Goal: Task Accomplishment & Management: Manage account settings

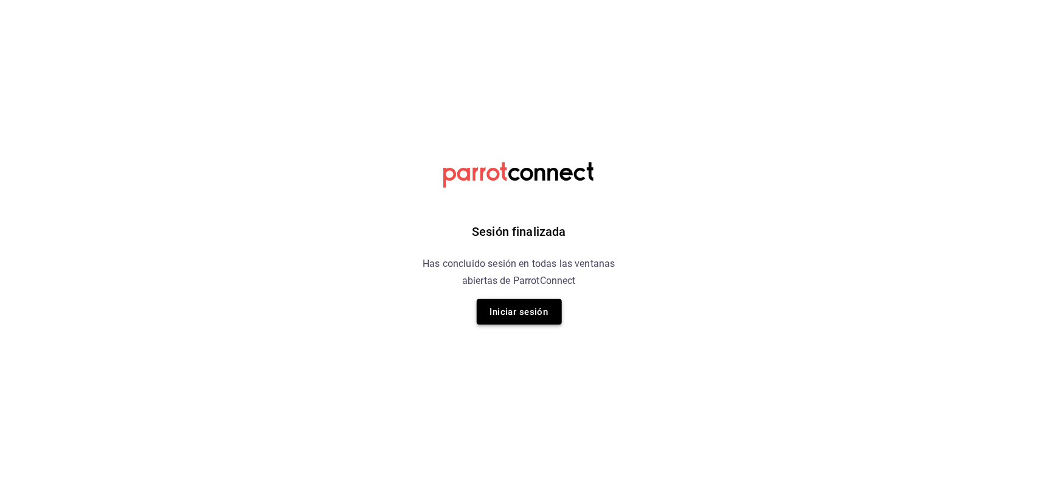
click at [521, 315] on button "Iniciar sesión" at bounding box center [519, 312] width 85 height 26
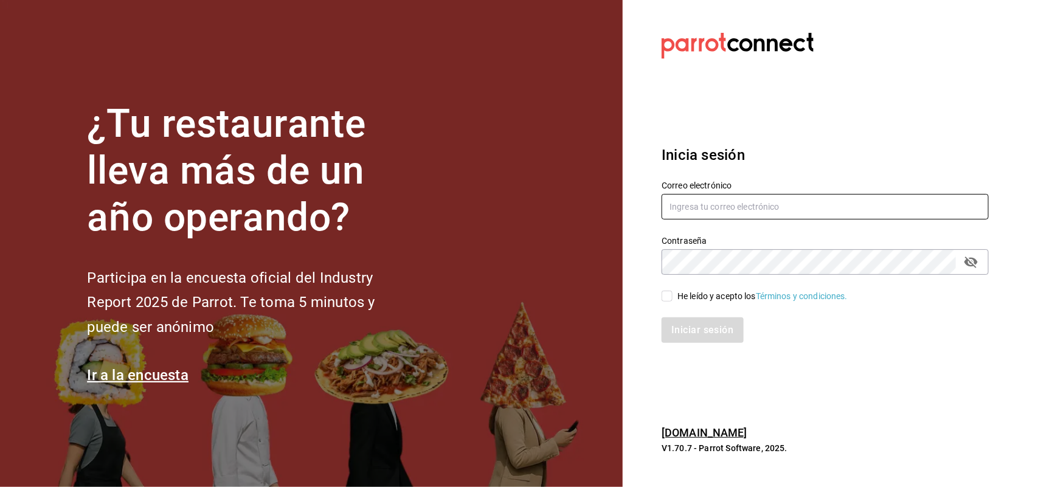
click at [698, 202] on input "text" at bounding box center [825, 207] width 327 height 26
type input "joseline@inteconsa.com"
click at [668, 291] on input "He leído y acepto los Términos y condiciones." at bounding box center [667, 296] width 11 height 11
checkbox input "true"
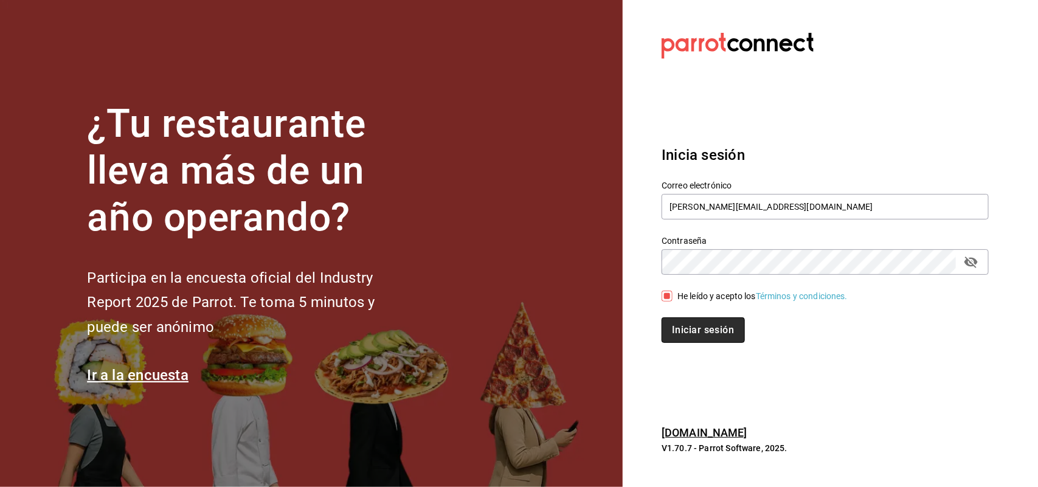
click at [685, 327] on button "Iniciar sesión" at bounding box center [703, 330] width 83 height 26
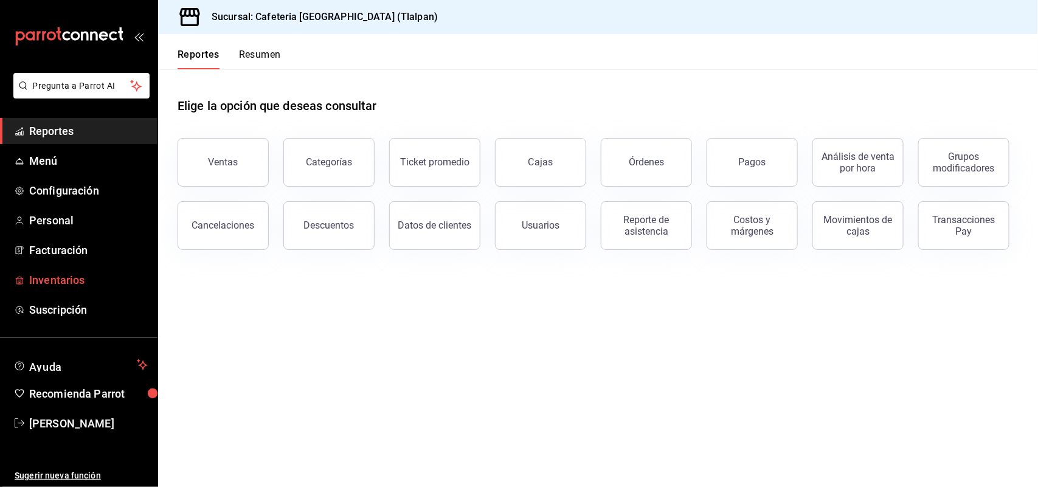
click at [55, 277] on span "Inventarios" at bounding box center [88, 280] width 119 height 16
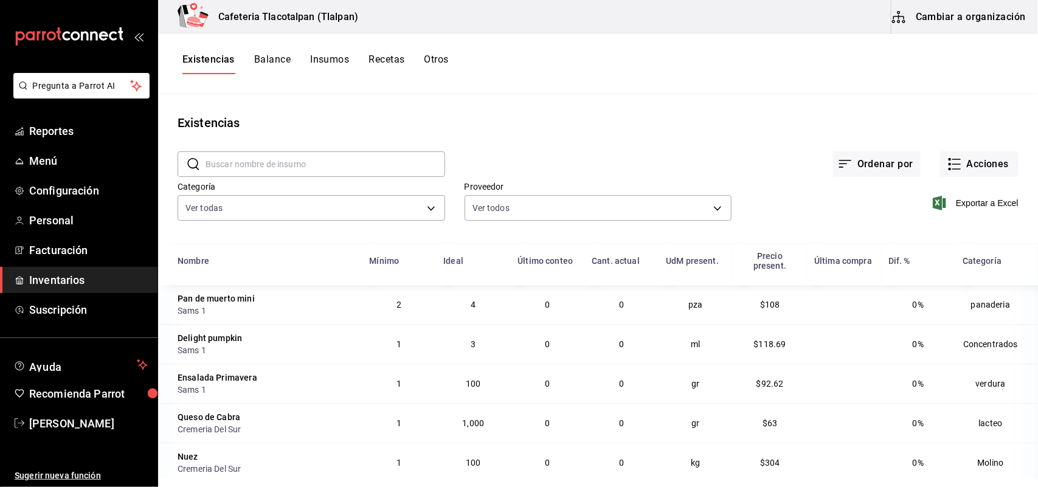
click at [321, 63] on button "Insumos" at bounding box center [329, 64] width 39 height 21
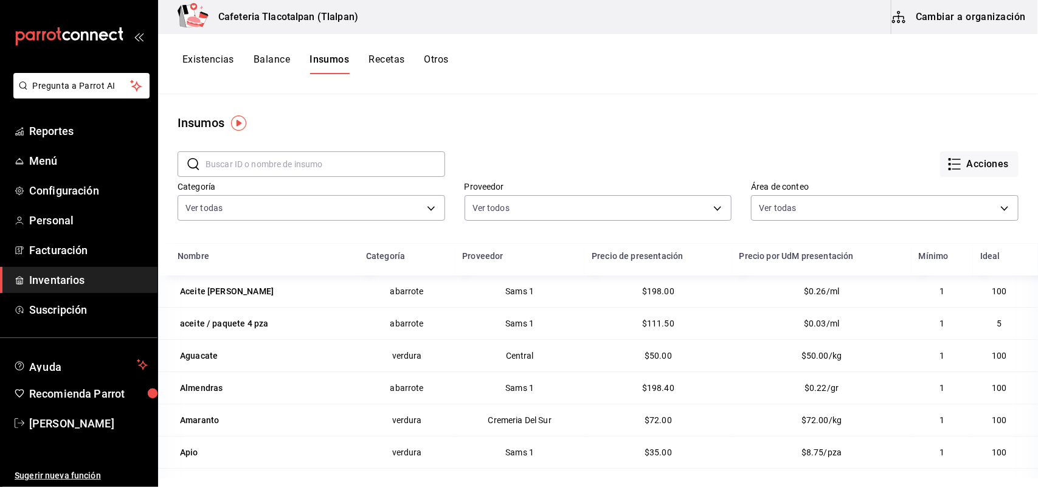
click at [925, 9] on button "Cambiar a organización" at bounding box center [960, 17] width 137 height 34
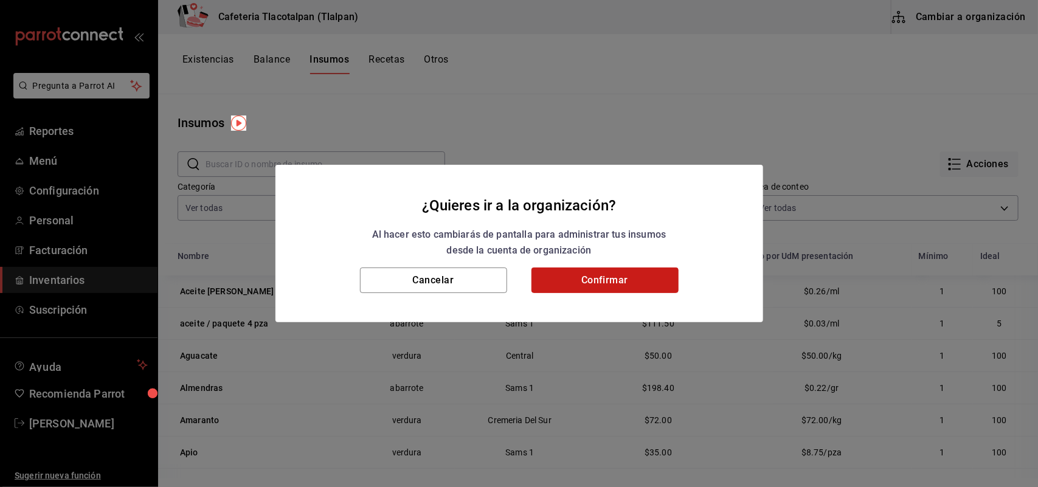
click at [613, 281] on button "Confirmar" at bounding box center [605, 281] width 147 height 26
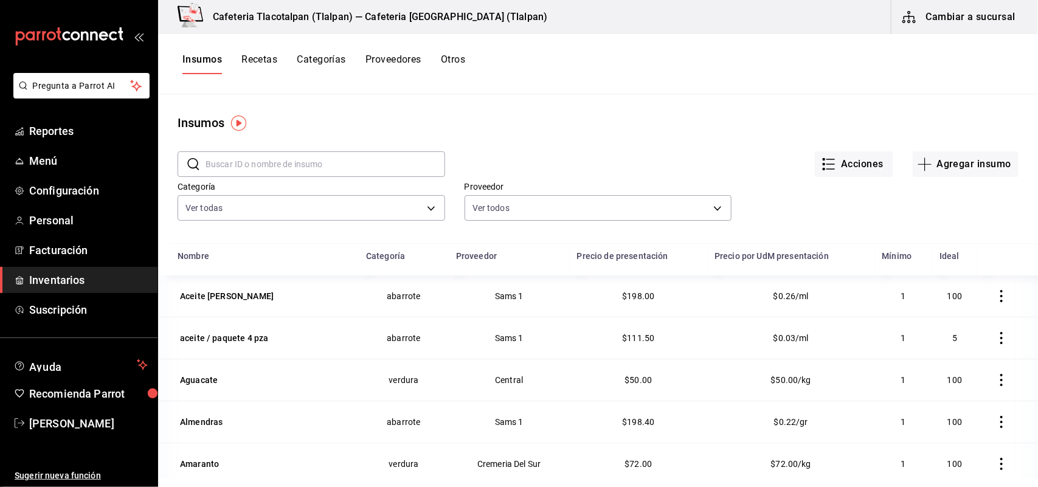
click at [260, 167] on input "text" at bounding box center [326, 164] width 240 height 24
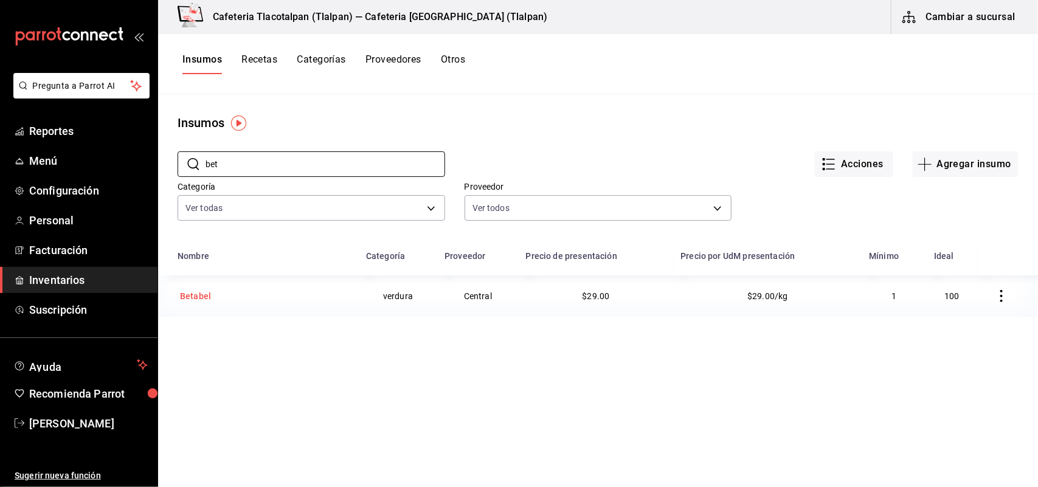
type input "bet"
click at [206, 297] on div "Betabel" at bounding box center [195, 296] width 31 height 12
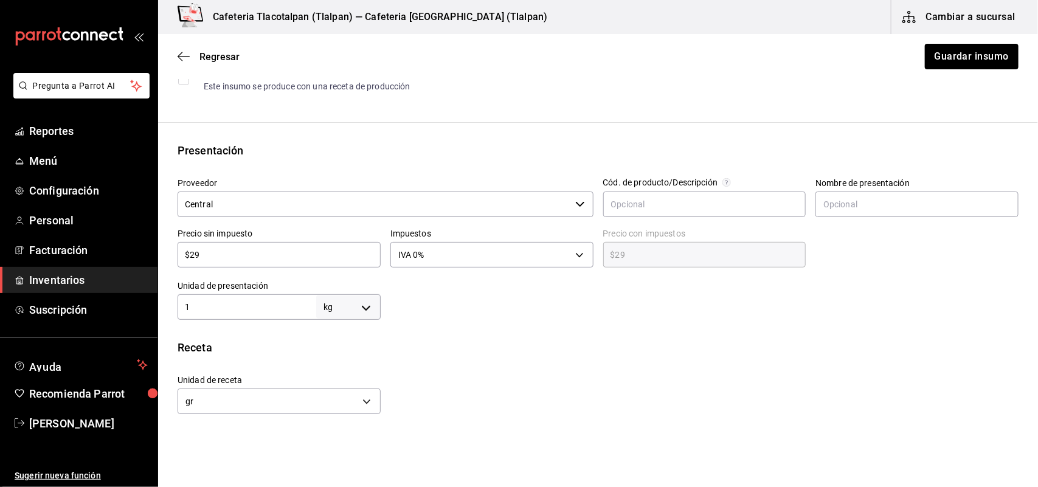
scroll to position [329, 0]
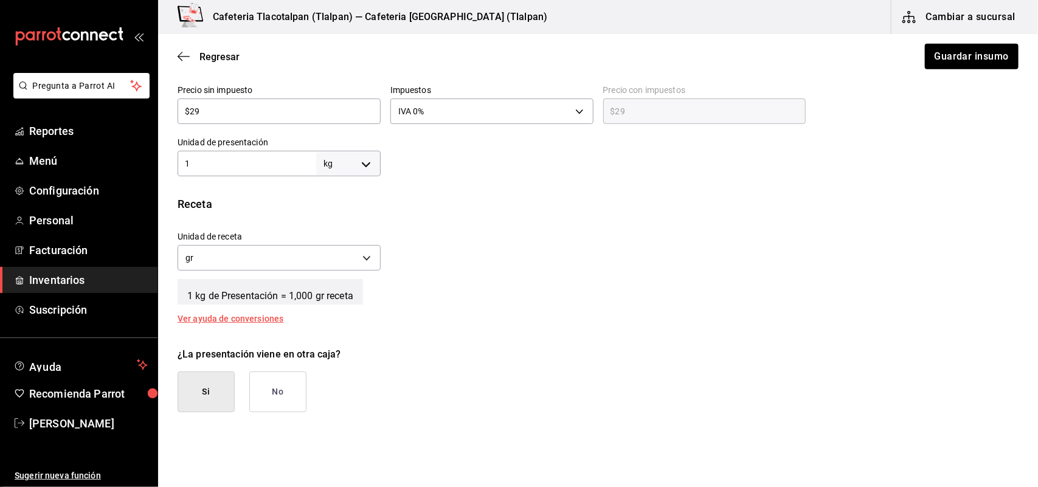
click at [205, 114] on input "$29" at bounding box center [279, 111] width 203 height 15
type input "$2"
type input "$2.00"
type input "$0.00"
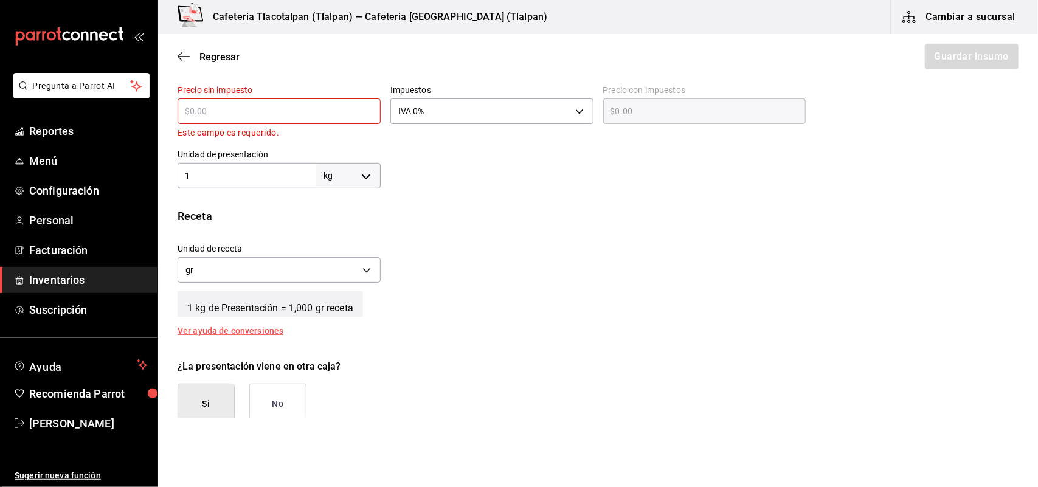
type input "$3"
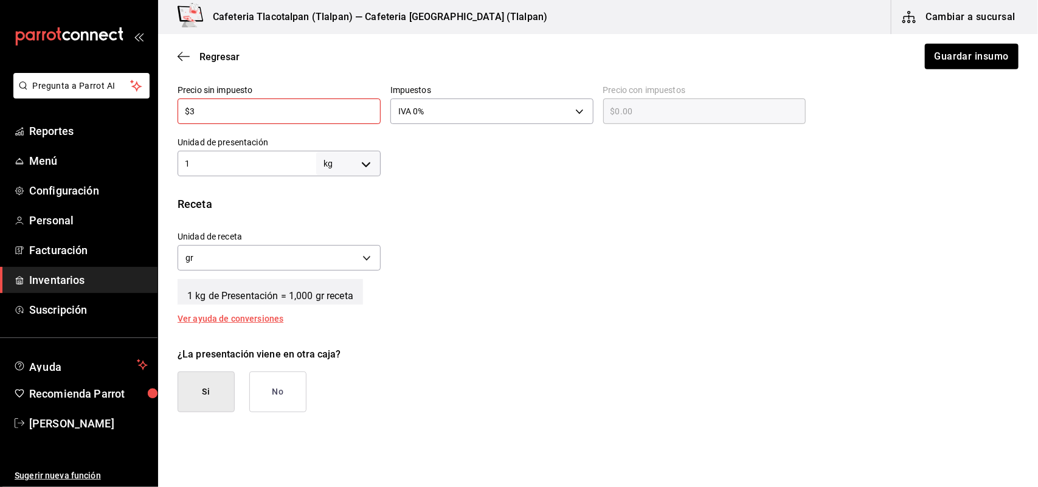
type input "$3.00"
type input "$31"
type input "$31.00"
type input "$31"
click at [706, 183] on div "Insumo IN-1756167250895 Nombre Betabel Categoría de inventario verdura ​ Mínimo…" at bounding box center [598, 152] width 880 height 766
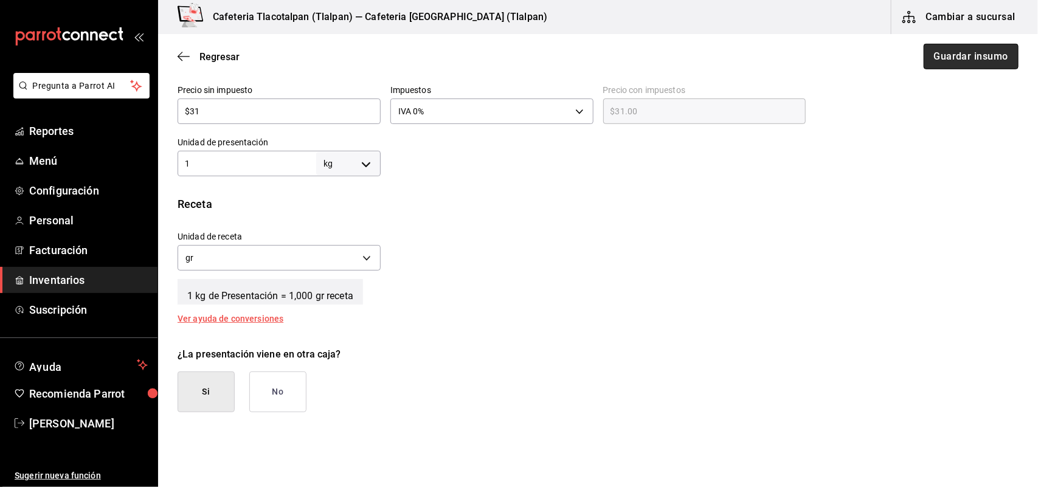
click at [937, 60] on button "Guardar insumo" at bounding box center [971, 57] width 95 height 26
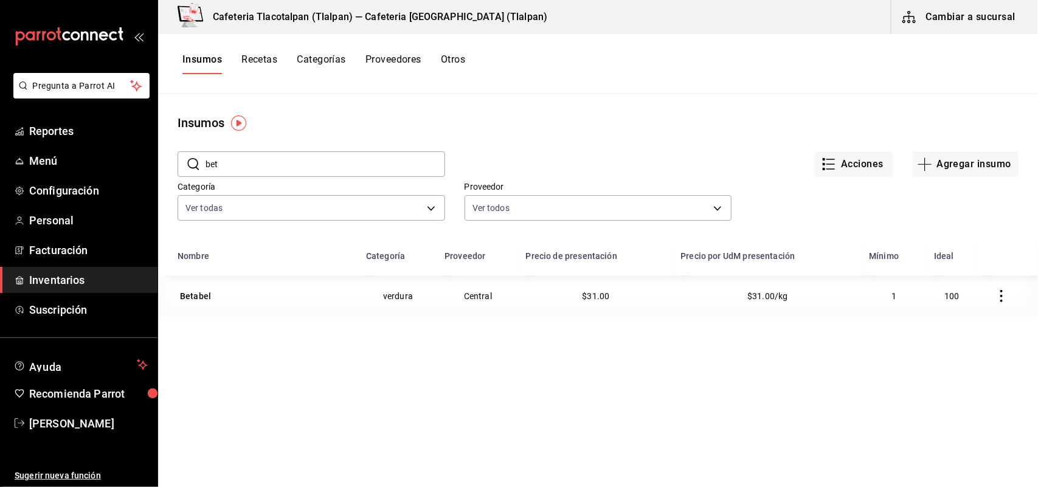
click at [274, 164] on input "bet" at bounding box center [326, 164] width 240 height 24
type input "b"
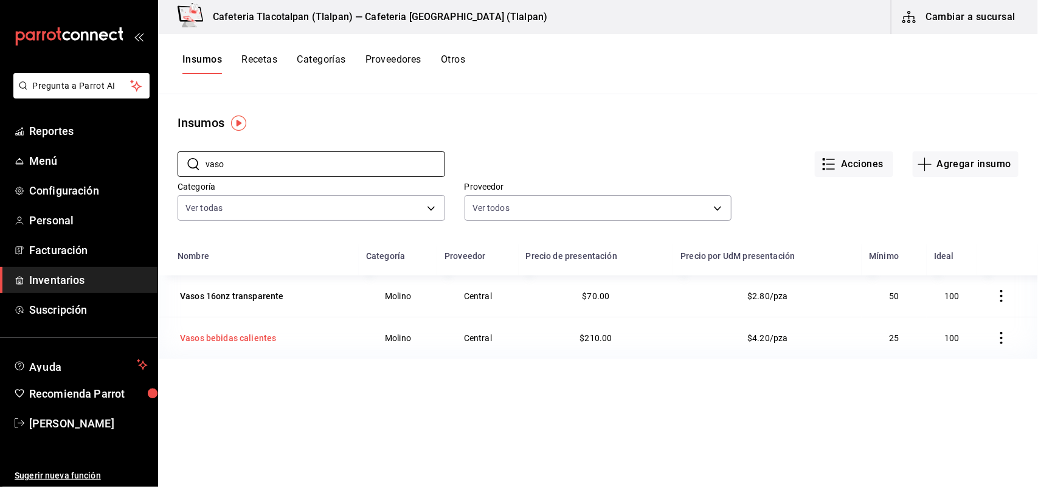
type input "vaso"
click at [230, 341] on div "Vasos bebidas calientes" at bounding box center [228, 338] width 96 height 12
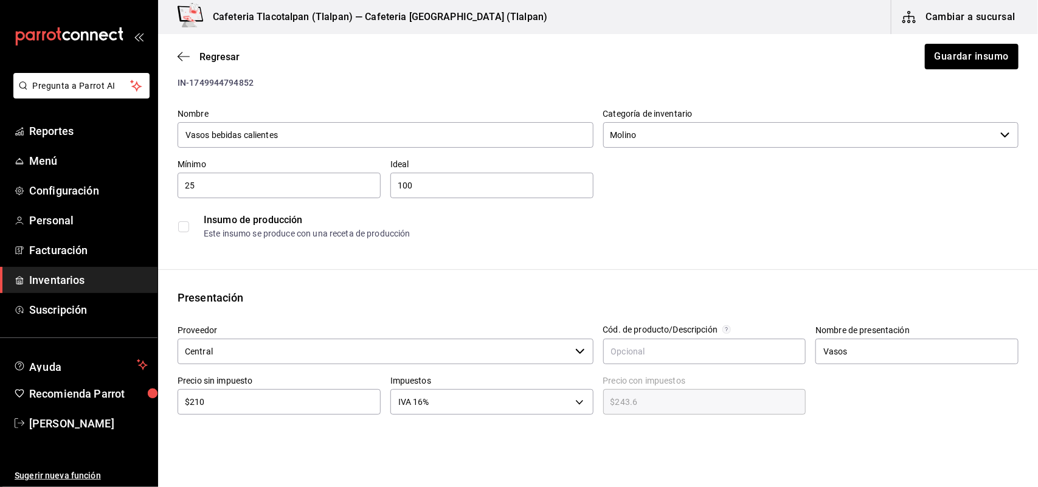
scroll to position [35, 0]
click at [224, 398] on input "$210" at bounding box center [279, 405] width 203 height 15
type input "$21"
type input "$24.36"
type input "$2"
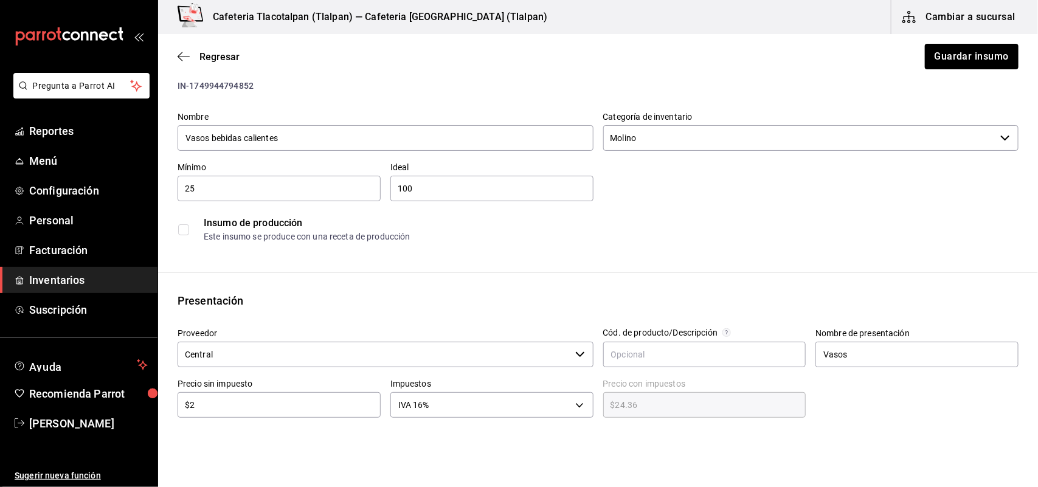
type input "$2.32"
type input "$0.00"
type input "$1"
type input "$1.16"
type input "$17"
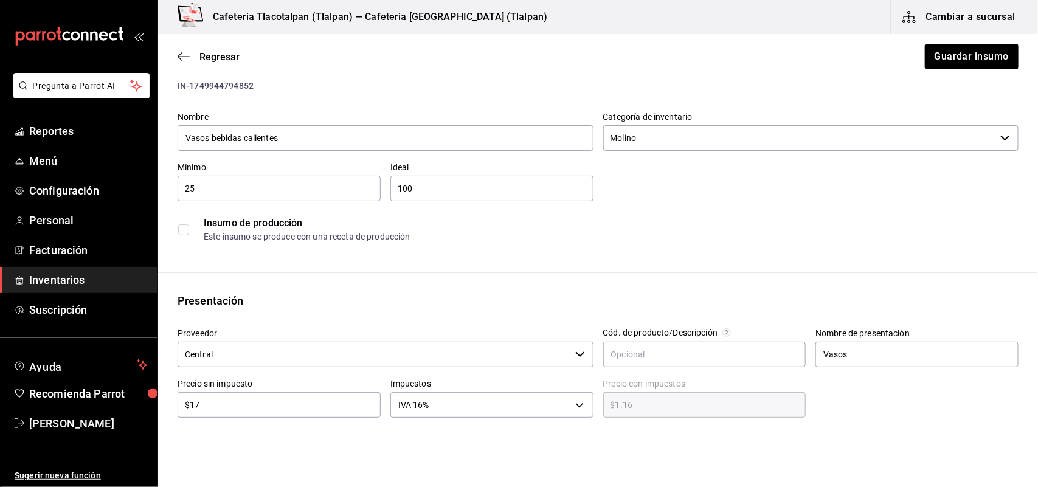
type input "$19.72"
type input "$175"
type input "$203.00"
type input "$175"
click at [948, 52] on button "Guardar insumo" at bounding box center [971, 57] width 95 height 26
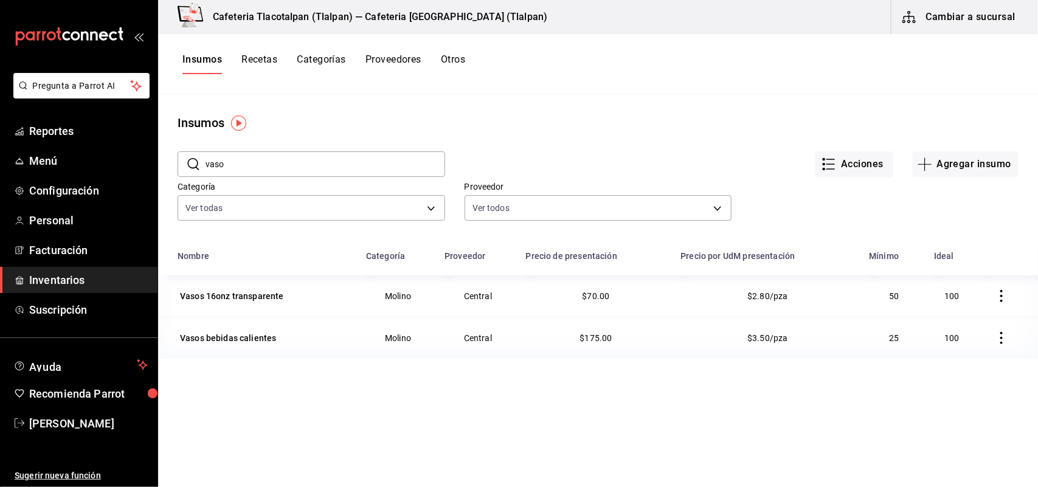
click at [278, 153] on input "vaso" at bounding box center [326, 164] width 240 height 24
type input "v"
type input "vas"
click at [918, 171] on icon "button" at bounding box center [925, 164] width 15 height 15
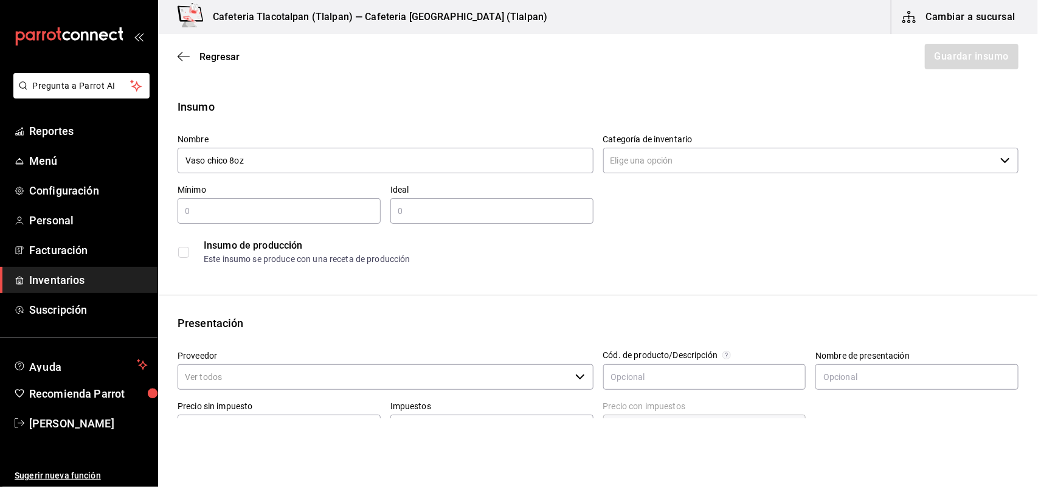
type input "Vaso chico 8oz"
click at [226, 214] on input "text" at bounding box center [279, 211] width 203 height 15
type input "20"
click at [414, 213] on input "text" at bounding box center [491, 211] width 203 height 15
type input "50"
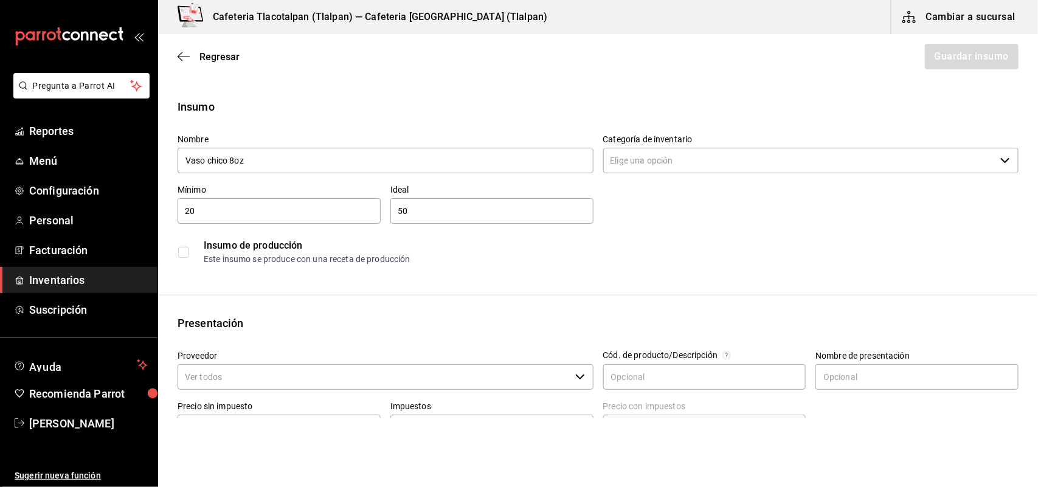
click at [459, 296] on div "Insumo Nombre Vaso chico 8oz Categoría de inventario ​ Mínimo 20 ​ Ideal 50 ​ I…" at bounding box center [598, 460] width 880 height 723
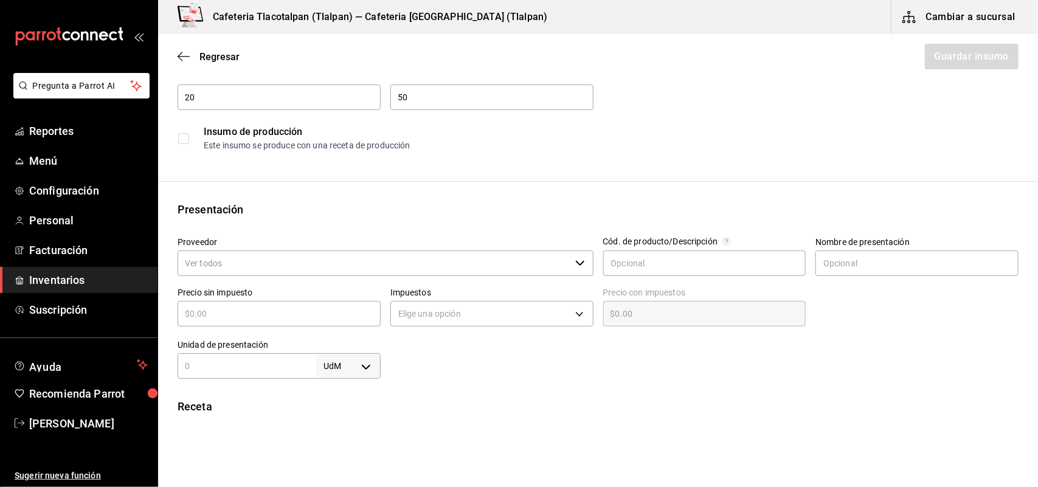
scroll to position [127, 0]
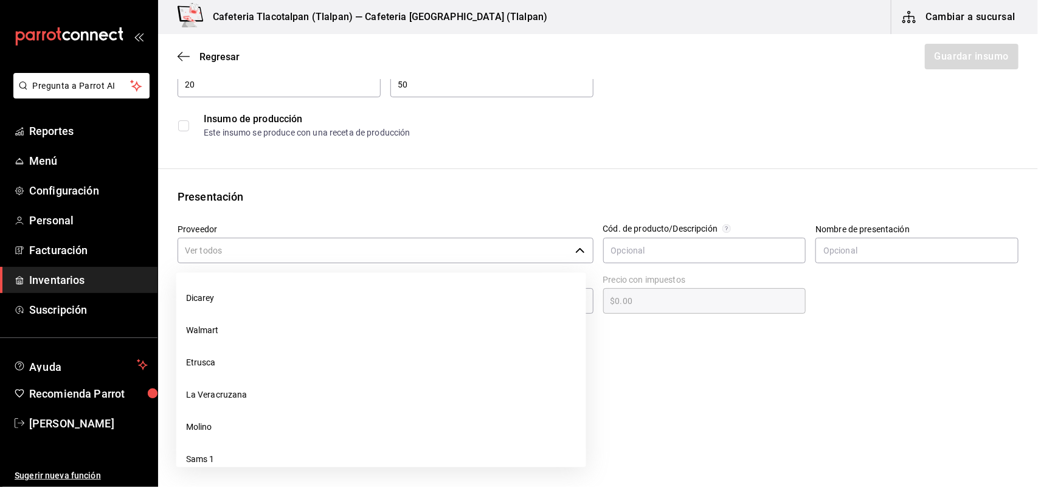
click at [370, 244] on input "Proveedor" at bounding box center [374, 251] width 393 height 26
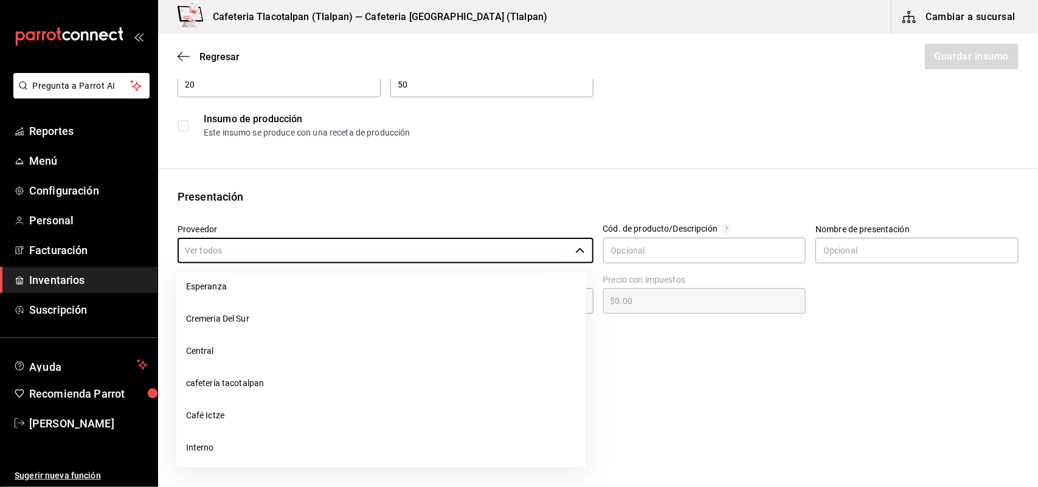
scroll to position [276, 0]
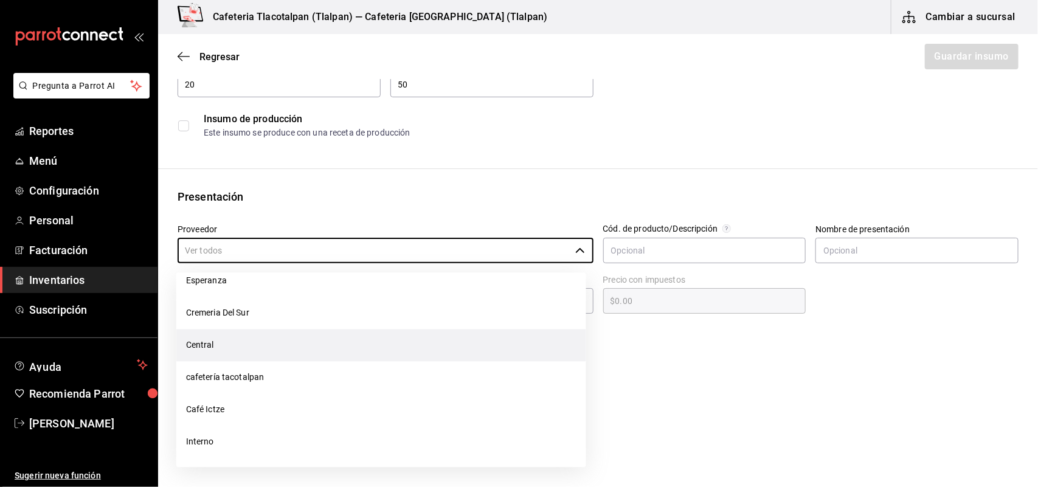
click at [293, 353] on li "Central" at bounding box center [381, 346] width 410 height 32
type input "Central"
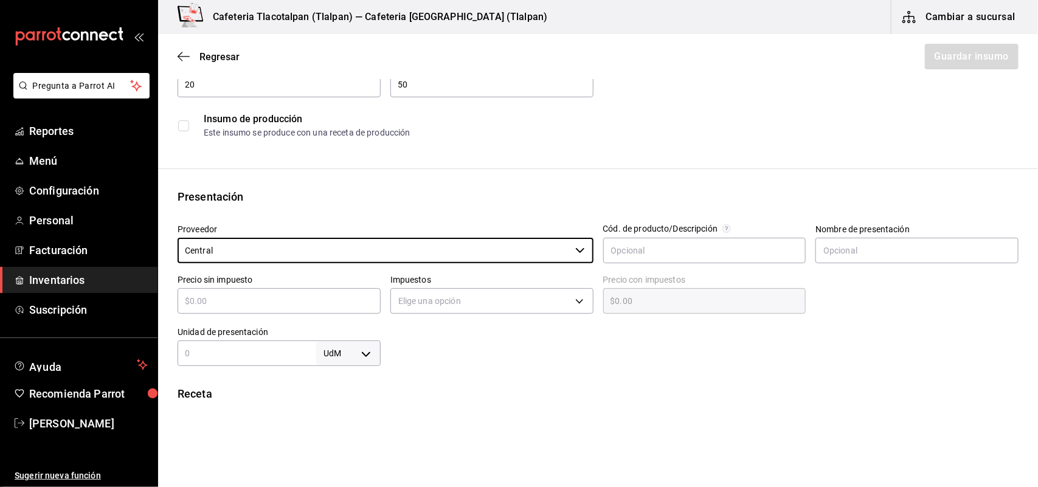
click at [274, 291] on div "​" at bounding box center [279, 301] width 203 height 26
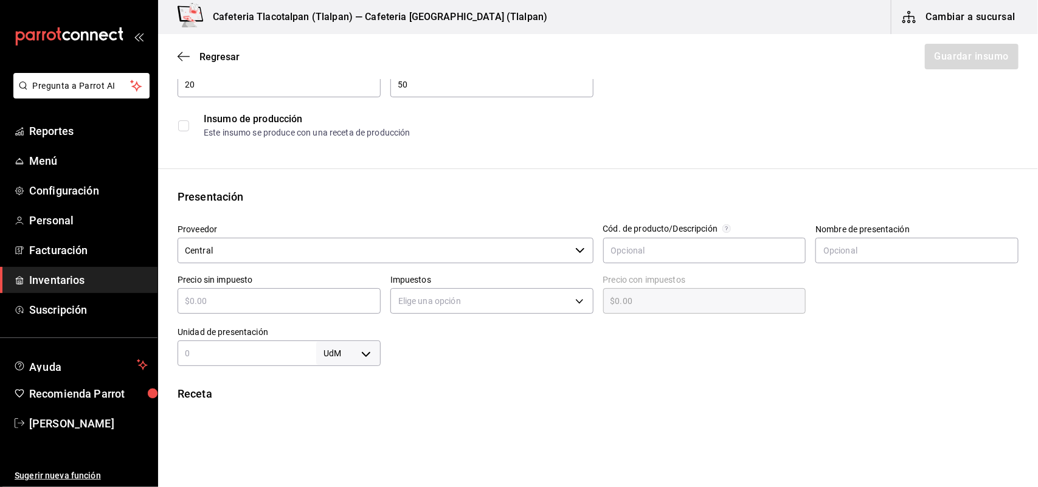
type input "$7"
type input "$7.00"
type input "$70"
type input "$70.00"
type input "$70"
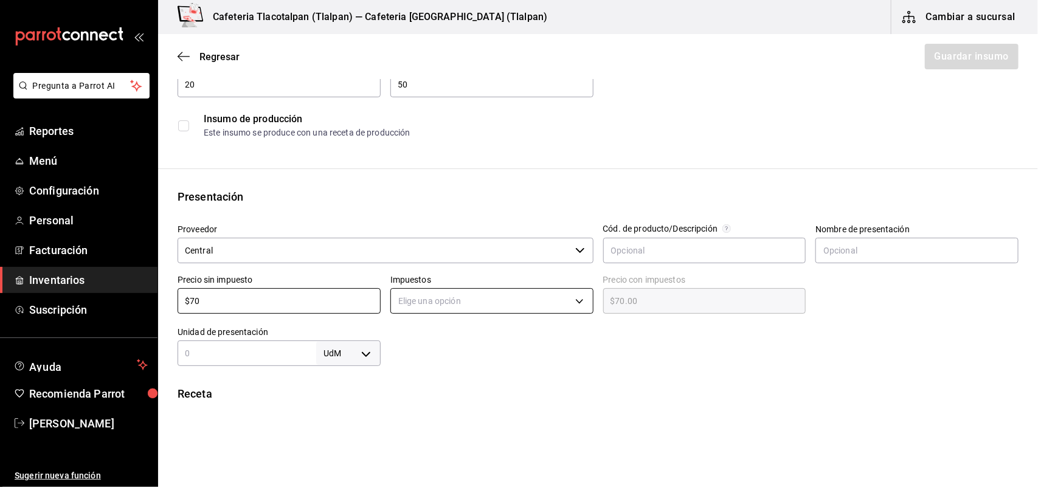
click at [423, 302] on body "Pregunta a Parrot AI Reportes Menú Configuración Personal Facturación Inventari…" at bounding box center [519, 209] width 1038 height 418
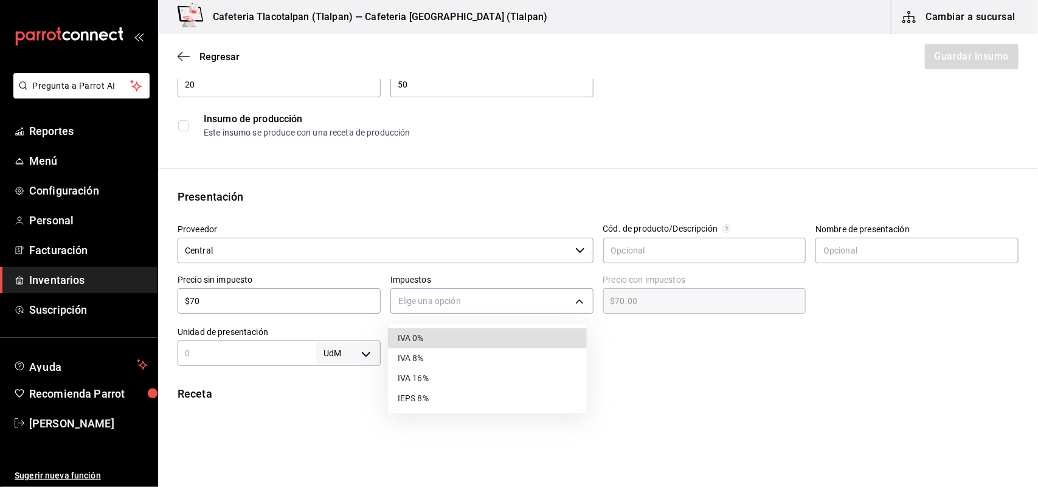
click at [424, 378] on li "IVA 16%" at bounding box center [487, 379] width 199 height 20
type input "IVA_16"
type input "$81.20"
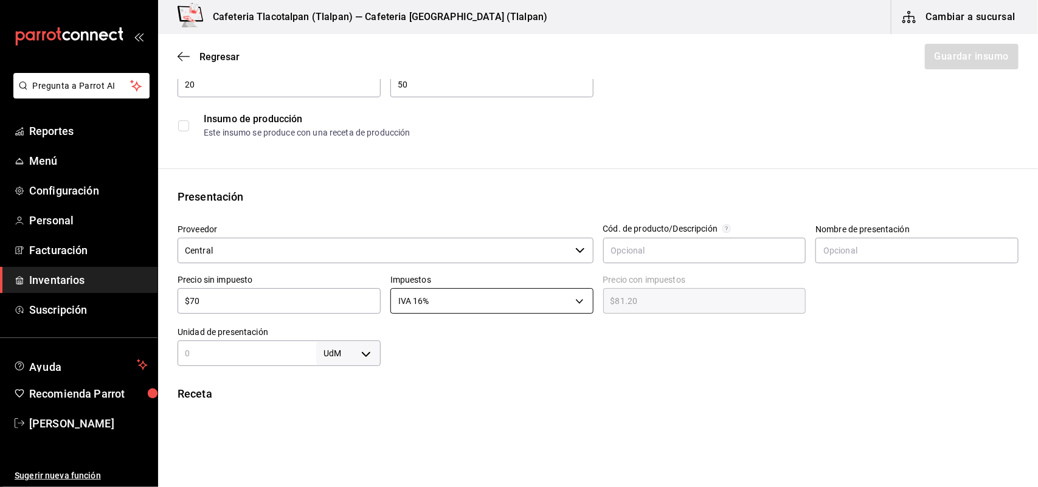
click at [504, 299] on body "Pregunta a Parrot AI Reportes Menú Configuración Personal Facturación Inventari…" at bounding box center [519, 209] width 1038 height 418
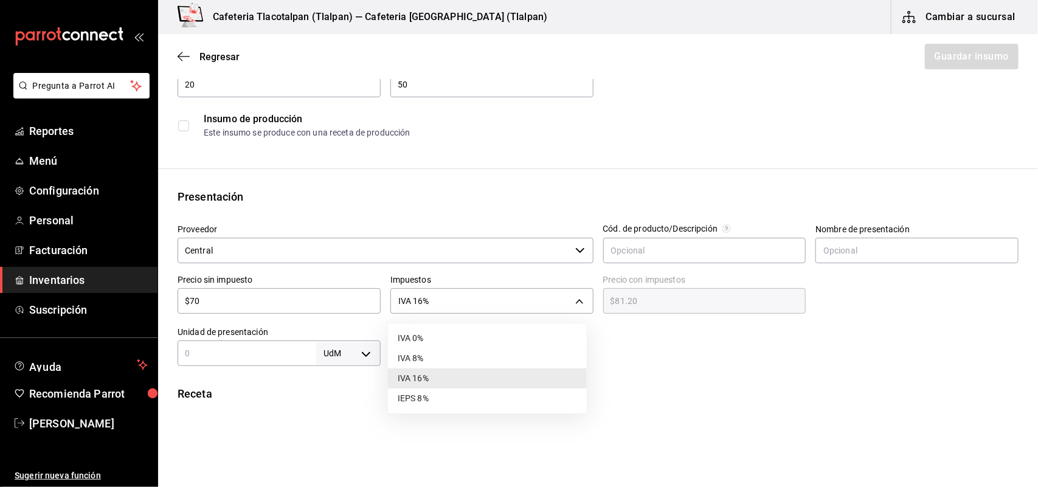
click at [457, 344] on li "IVA 0%" at bounding box center [487, 338] width 199 height 20
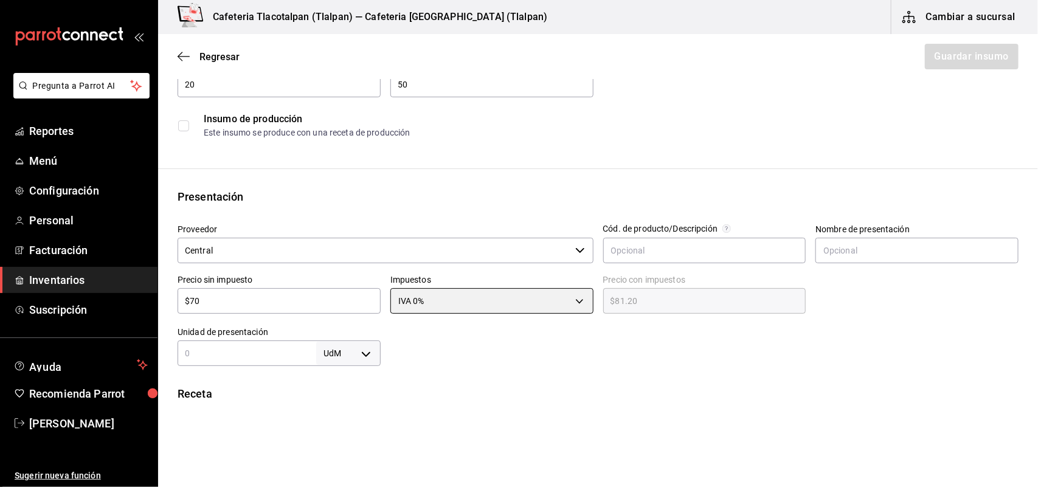
type input "IVA_0"
type input "$70.00"
click at [290, 341] on div "UdM ​" at bounding box center [279, 354] width 203 height 26
click at [360, 355] on body "Pregunta a Parrot AI Reportes Menú Configuración Personal Facturación Inventari…" at bounding box center [519, 209] width 1038 height 418
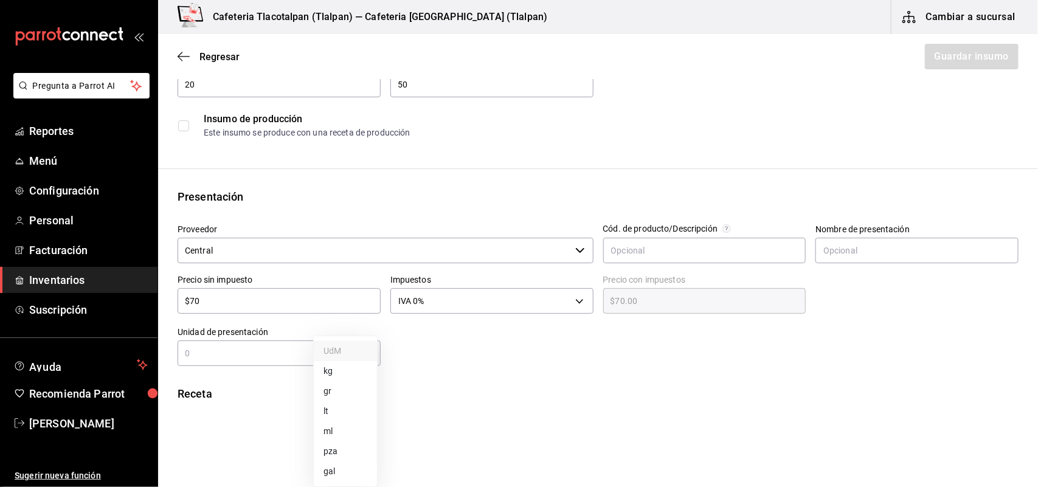
click at [338, 452] on li "pza" at bounding box center [345, 452] width 63 height 20
type input "UNIT"
click at [239, 346] on input "text" at bounding box center [247, 353] width 139 height 15
type input "1"
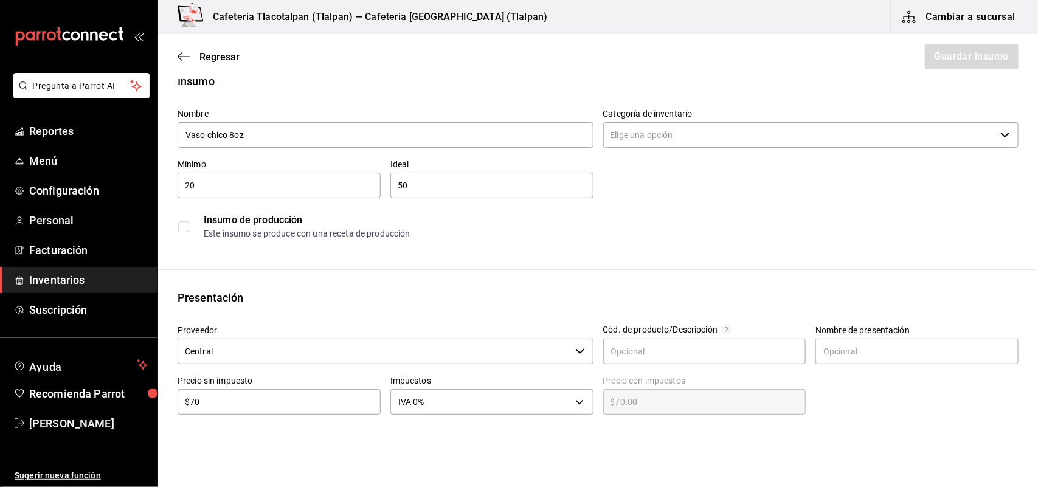
scroll to position [30, 0]
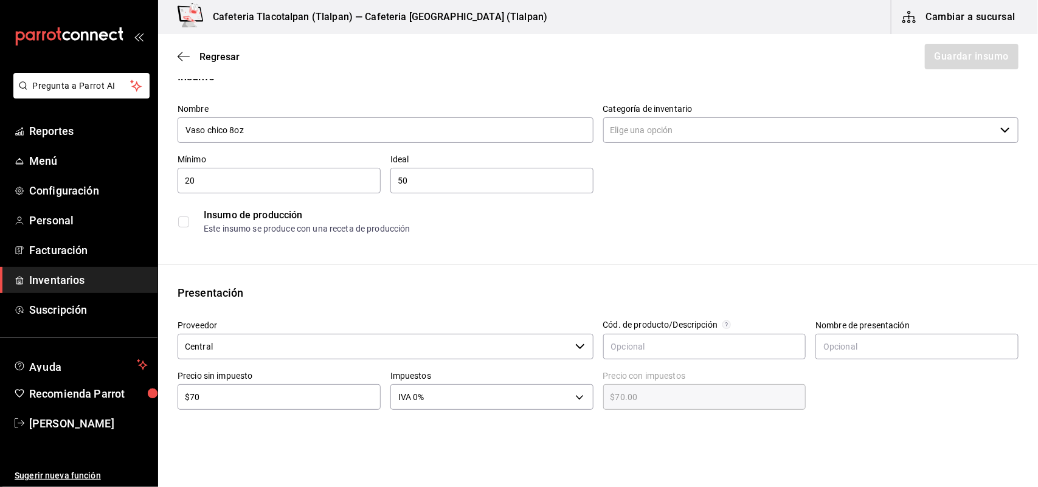
click at [685, 125] on input "Categoría de inventario" at bounding box center [799, 130] width 393 height 26
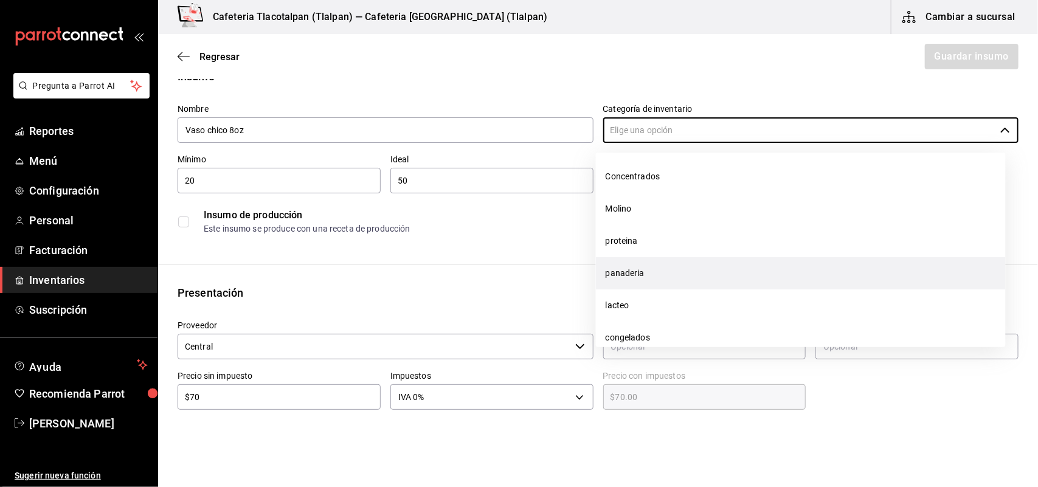
scroll to position [0, 0]
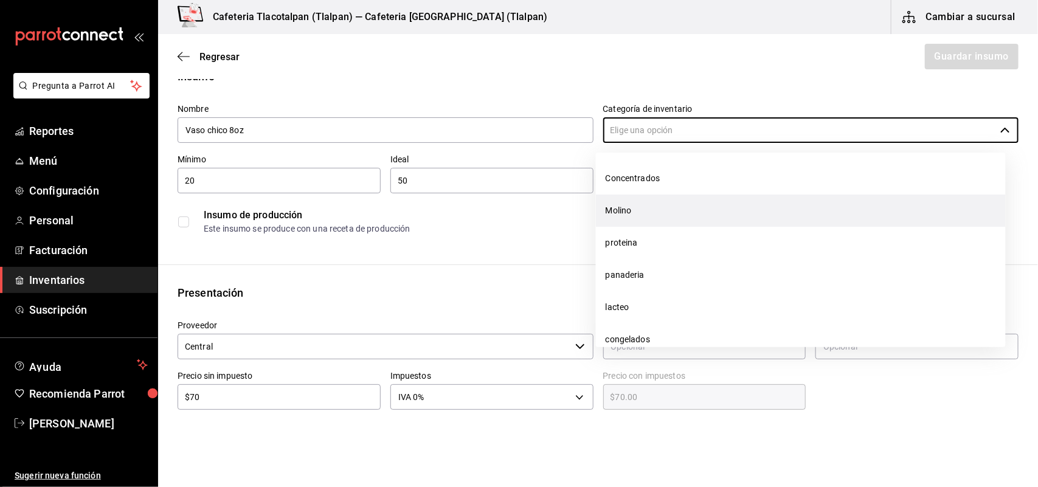
click at [625, 214] on li "Molino" at bounding box center [801, 211] width 410 height 32
type input "Molino"
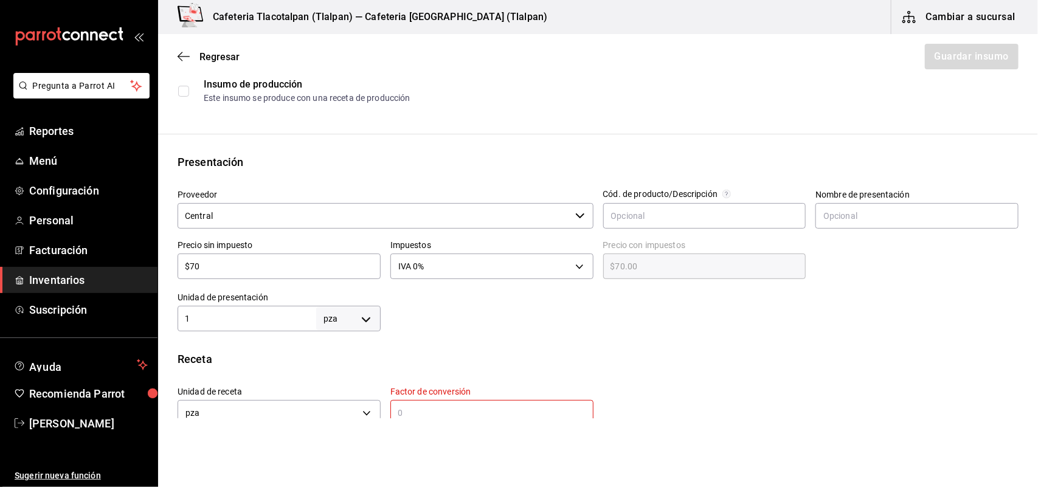
scroll to position [162, 0]
click at [669, 214] on input "text" at bounding box center [704, 216] width 203 height 26
click at [631, 144] on div "Insumo Nombre Vaso chico 8oz Categoría de inventario Molino ​ Mínimo 20 ​ Ideal…" at bounding box center [598, 319] width 880 height 765
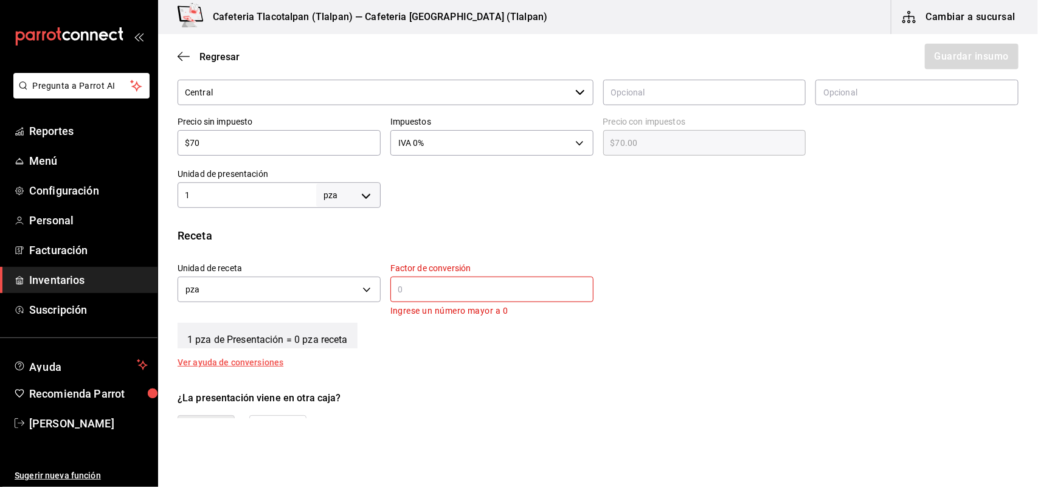
scroll to position [289, 0]
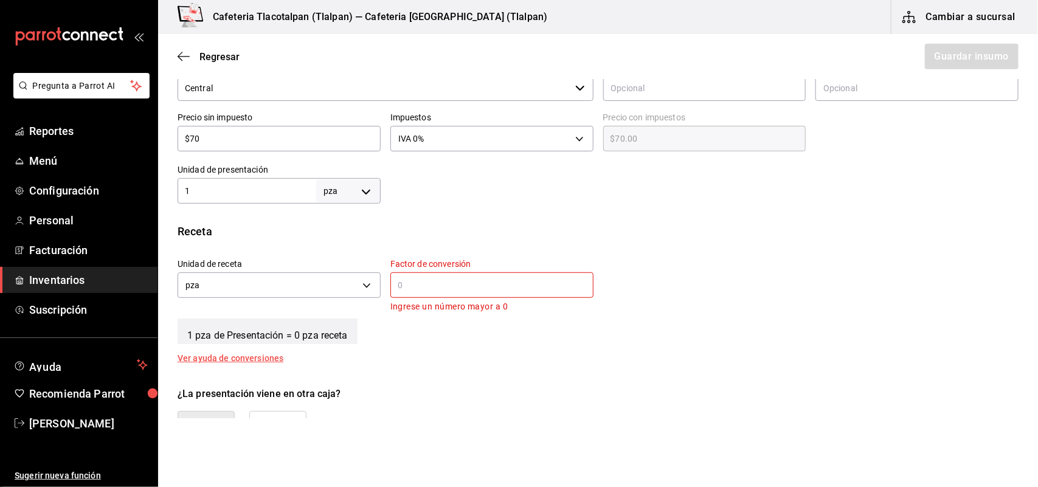
click at [463, 288] on input "text" at bounding box center [491, 285] width 203 height 15
type input "1"
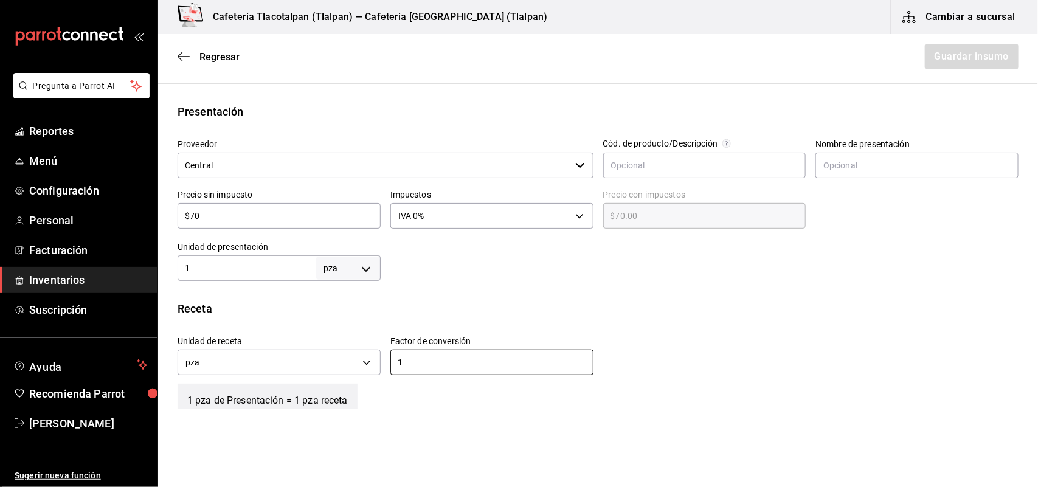
scroll to position [203, 0]
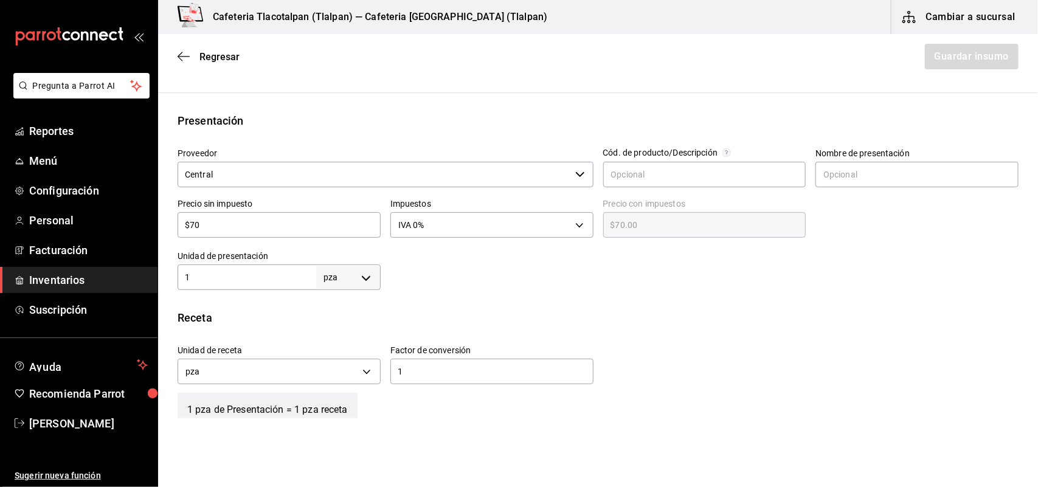
click at [262, 270] on input "1" at bounding box center [247, 277] width 139 height 15
type input "50"
click at [376, 305] on div "Insumo Nombre Vaso chico 8oz Categoría de inventario Molino ​ Mínimo 20 ​ Ideal…" at bounding box center [598, 272] width 880 height 753
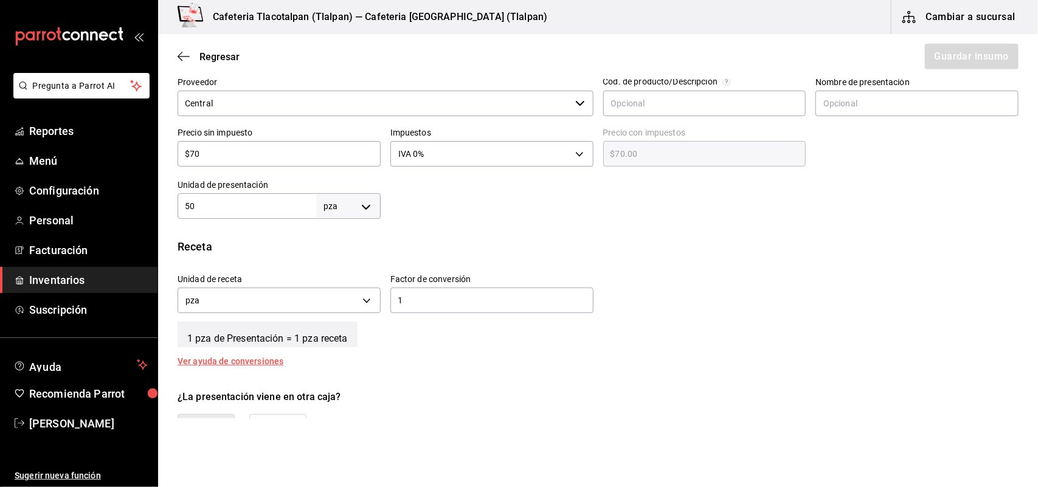
scroll to position [279, 0]
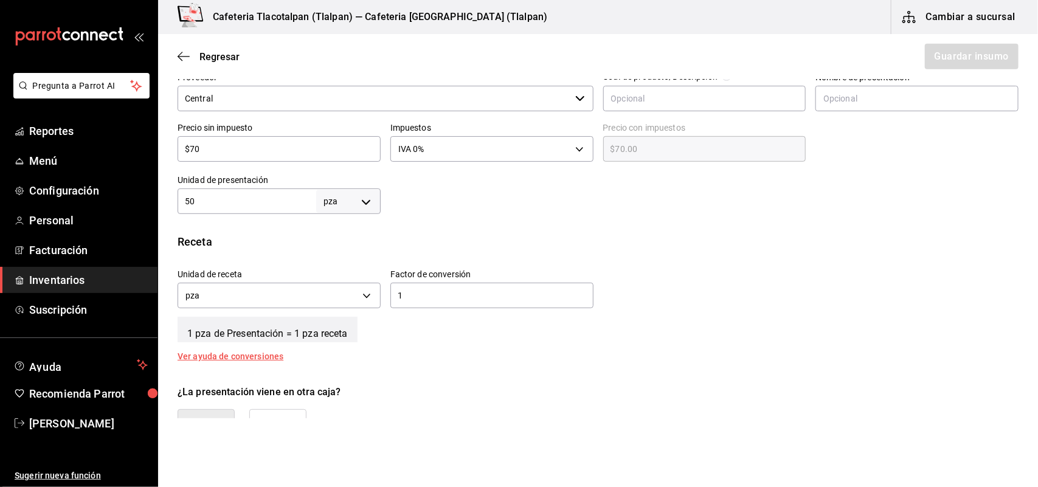
click at [417, 370] on div "Insumo Nombre Vaso chico 8oz Categoría de inventario Molino ​ Mínimo 20 ​ Ideal…" at bounding box center [598, 196] width 880 height 753
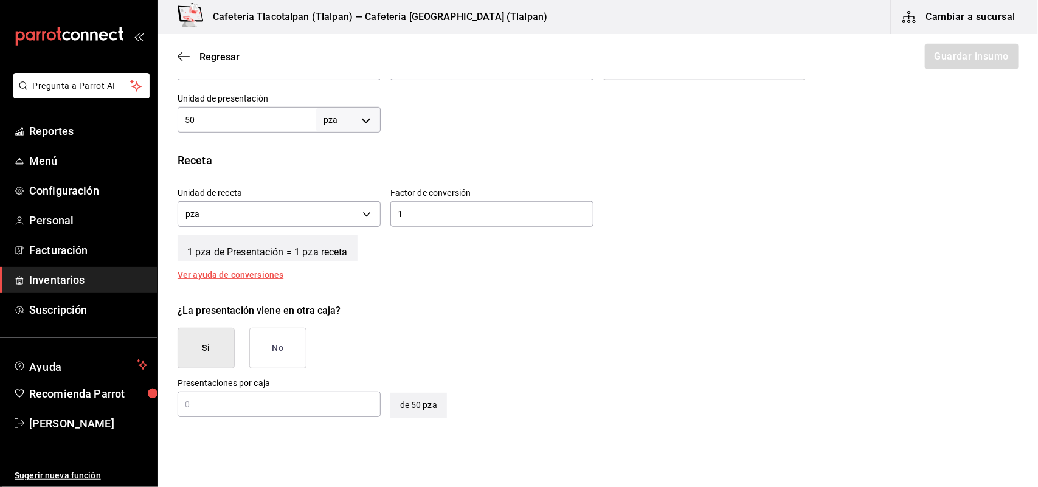
scroll to position [365, 0]
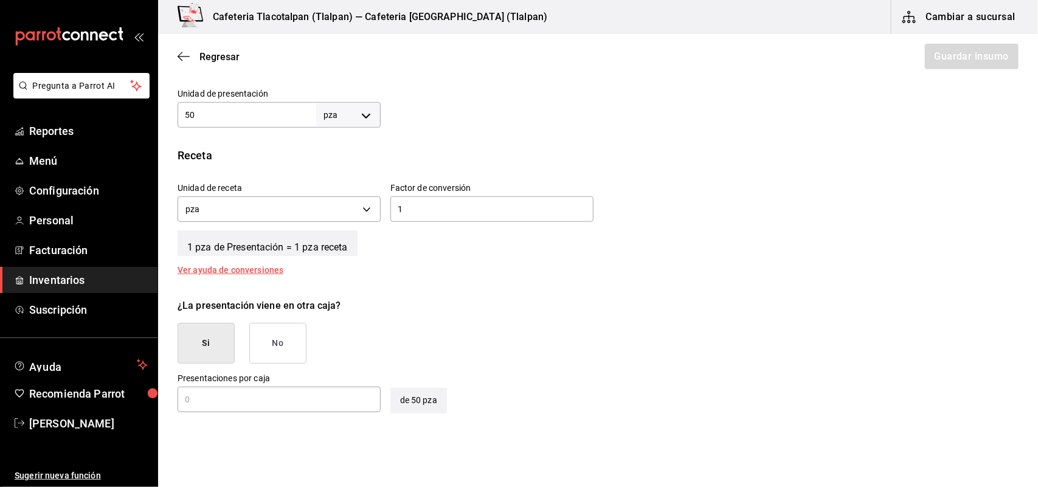
click at [268, 344] on button "No" at bounding box center [277, 343] width 57 height 41
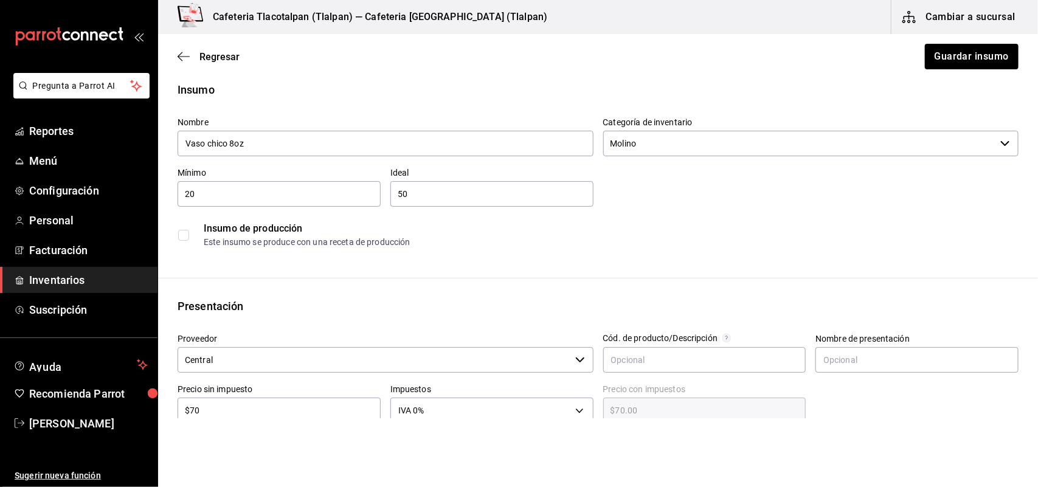
scroll to position [0, 0]
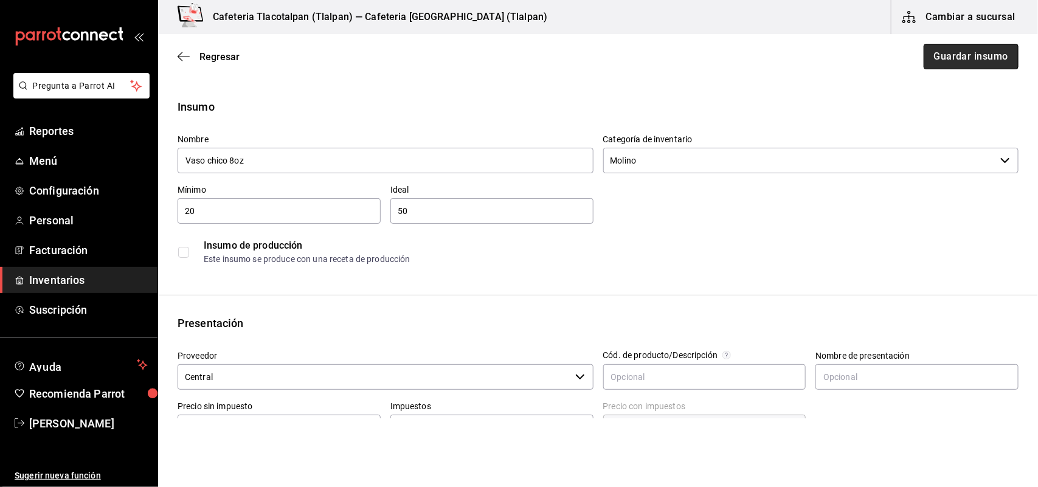
click at [953, 56] on button "Guardar insumo" at bounding box center [971, 57] width 95 height 26
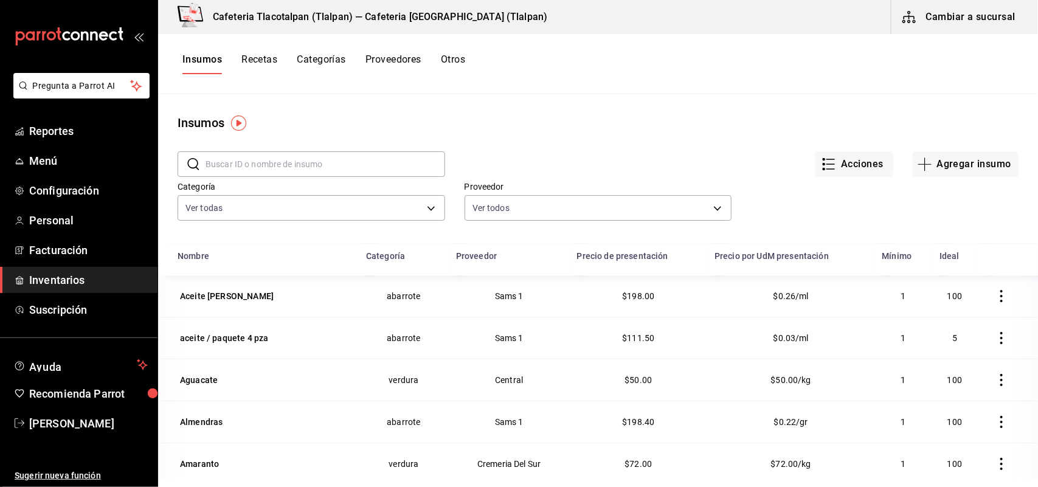
click at [257, 168] on input "text" at bounding box center [326, 164] width 240 height 24
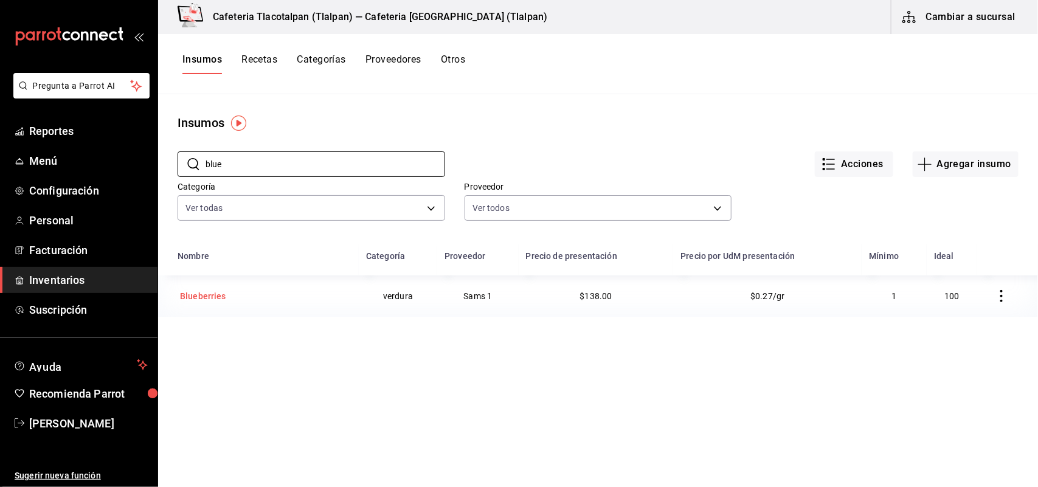
type input "blue"
click at [214, 301] on div "Blueberries" at bounding box center [203, 296] width 46 height 12
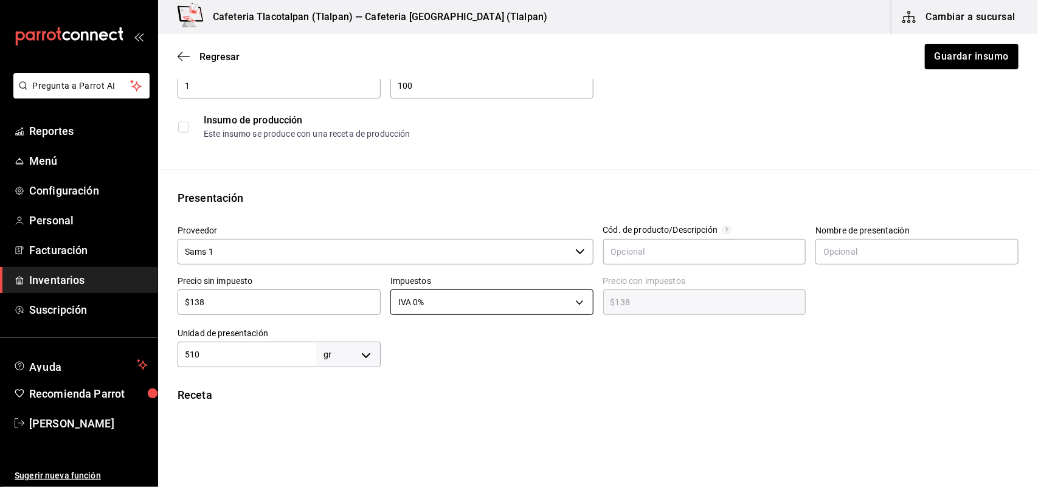
scroll to position [142, 0]
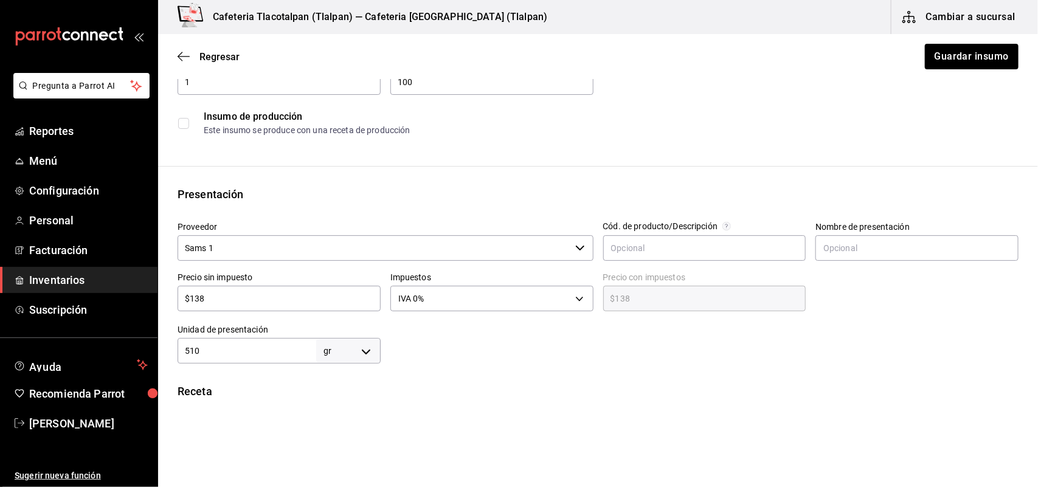
click at [457, 245] on input "Sams 1" at bounding box center [374, 248] width 393 height 26
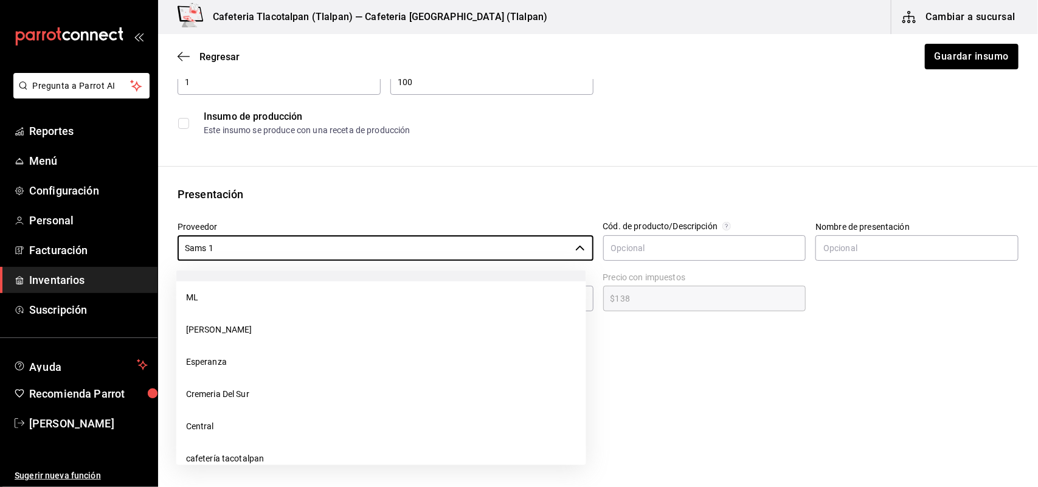
scroll to position [199, 0]
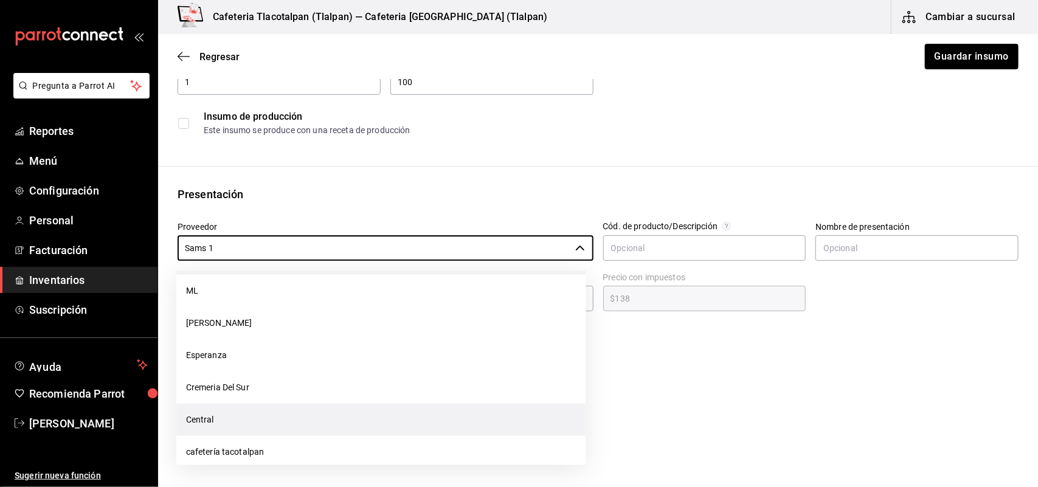
click at [447, 417] on li "Central" at bounding box center [381, 420] width 410 height 32
type input "Central"
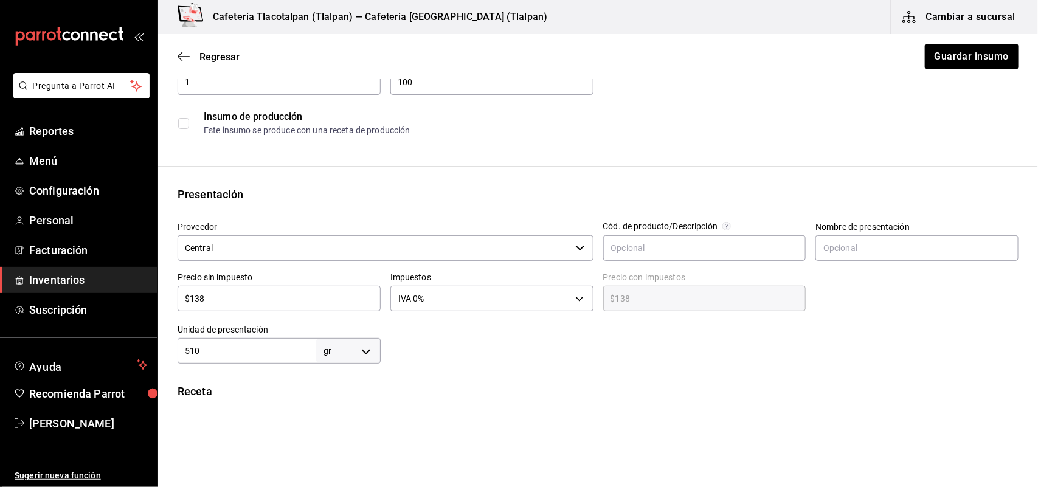
click at [268, 300] on input "$138" at bounding box center [279, 298] width 203 height 15
type input "$13"
type input "$13.00"
type input "$1"
type input "$1.00"
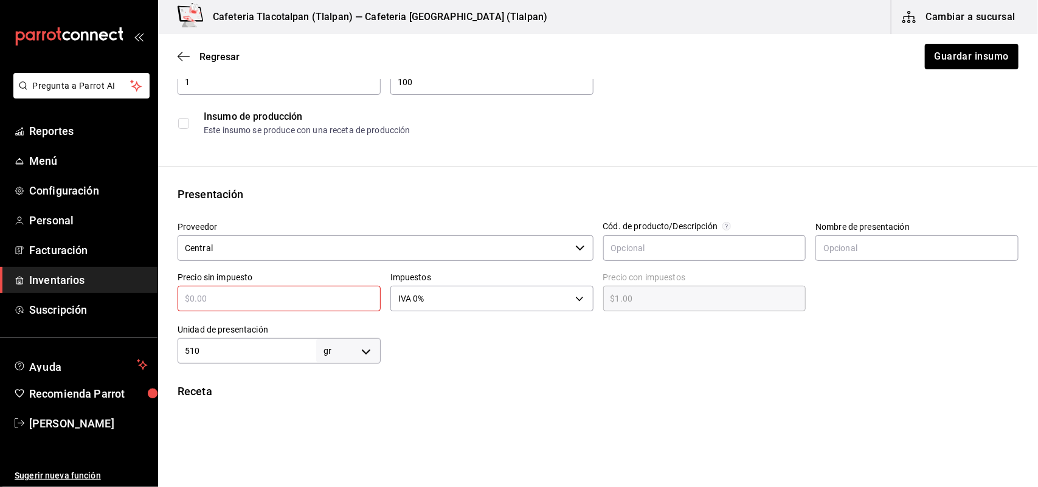
type input "$0.00"
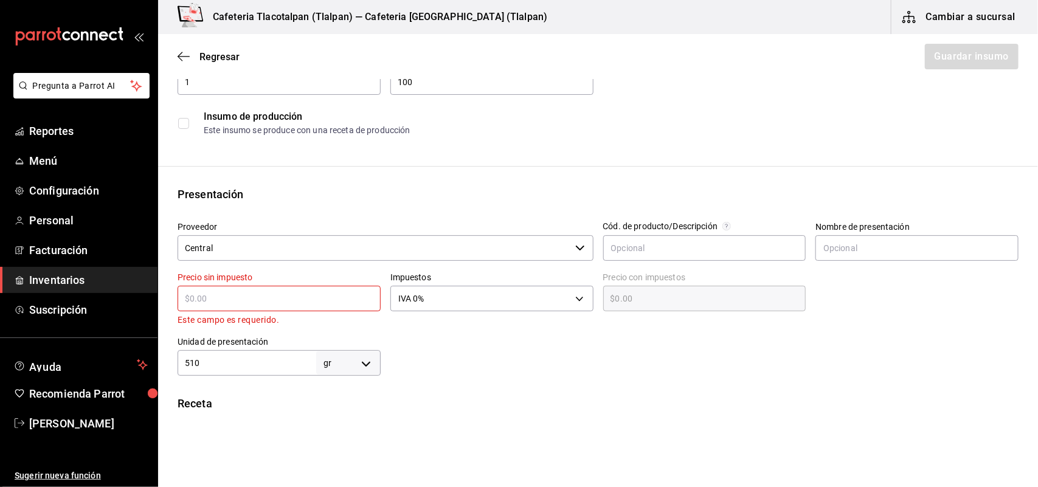
type input "$4"
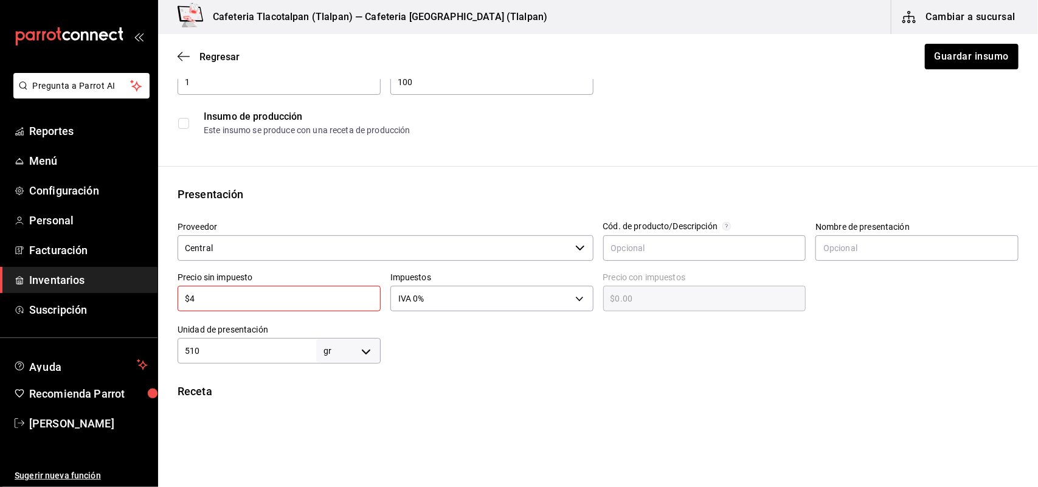
type input "$4.00"
type input "$47"
type input "$47.00"
type input "$47"
click at [219, 359] on div "510 gr GRAM ​" at bounding box center [279, 351] width 203 height 26
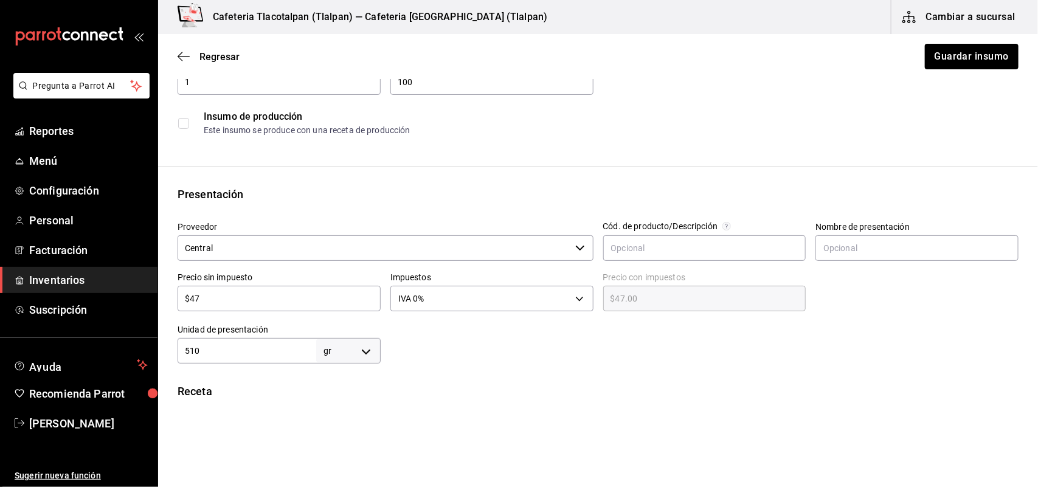
type input "51"
type input "5"
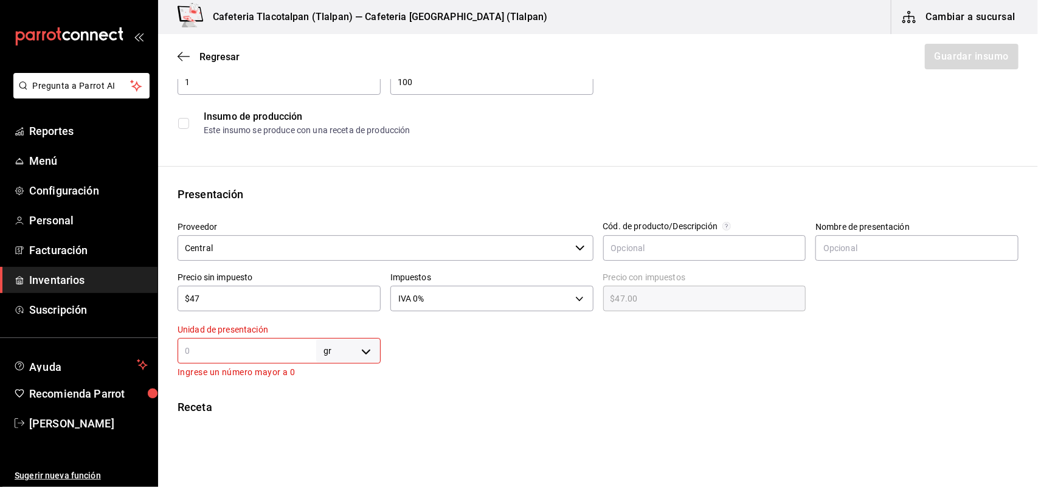
type input "2"
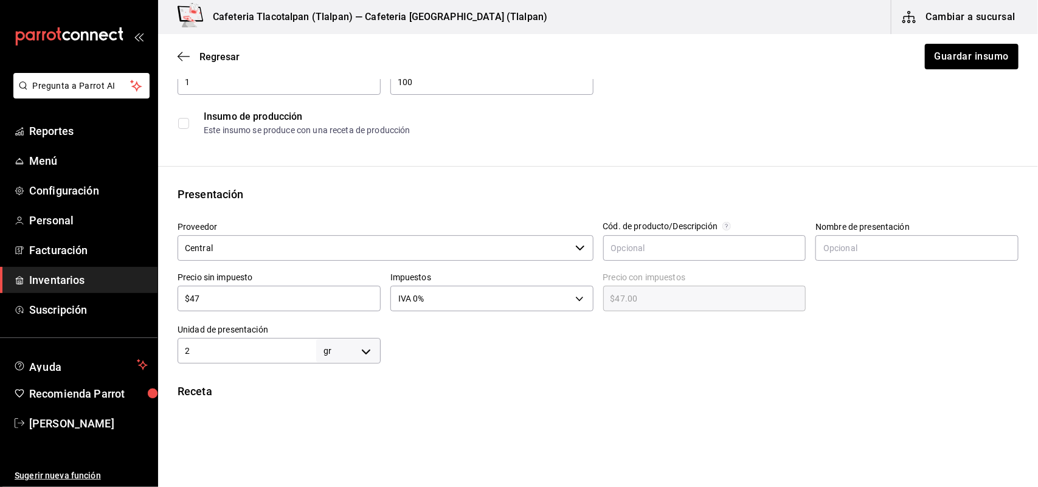
type input "25"
type input "250"
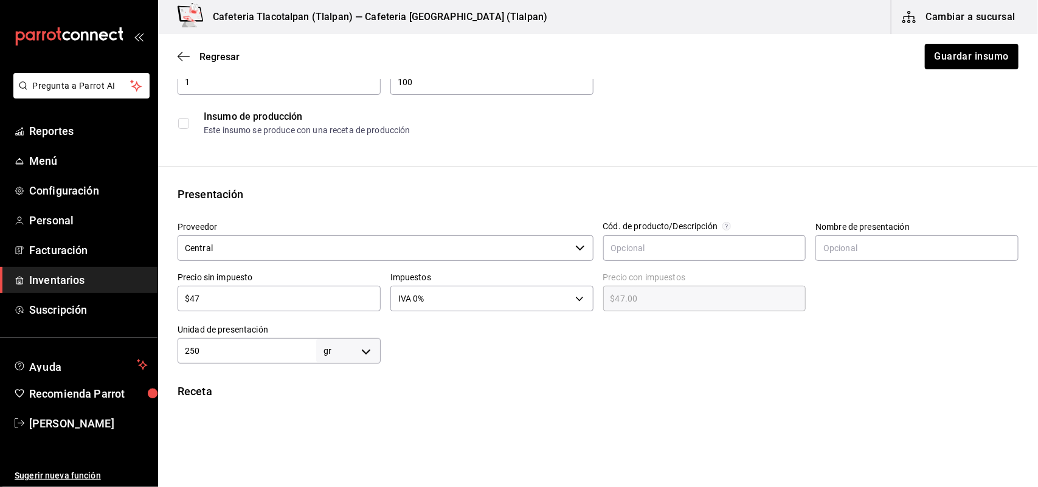
click at [462, 372] on div "Insumo IN-1756169871916 Nombre Blueberries Categoría de inventario verdura ​ Mí…" at bounding box center [598, 340] width 880 height 766
click at [964, 64] on button "Guardar insumo" at bounding box center [971, 57] width 95 height 26
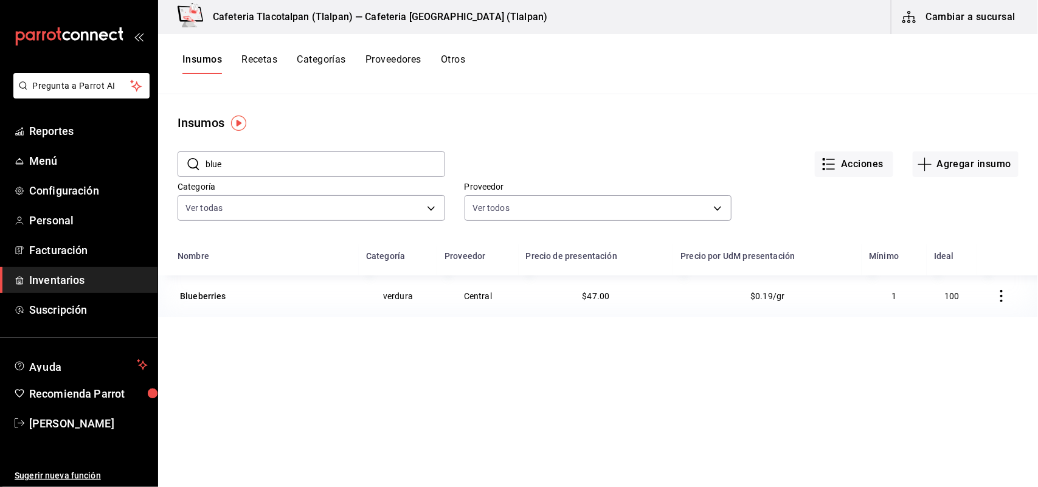
click at [252, 162] on input "blue" at bounding box center [326, 164] width 240 height 24
type input "b"
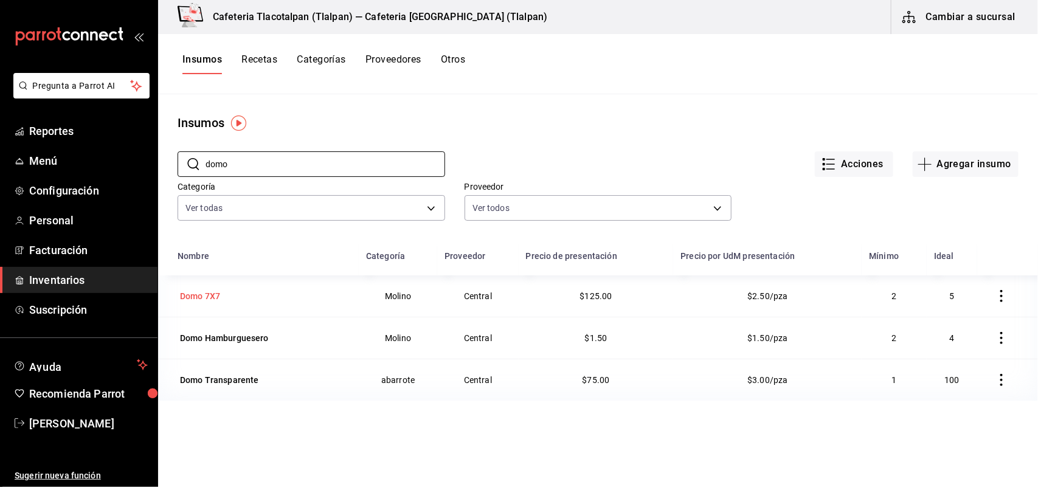
type input "domo"
click at [217, 300] on div "Domo 7X7" at bounding box center [200, 296] width 40 height 12
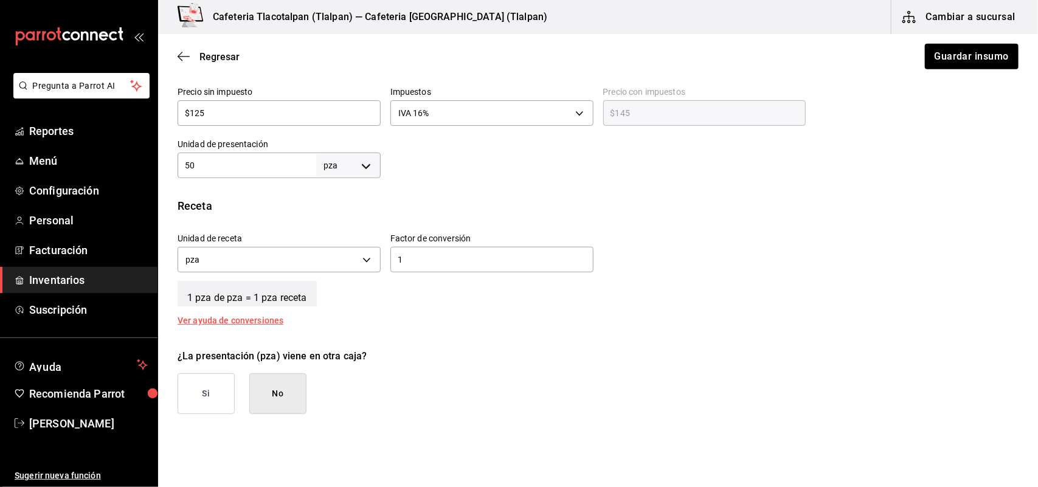
scroll to position [324, 0]
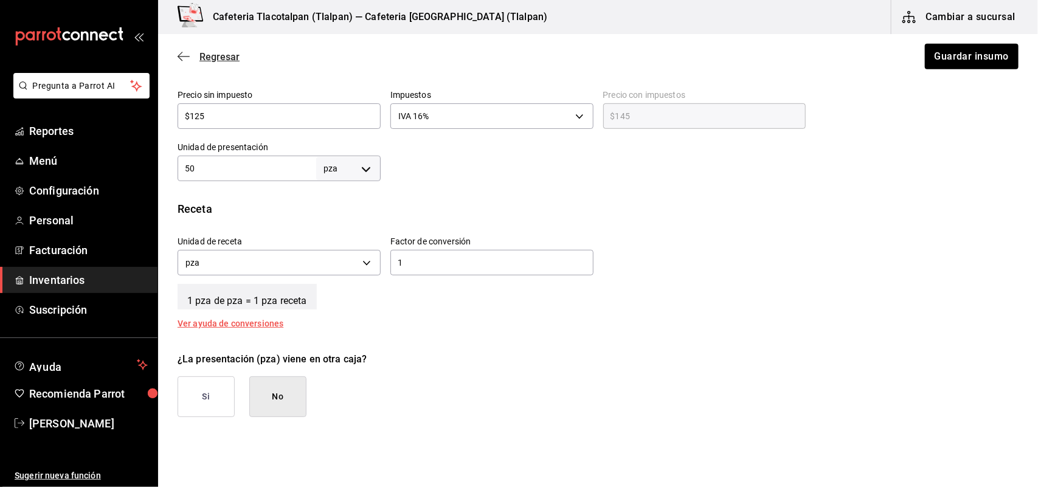
click at [182, 57] on icon "button" at bounding box center [184, 56] width 12 height 11
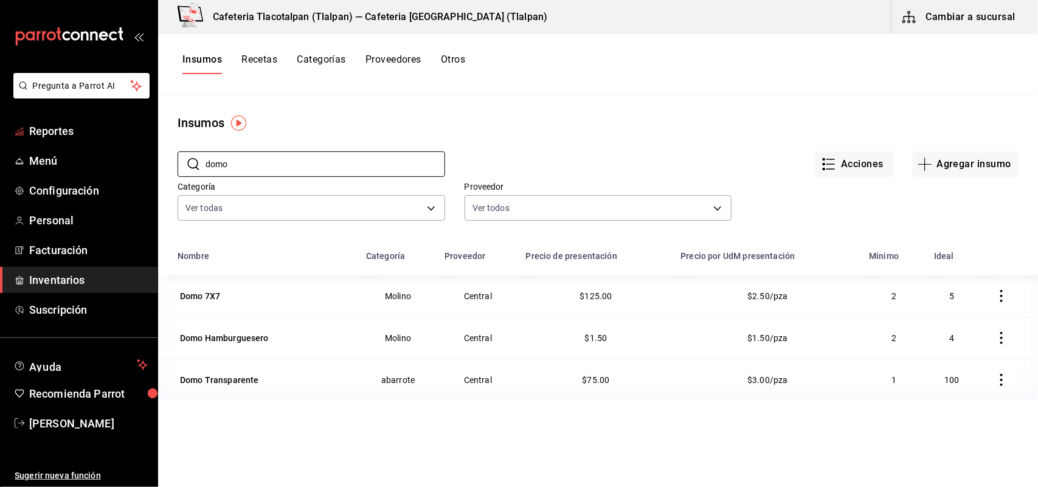
drag, startPoint x: 262, startPoint y: 158, endPoint x: 137, endPoint y: 145, distance: 126.0
click at [137, 145] on div "Pregunta a Parrot AI Reportes Menú Configuración Personal Facturación Inventari…" at bounding box center [519, 239] width 1038 height 479
type input "v"
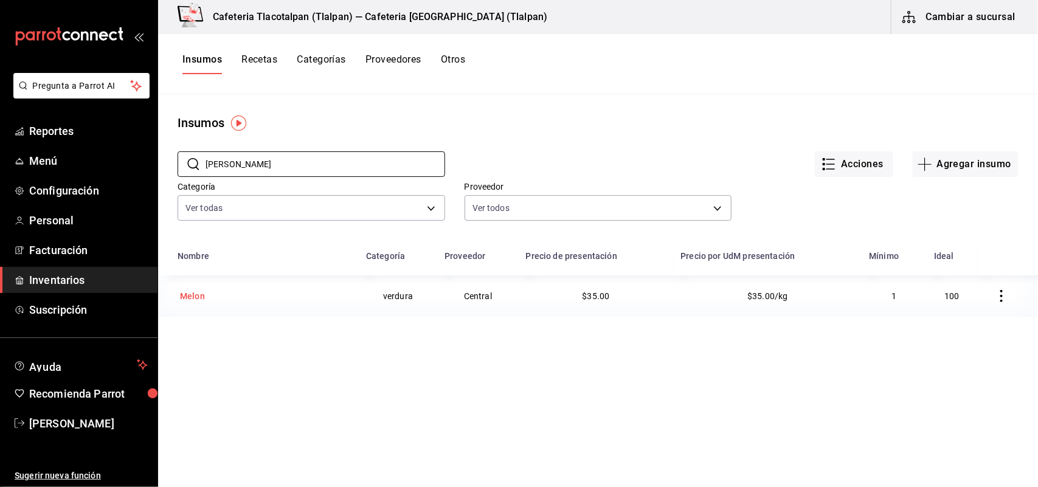
type input "[PERSON_NAME]"
click at [196, 296] on div "Melon" at bounding box center [192, 296] width 25 height 12
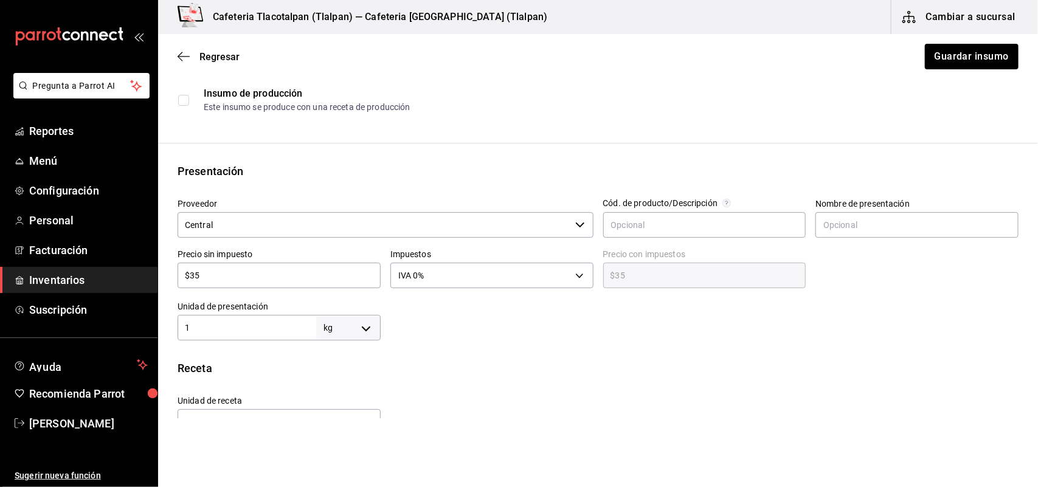
scroll to position [167, 0]
click at [226, 279] on input "$35" at bounding box center [279, 273] width 203 height 15
type input "$3"
type input "$3.00"
type input "$0.00"
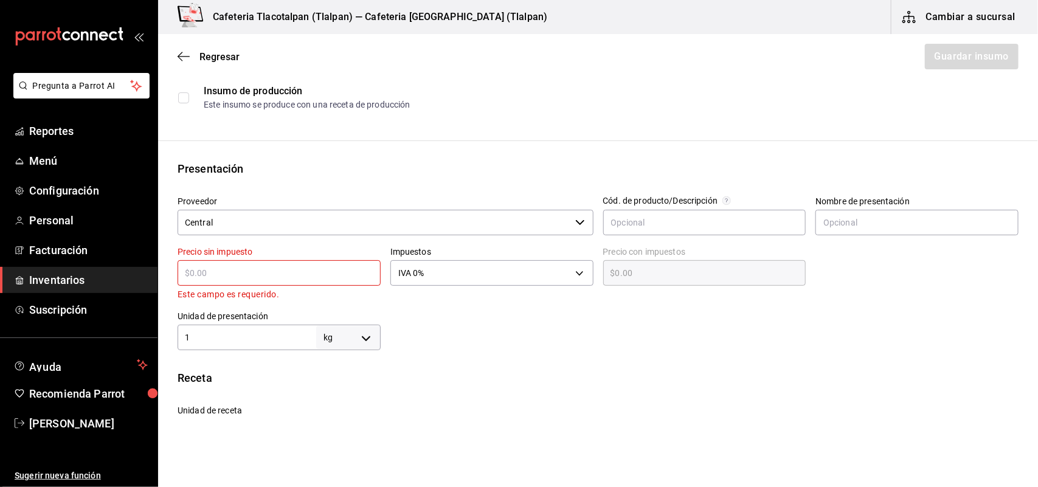
type input "$6"
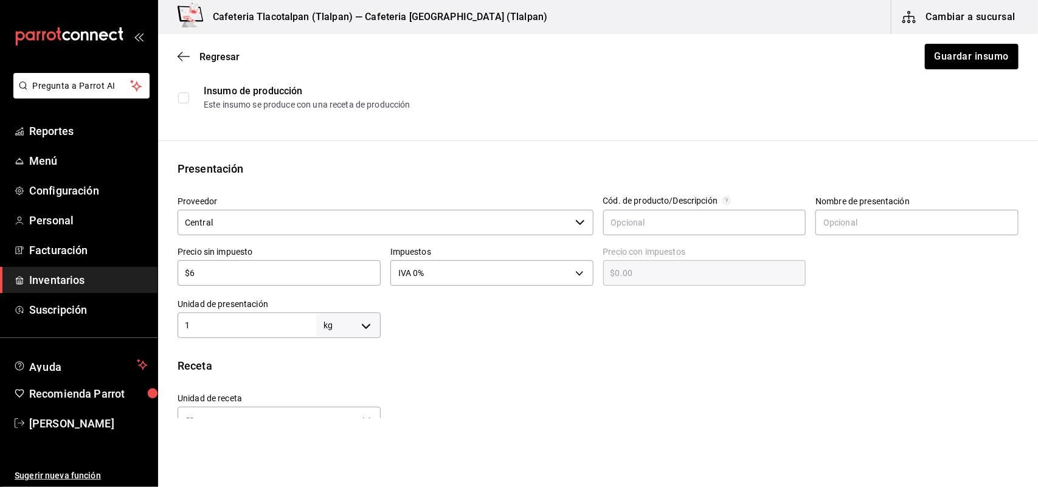
type input "$6.00"
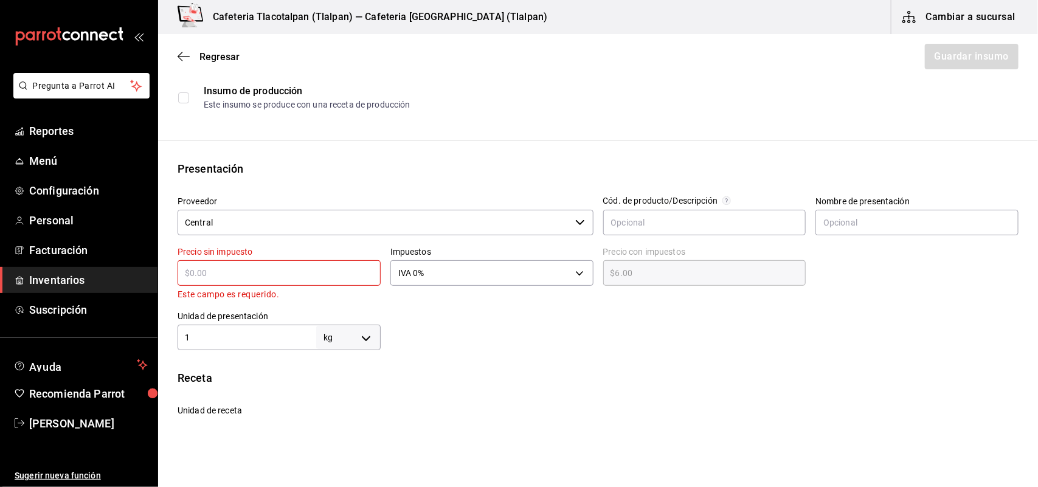
type input "$0.00"
type input "$5"
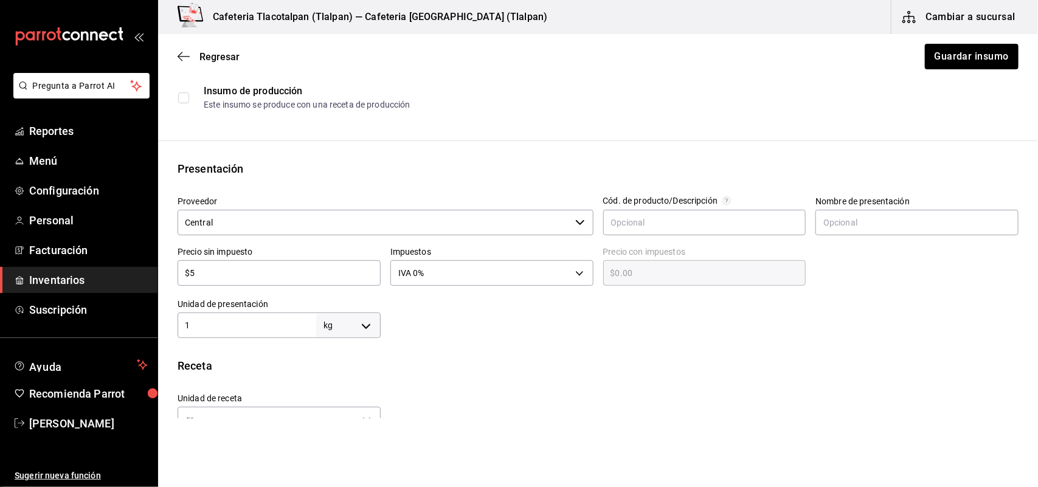
type input "$5.00"
type input "$50"
type input "$50.00"
type input "$50"
click at [944, 53] on button "Guardar insumo" at bounding box center [971, 57] width 95 height 26
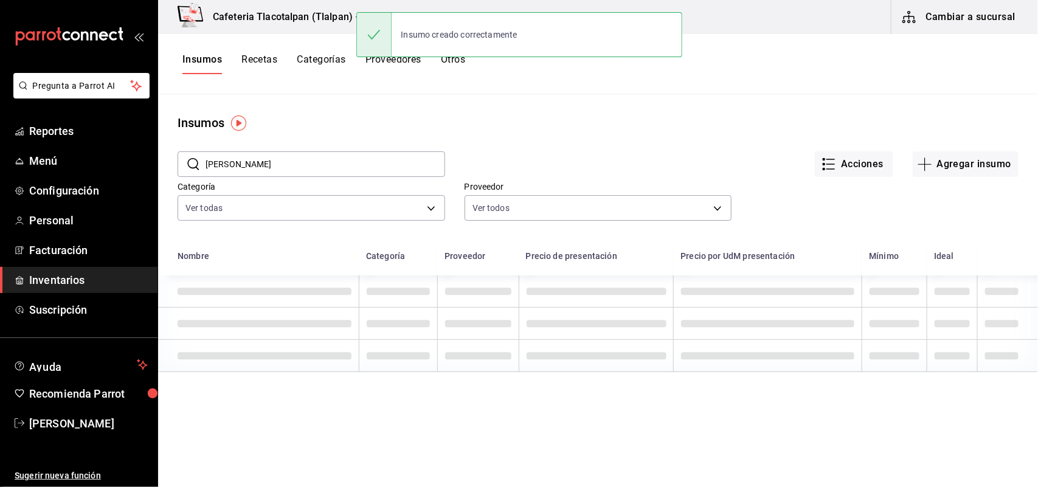
click at [259, 155] on input "[PERSON_NAME]" at bounding box center [326, 164] width 240 height 24
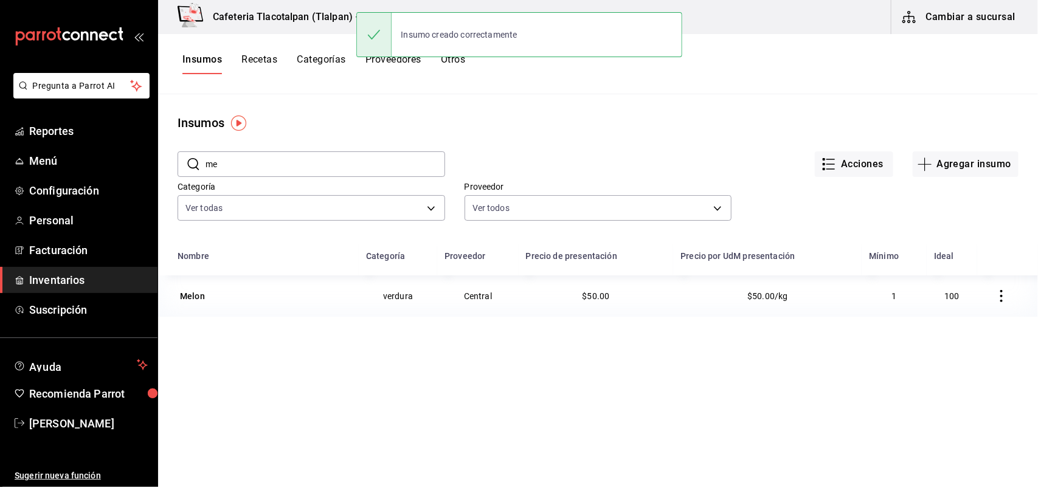
type input "m"
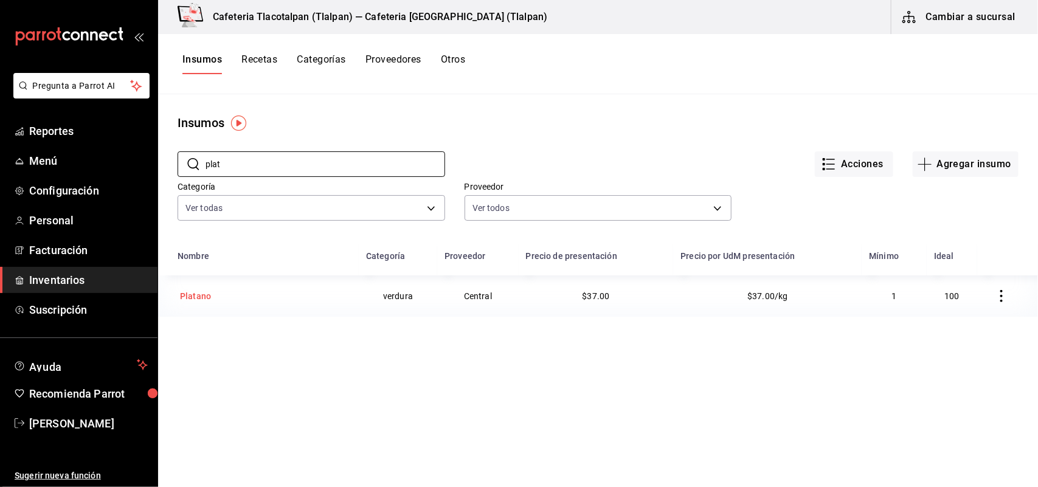
type input "plat"
click at [204, 297] on div "Platano" at bounding box center [195, 296] width 31 height 12
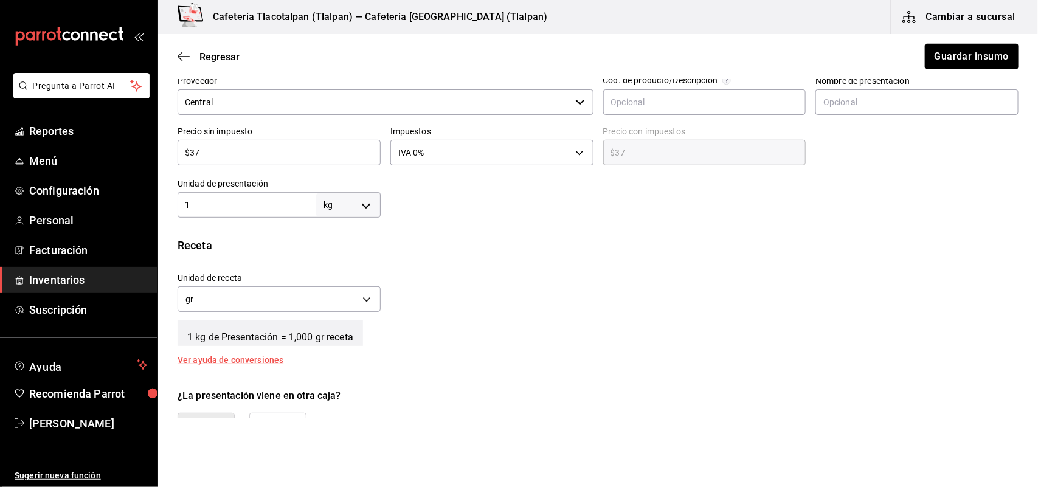
scroll to position [289, 0]
click at [234, 153] on input "$37" at bounding box center [279, 151] width 203 height 15
type input "$3"
type input "$3.00"
type input "$0.00"
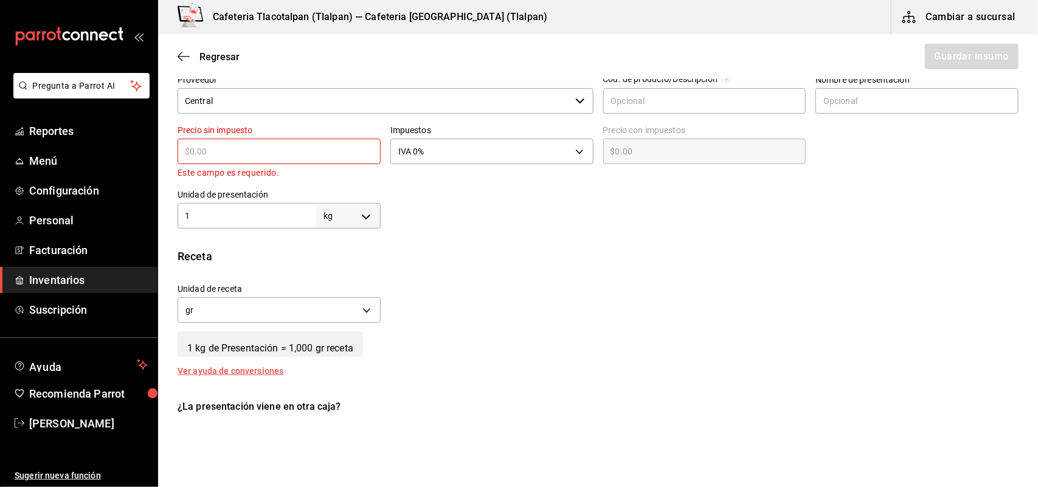
type input "$2"
type input "$2.00"
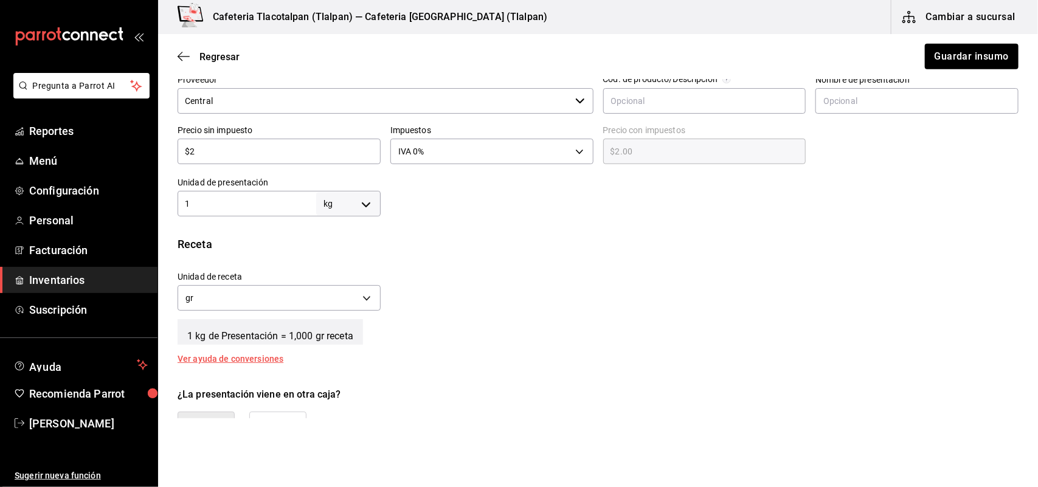
type input "$26"
type input "$26.00"
type input "$2"
type input "$2.00"
type input "$25"
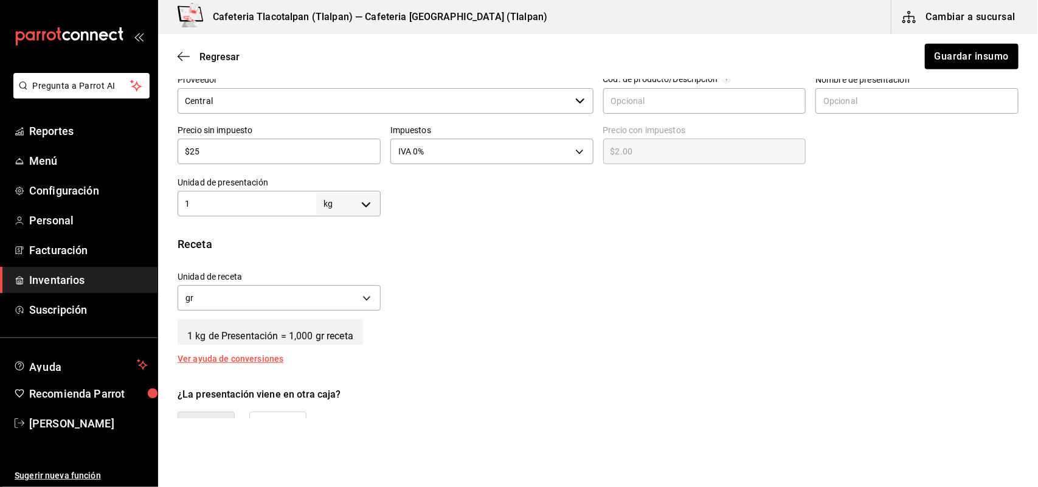
type input "$25.00"
type input "$25"
click at [942, 57] on button "Guardar insumo" at bounding box center [971, 57] width 95 height 26
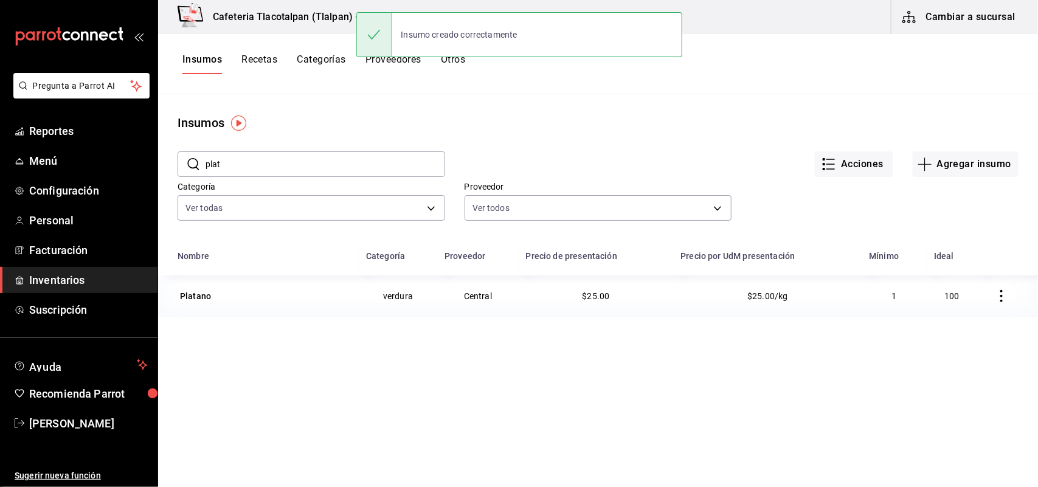
click at [315, 166] on input "plat" at bounding box center [326, 164] width 240 height 24
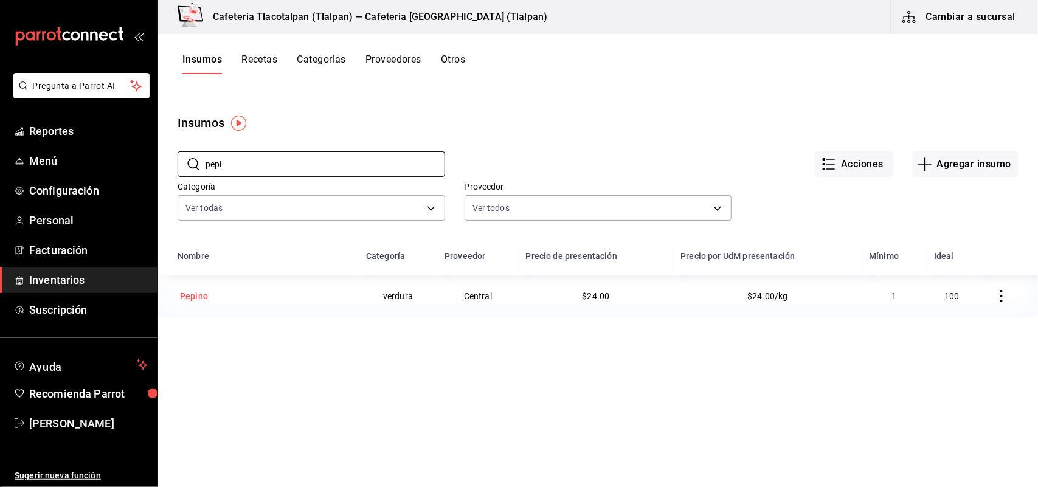
type input "pepi"
click at [195, 295] on div "Pepino" at bounding box center [194, 296] width 28 height 12
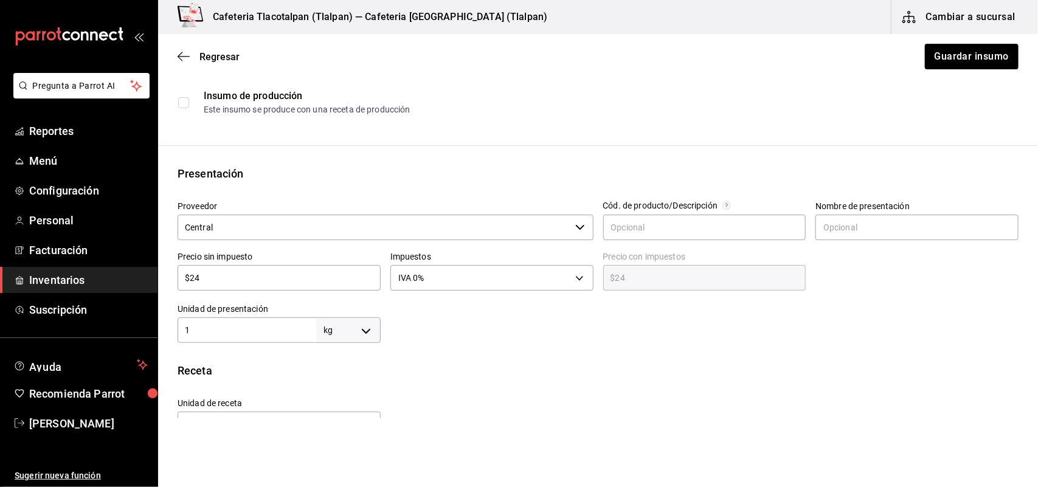
scroll to position [167, 0]
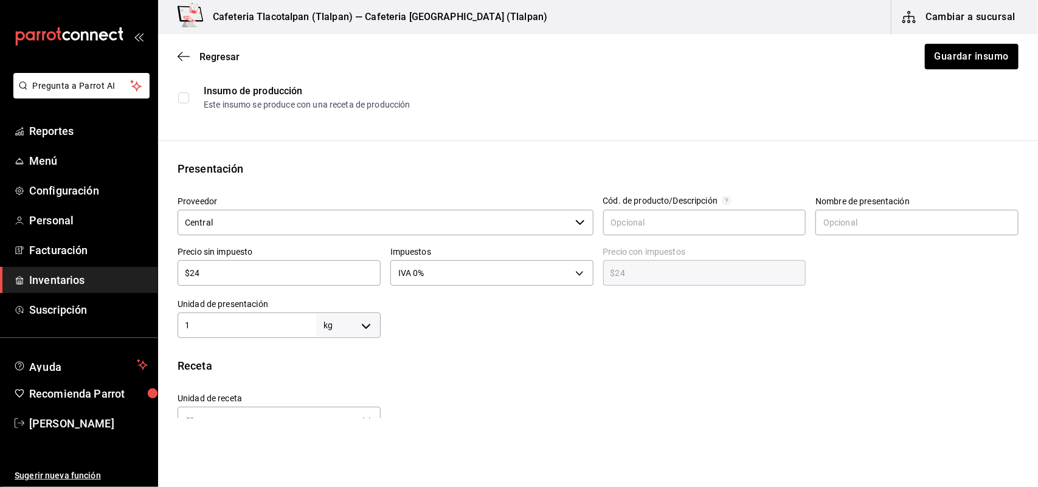
click at [214, 281] on div "$24 ​" at bounding box center [279, 273] width 203 height 26
type input "$2"
type input "$2.00"
type input "$22"
type input "$22.00"
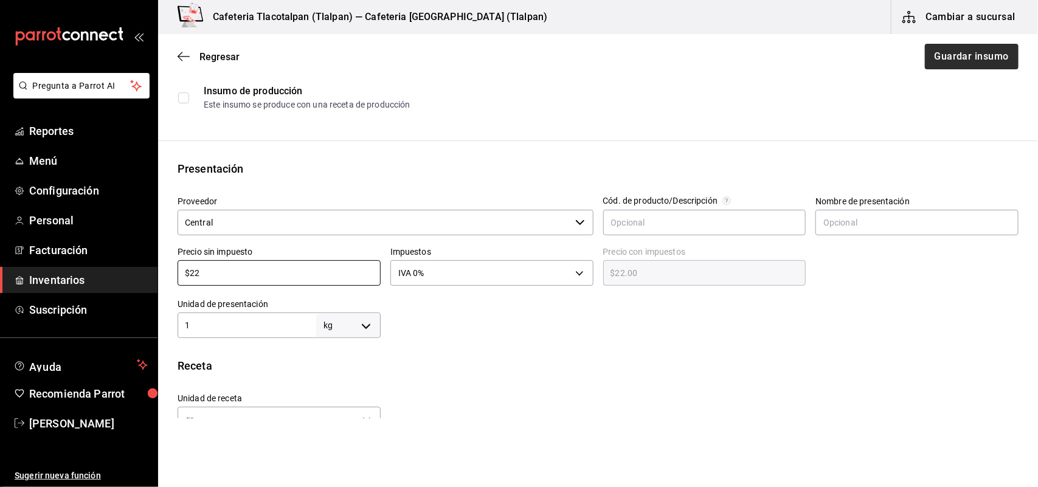
type input "$22"
click at [975, 52] on button "Guardar insumo" at bounding box center [971, 57] width 95 height 26
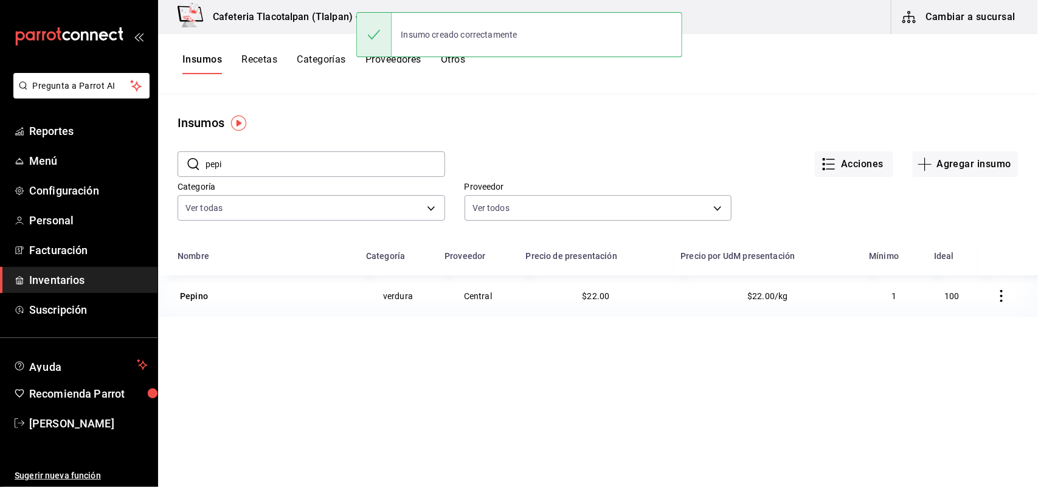
click at [293, 165] on input "pepi" at bounding box center [326, 164] width 240 height 24
type input "p"
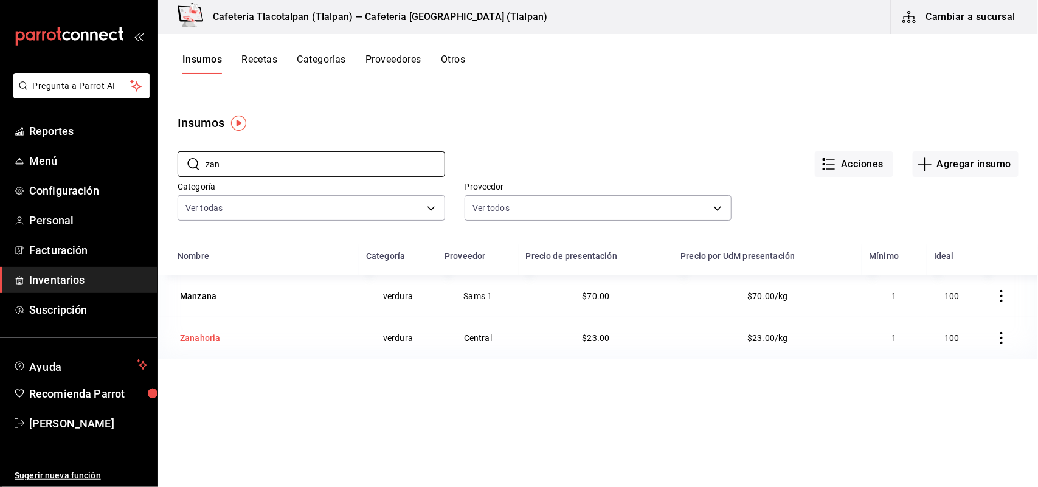
type input "zan"
click at [201, 344] on div "Zanahoria" at bounding box center [200, 338] width 40 height 12
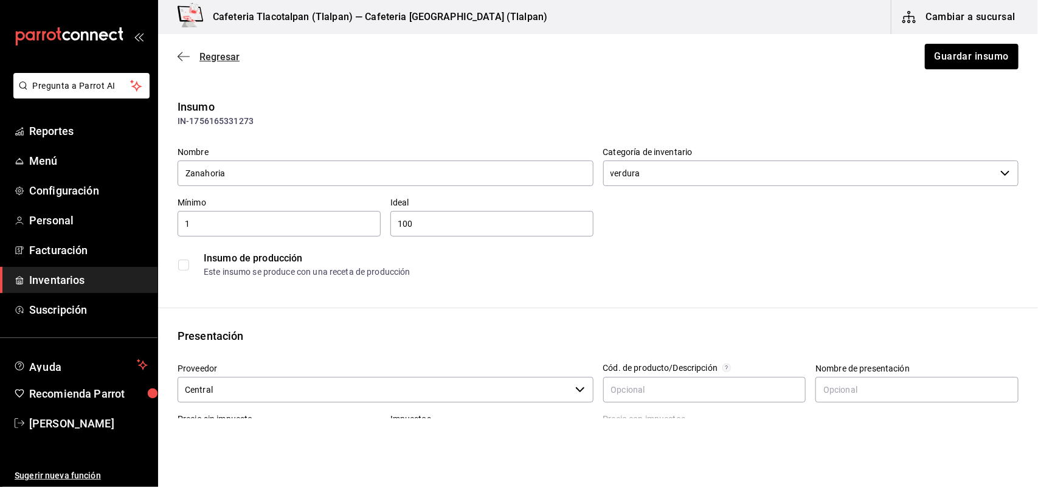
click at [184, 53] on icon "button" at bounding box center [184, 56] width 12 height 11
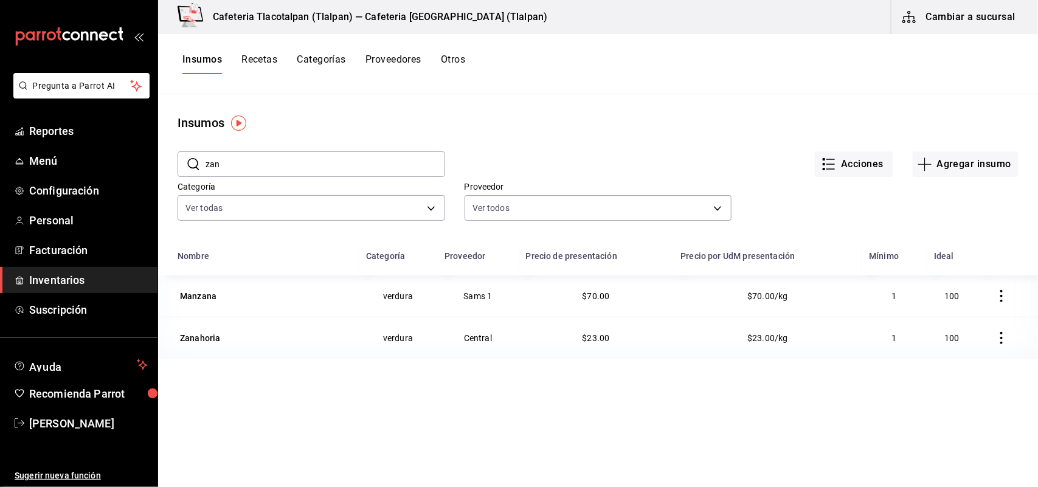
click at [274, 159] on input "zan" at bounding box center [326, 164] width 240 height 24
type input "z"
type input "tom"
click at [218, 333] on div "tomate pelado" at bounding box center [209, 338] width 58 height 12
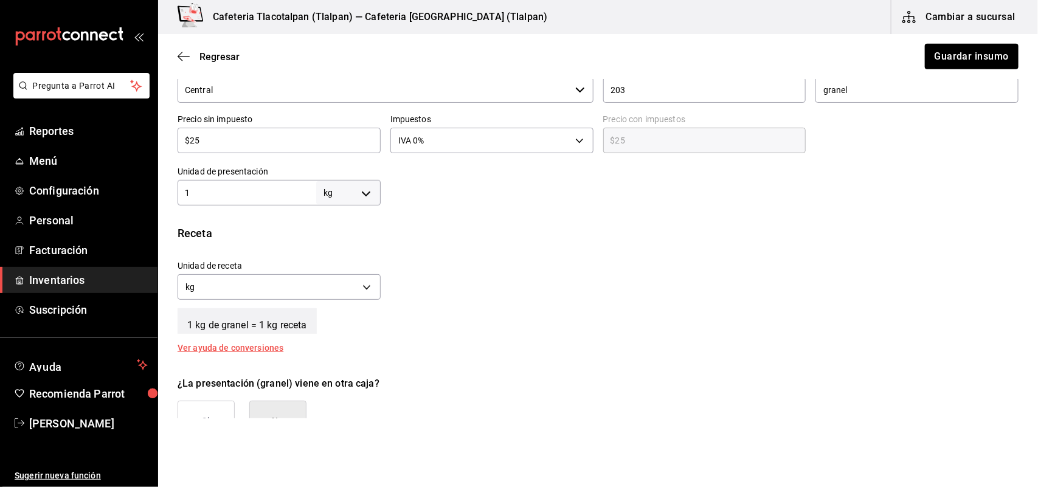
scroll to position [294, 0]
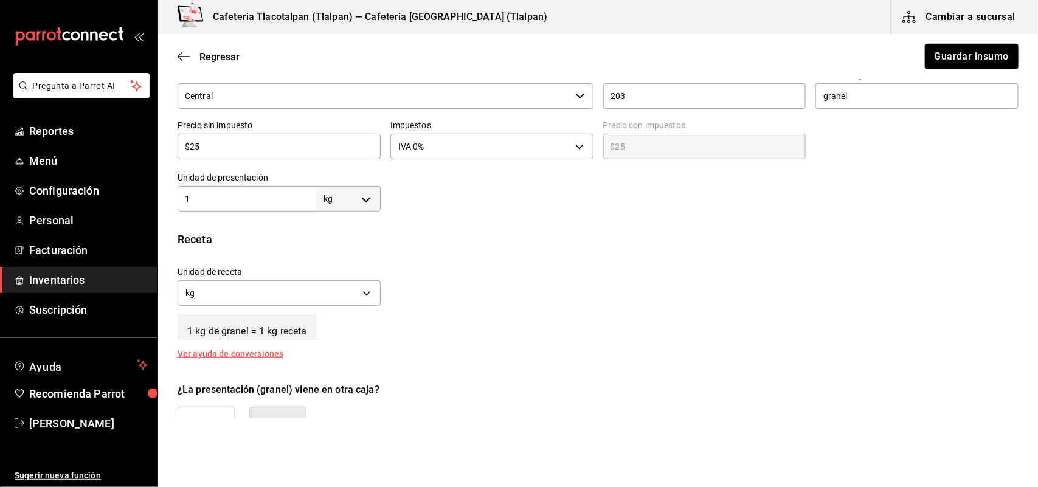
click at [245, 144] on input "$25" at bounding box center [279, 146] width 203 height 15
type input "$2"
type input "$2.00"
type input "$27"
type input "$27.00"
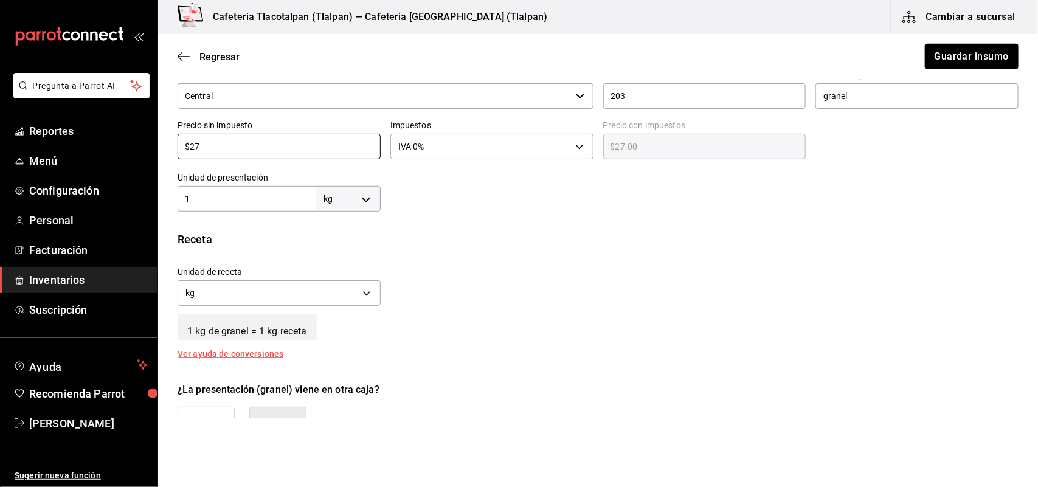
type input "$27"
click at [515, 221] on div "Insumo IN-1749066462724 Nombre tomate pelado Categoría de inventario verdura ​ …" at bounding box center [598, 163] width 880 height 716
click at [953, 58] on button "Guardar insumo" at bounding box center [971, 57] width 95 height 26
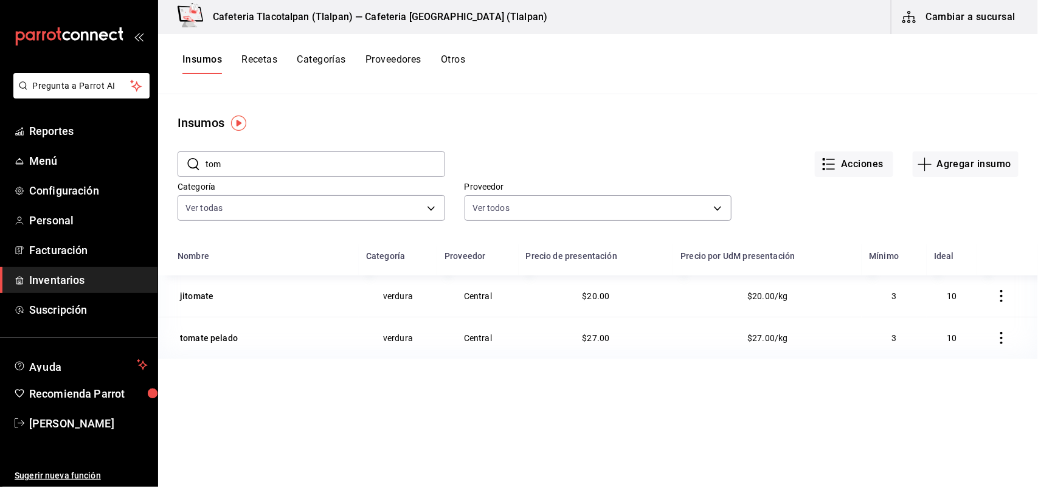
click at [296, 164] on input "tom" at bounding box center [326, 164] width 240 height 24
type input "t"
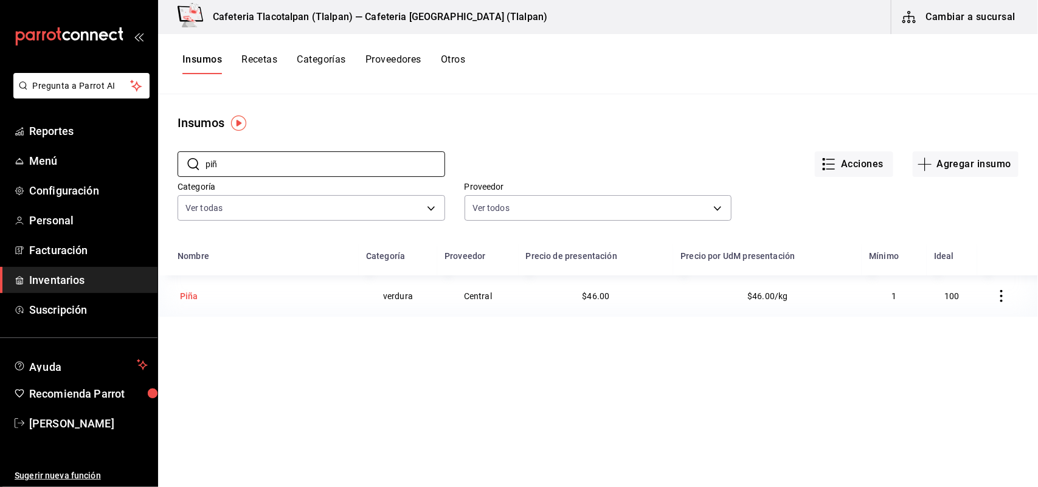
type input "piñ"
click at [192, 302] on div "Piña" at bounding box center [189, 296] width 18 height 12
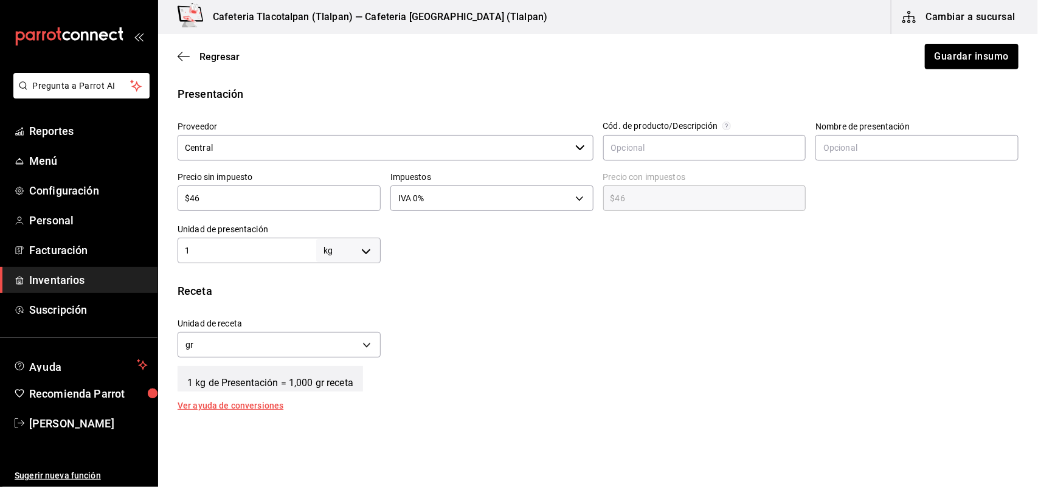
scroll to position [243, 0]
click at [265, 207] on div "$46 ​" at bounding box center [279, 197] width 203 height 26
type input "$4"
type input "$4.00"
type input "$0.00"
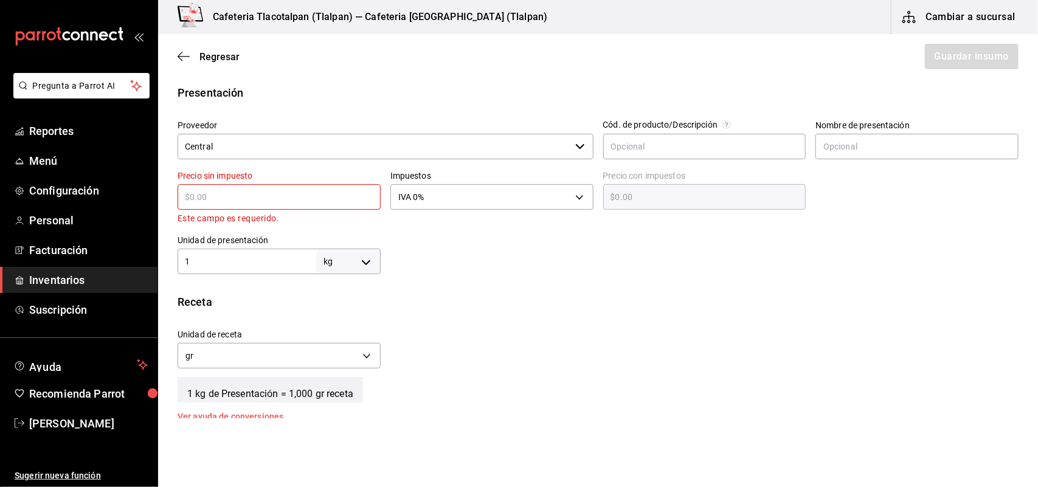
type input "$8"
type input "$8.00"
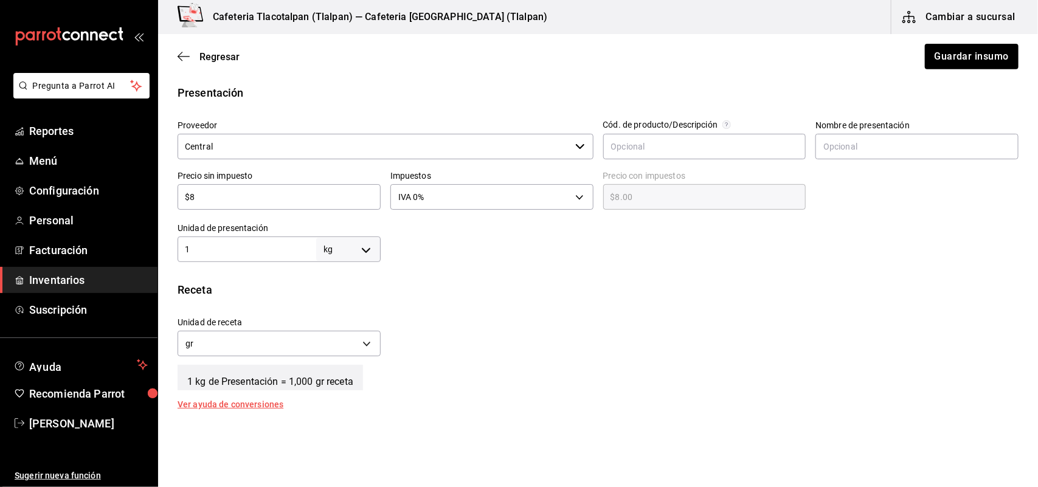
type input "$80"
type input "$80.00"
type input "$80"
click at [924, 61] on button "Guardar insumo" at bounding box center [971, 57] width 95 height 26
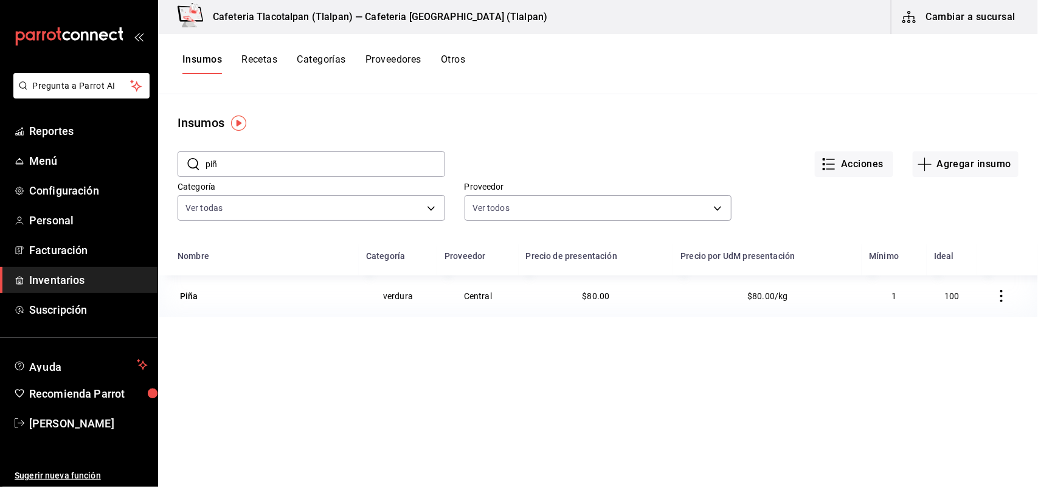
click at [351, 171] on input "piñ" at bounding box center [326, 164] width 240 height 24
type input "p"
type input "jit"
click at [240, 293] on div "jitomate" at bounding box center [265, 296] width 174 height 17
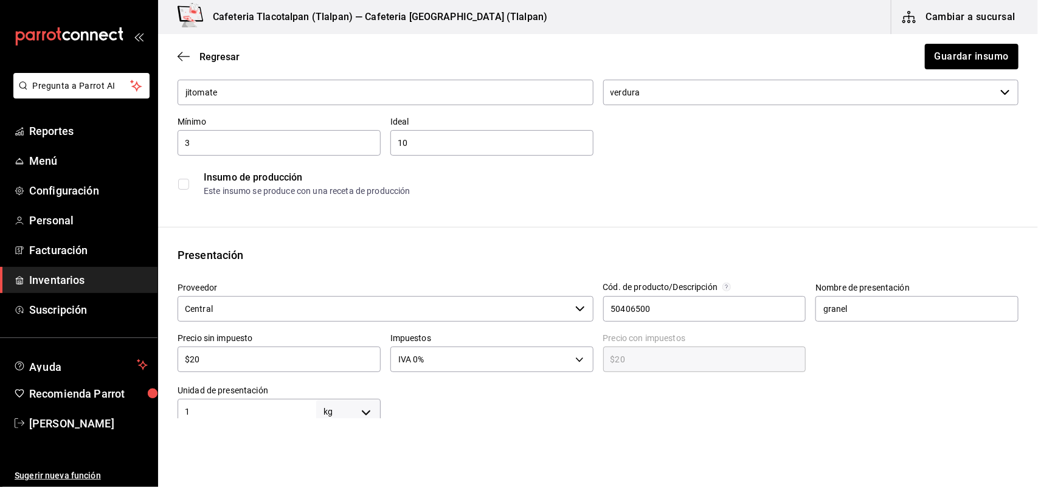
scroll to position [101, 0]
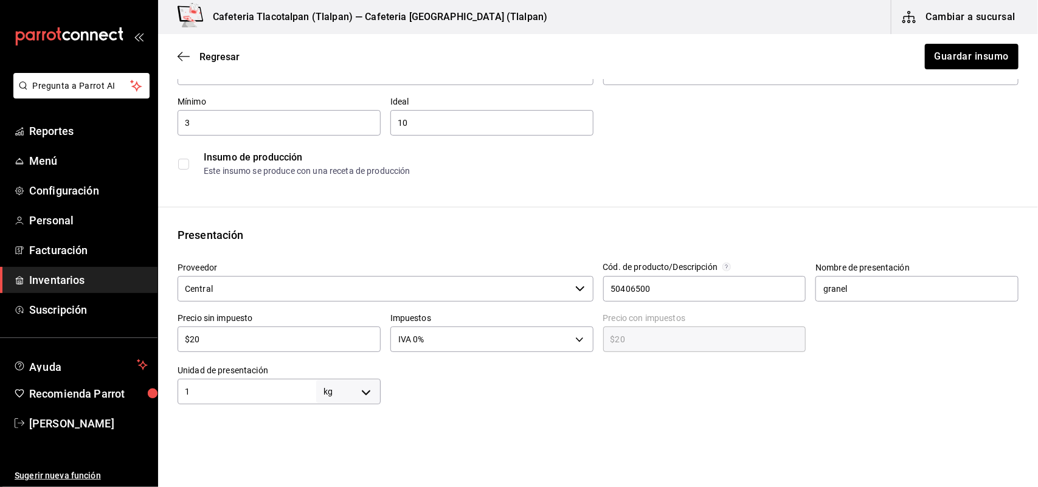
click at [269, 336] on input "$20" at bounding box center [279, 339] width 203 height 15
type input "$2"
type input "$2.00"
type input "$0.00"
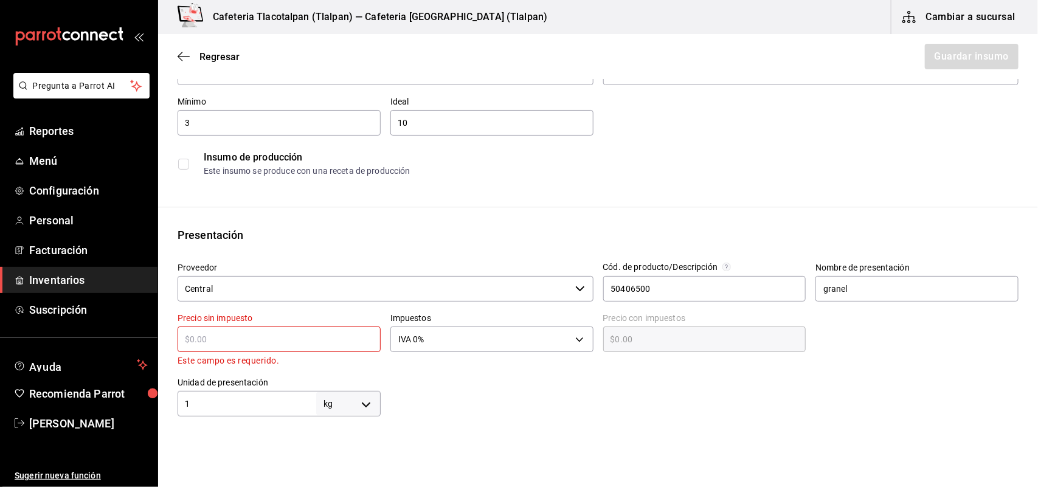
type input "$1"
type input "$1.00"
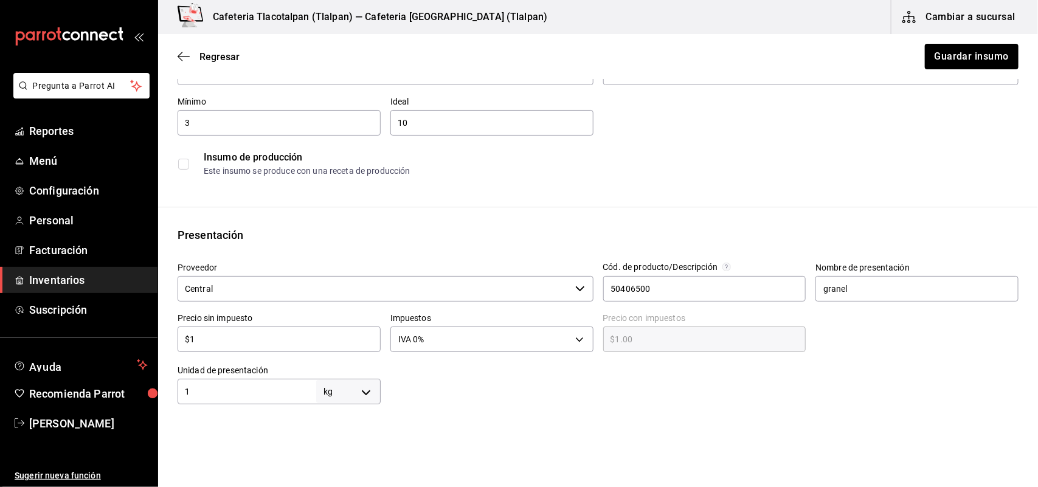
type input "$19"
type input "$19.00"
type input "$19.5"
type input "$19.50"
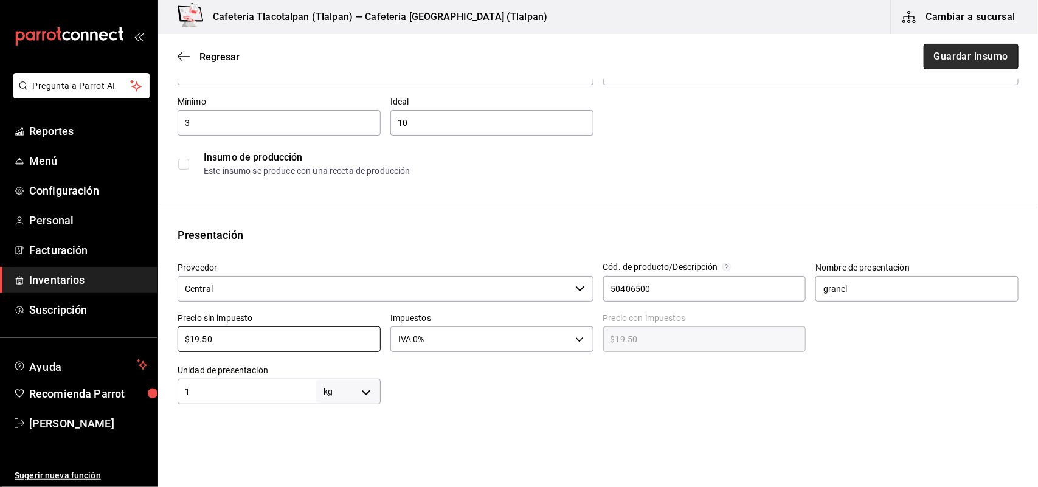
click at [943, 52] on button "Guardar insumo" at bounding box center [971, 57] width 95 height 26
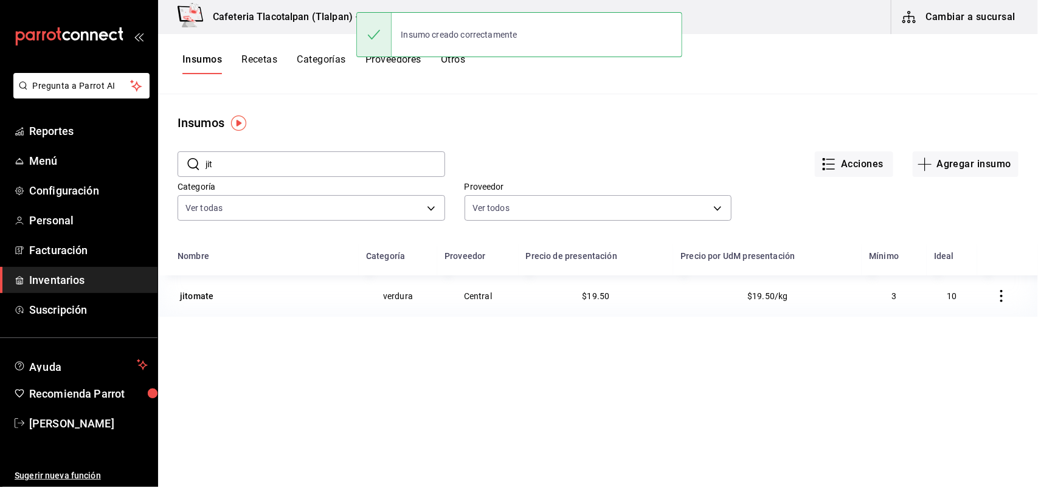
click at [314, 157] on input "jit" at bounding box center [326, 164] width 240 height 24
type input "j"
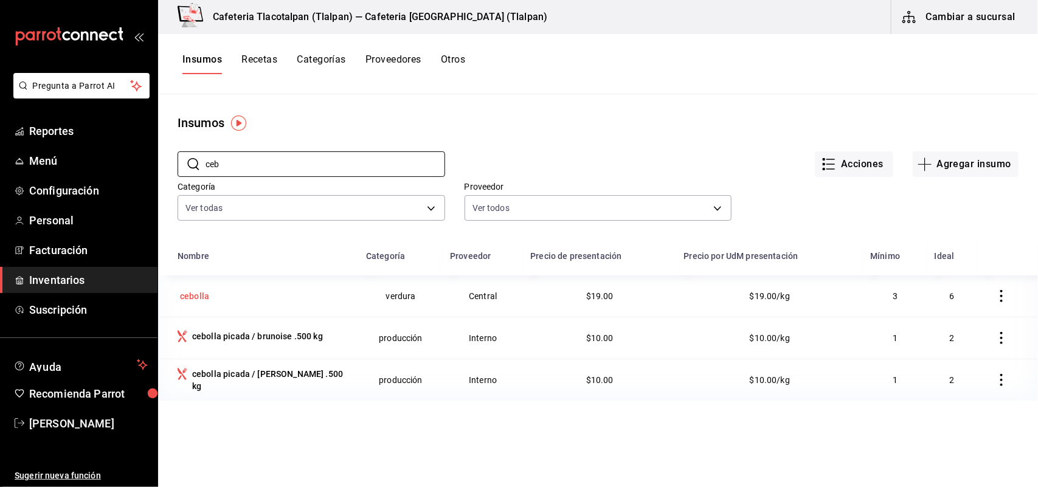
type input "ceb"
click at [196, 294] on div "cebolla" at bounding box center [194, 296] width 29 height 12
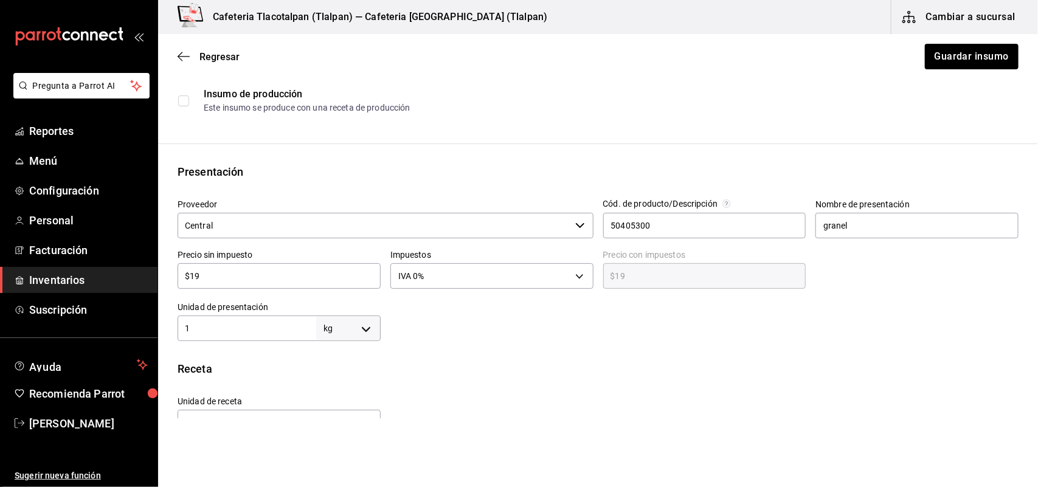
scroll to position [167, 0]
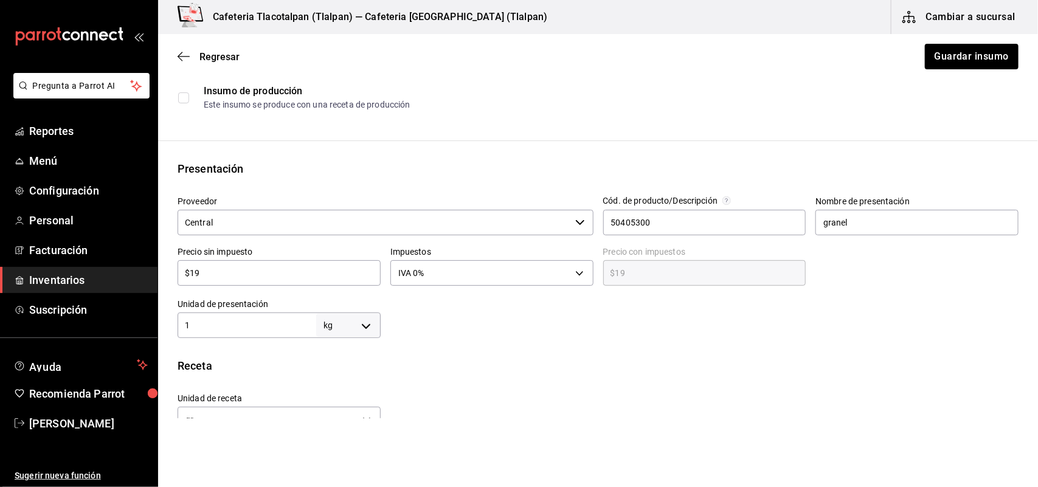
click at [235, 272] on input "$19" at bounding box center [279, 273] width 203 height 15
type input "$1"
type input "$1.00"
type input "$17"
type input "$17.00"
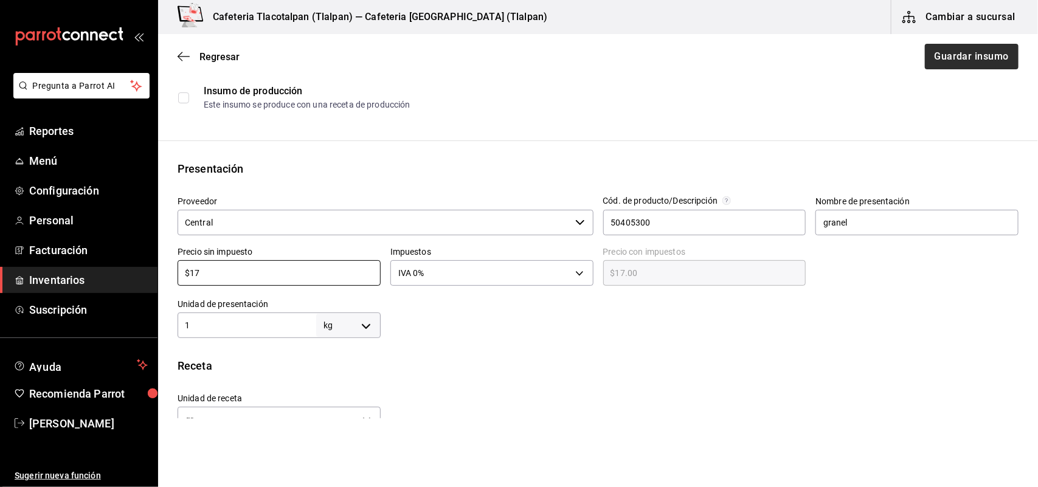
type input "$17"
click at [934, 47] on button "Guardar insumo" at bounding box center [971, 57] width 95 height 26
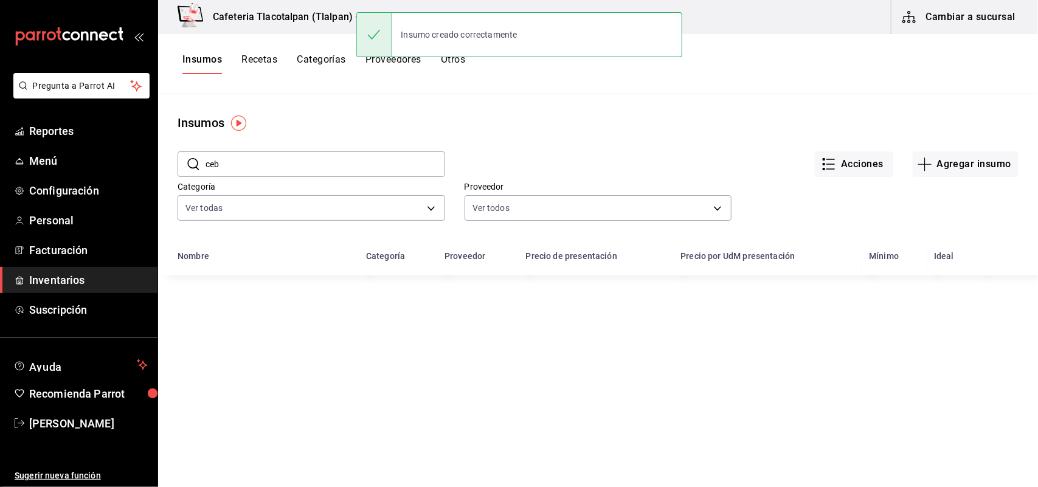
click at [302, 160] on input "ceb" at bounding box center [326, 164] width 240 height 24
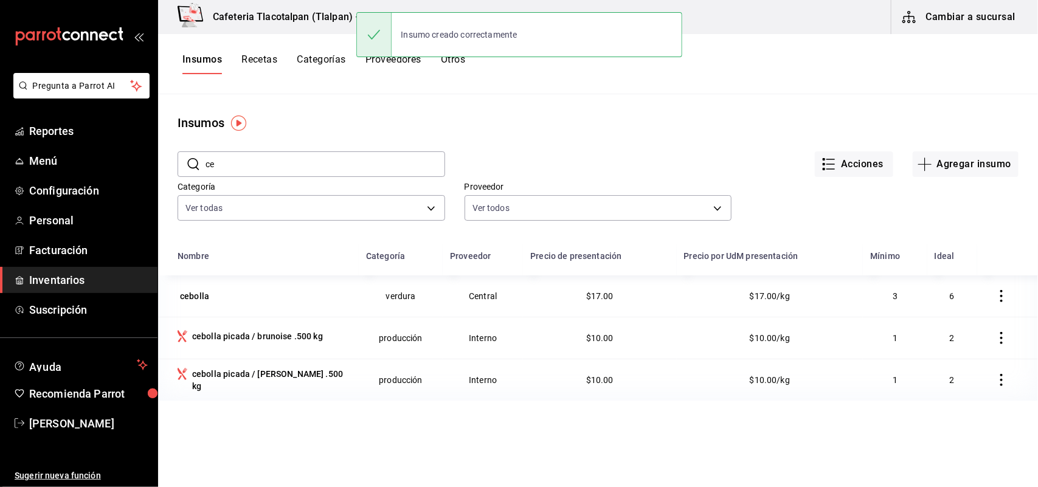
type input "c"
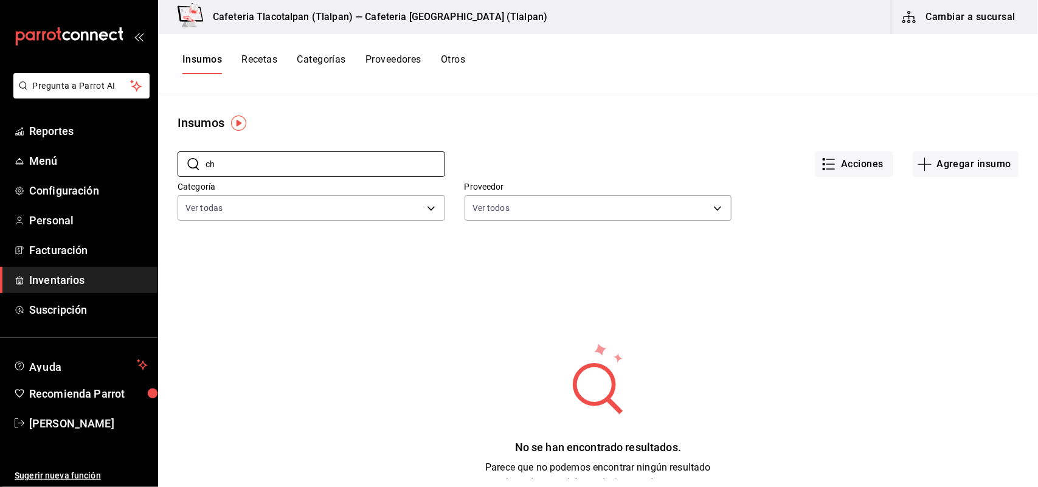
type input "c"
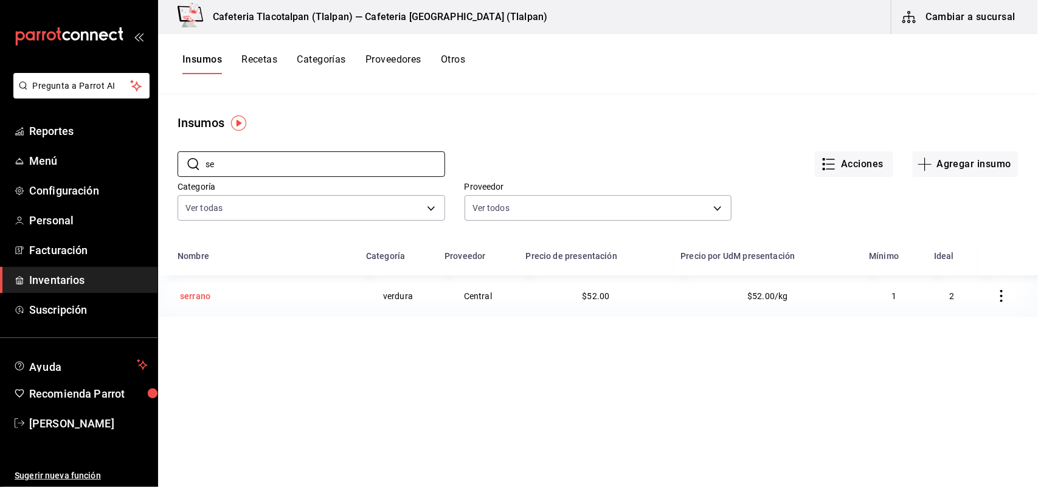
type input "s"
type input "[PERSON_NAME]"
click at [232, 302] on div "Jengibre" at bounding box center [265, 296] width 174 height 17
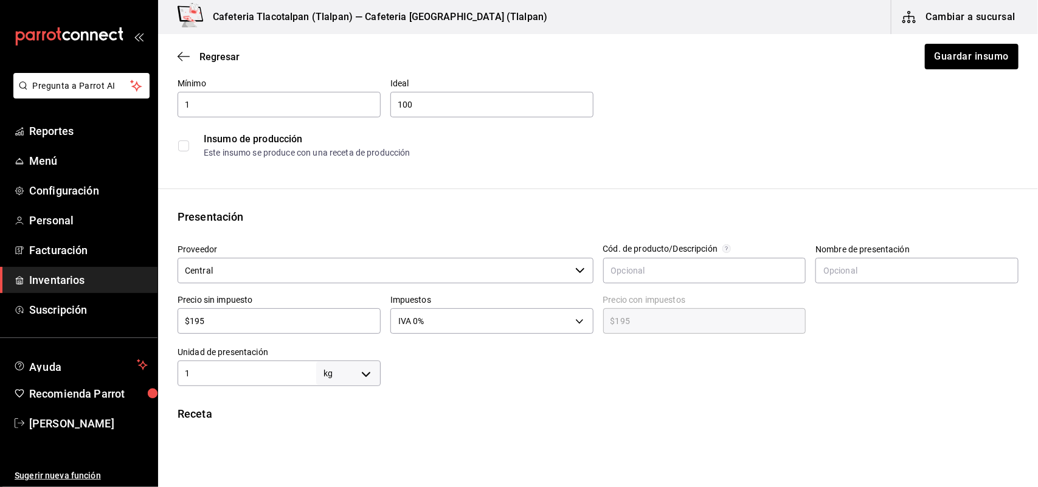
scroll to position [177, 0]
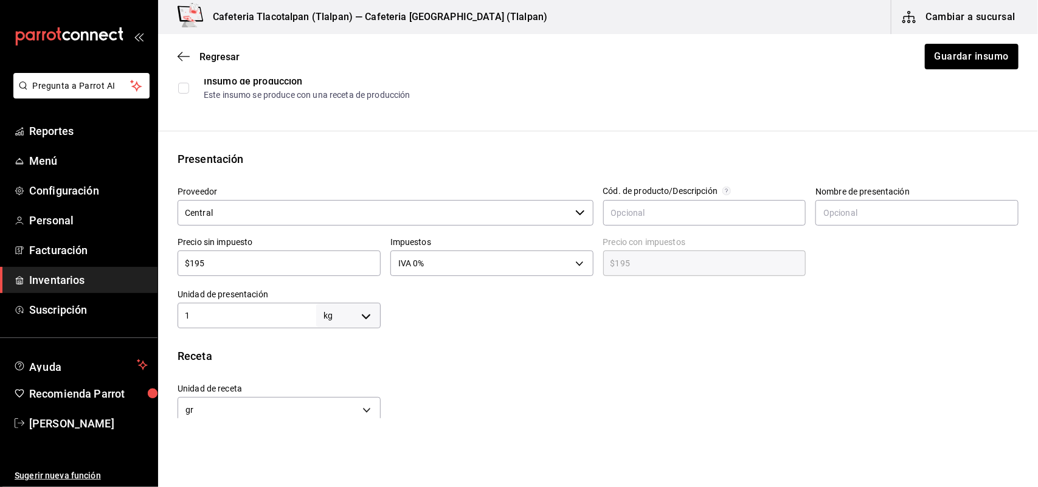
click at [230, 271] on div "$195 ​" at bounding box center [279, 264] width 203 height 26
type input "$19"
type input "$19.00"
type input "$1"
type input "$1.00"
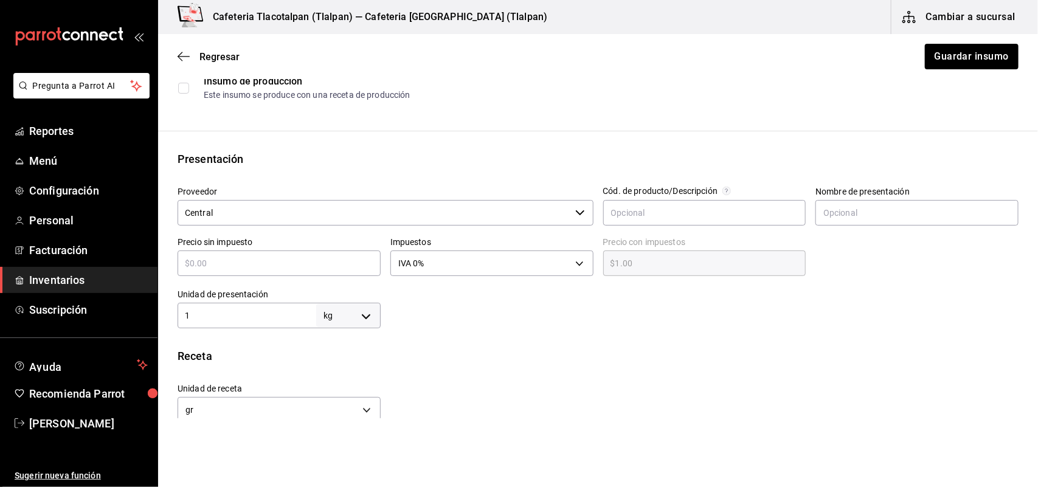
type input "$0.00"
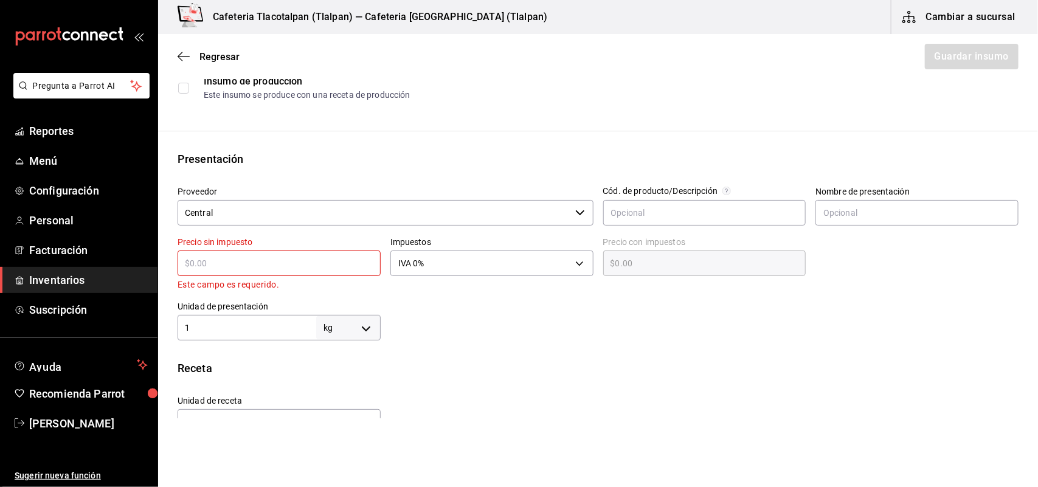
type input "$9"
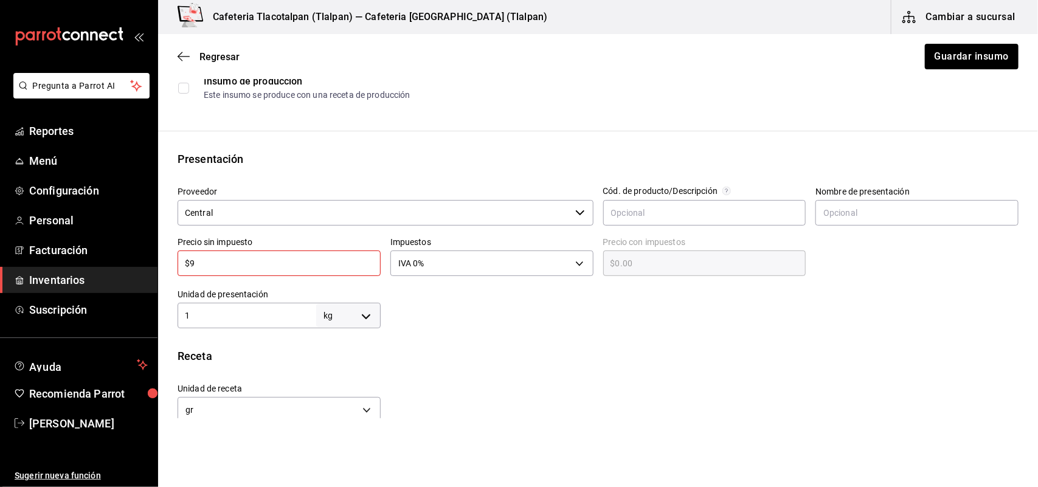
type input "$9.00"
type input "$90"
type input "$90.00"
type input "$90"
click at [971, 54] on button "Guardar insumo" at bounding box center [971, 57] width 95 height 26
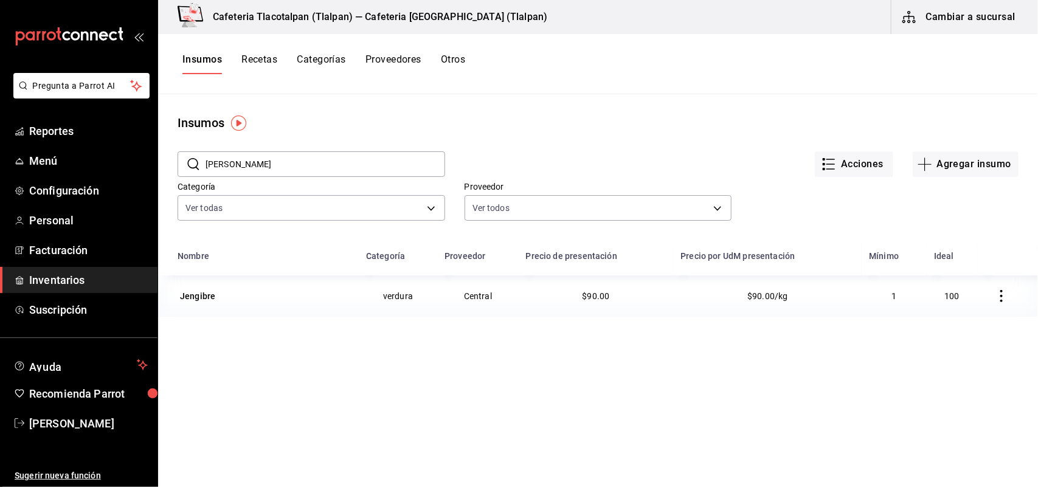
click at [317, 157] on input "[PERSON_NAME]" at bounding box center [326, 164] width 240 height 24
type input "j"
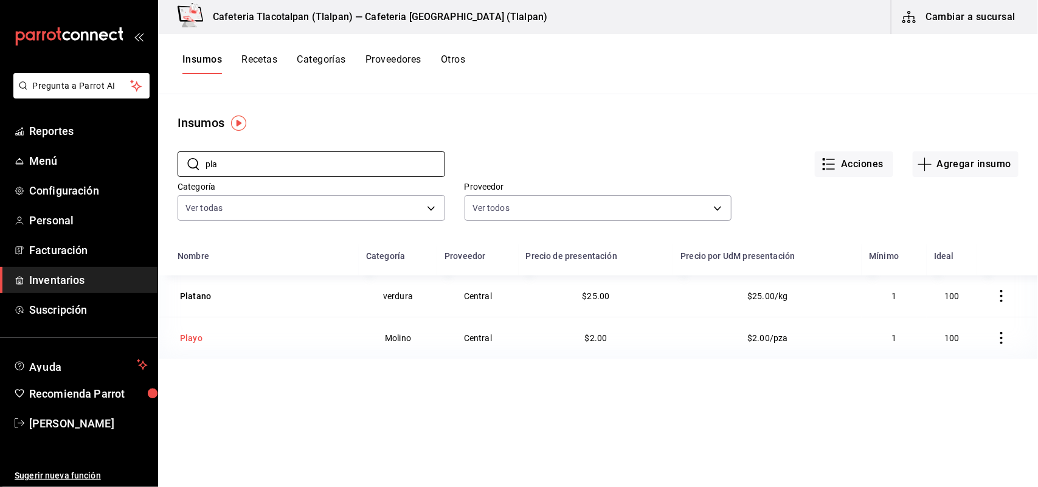
type input "pla"
click at [187, 329] on td "Playo" at bounding box center [258, 338] width 201 height 42
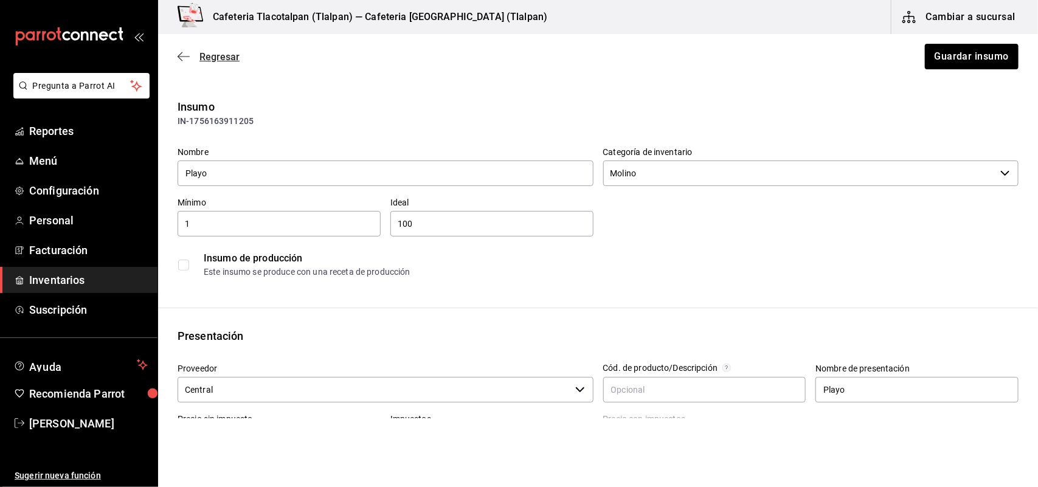
click at [180, 55] on icon "button" at bounding box center [180, 56] width 5 height 9
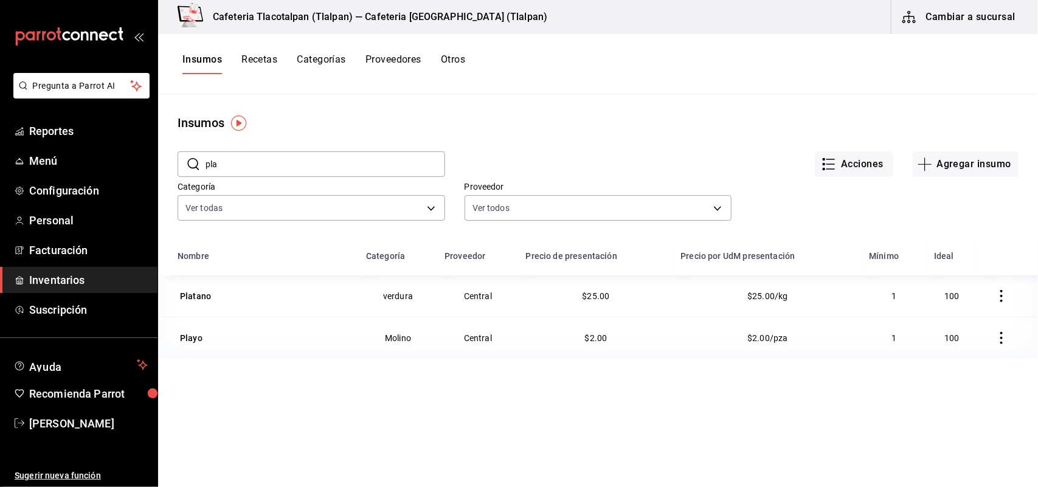
drag, startPoint x: 0, startPoint y: 0, endPoint x: 237, endPoint y: 162, distance: 287.5
click at [237, 162] on input "pla" at bounding box center [326, 164] width 240 height 24
type input "p"
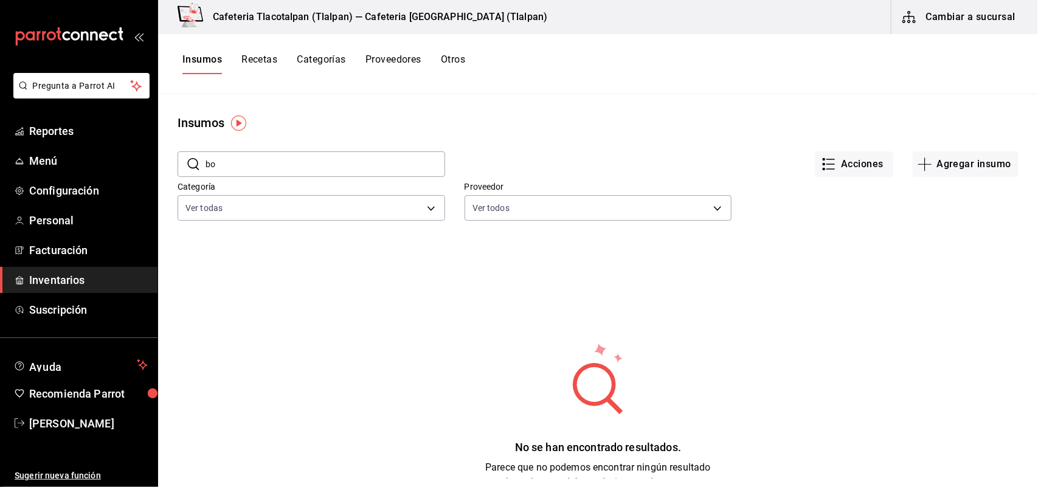
type input "b"
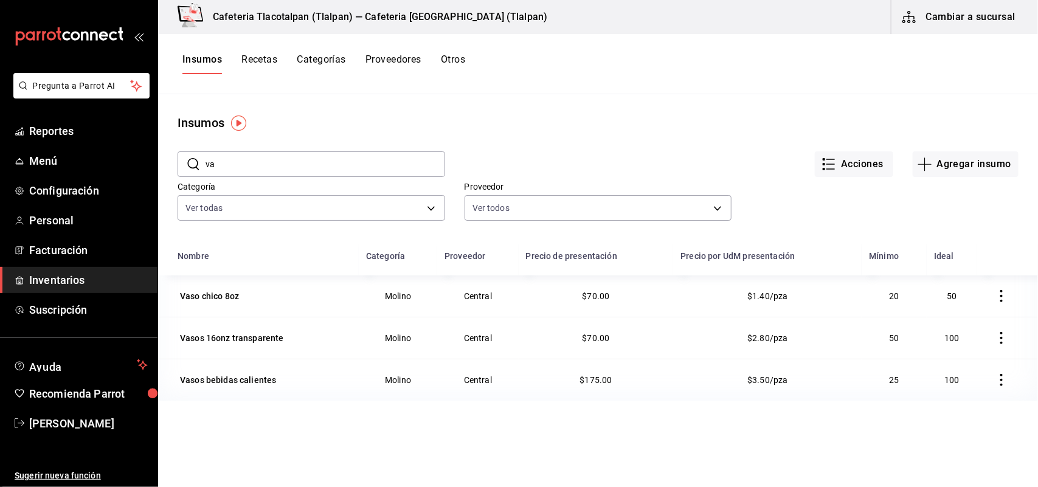
type input "v"
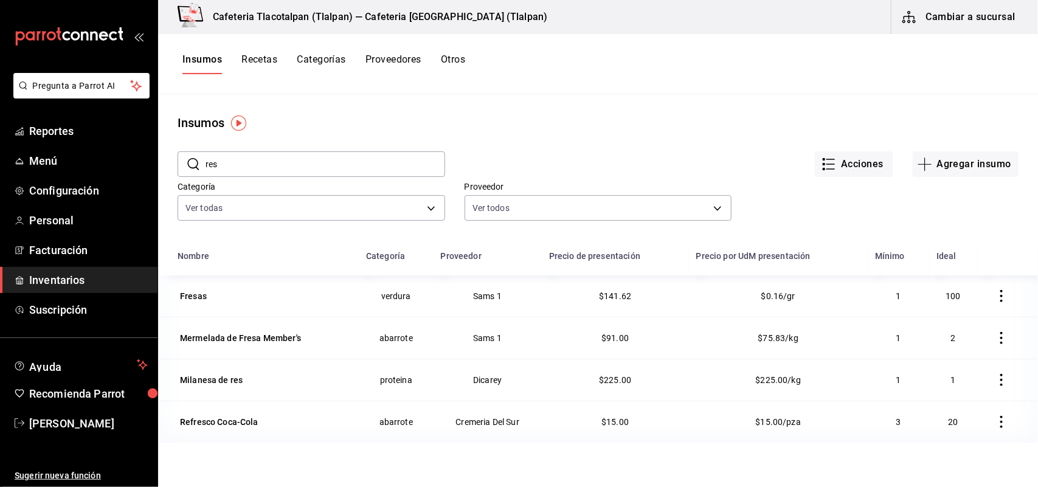
click at [248, 170] on input "res" at bounding box center [326, 164] width 240 height 24
type input "r"
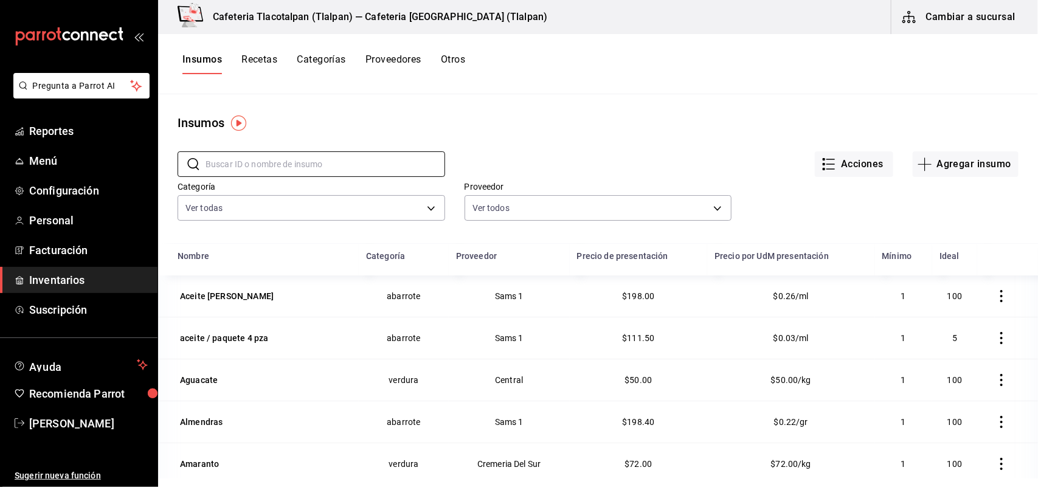
click at [398, 60] on button "Proveedores" at bounding box center [394, 64] width 56 height 21
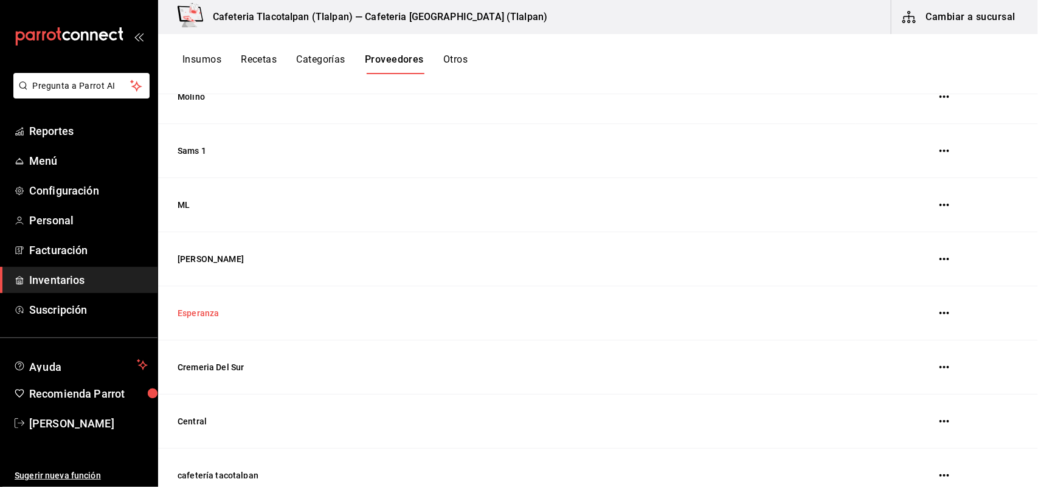
scroll to position [375, 0]
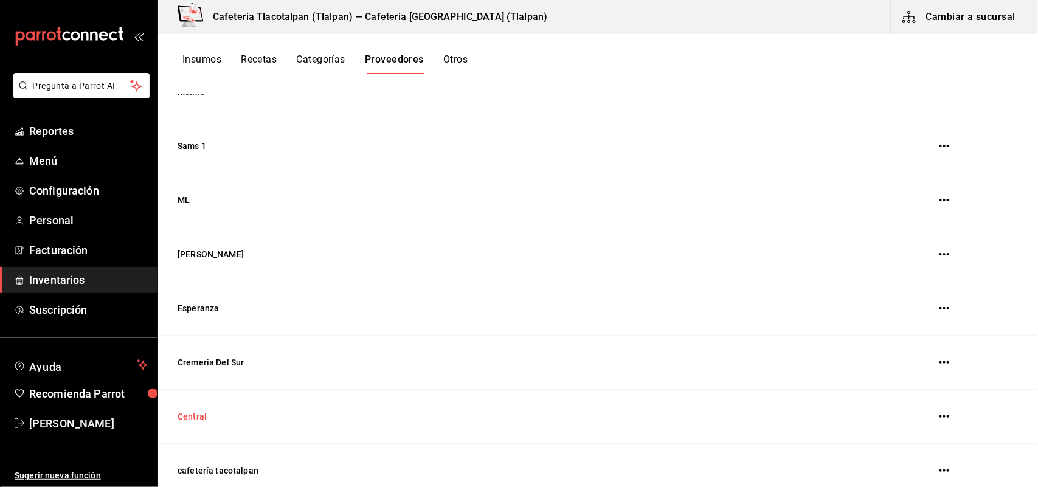
click at [199, 417] on td "Central" at bounding box center [507, 417] width 698 height 54
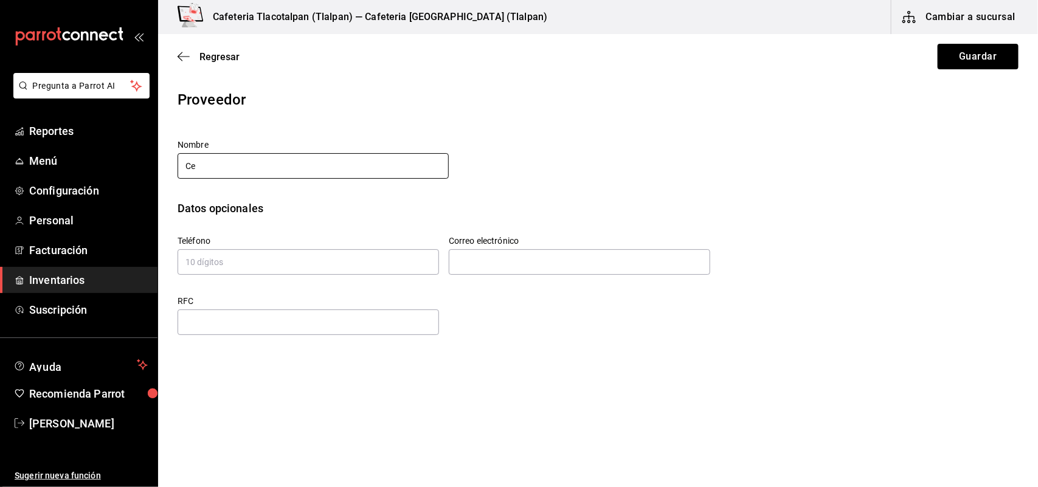
type input "C"
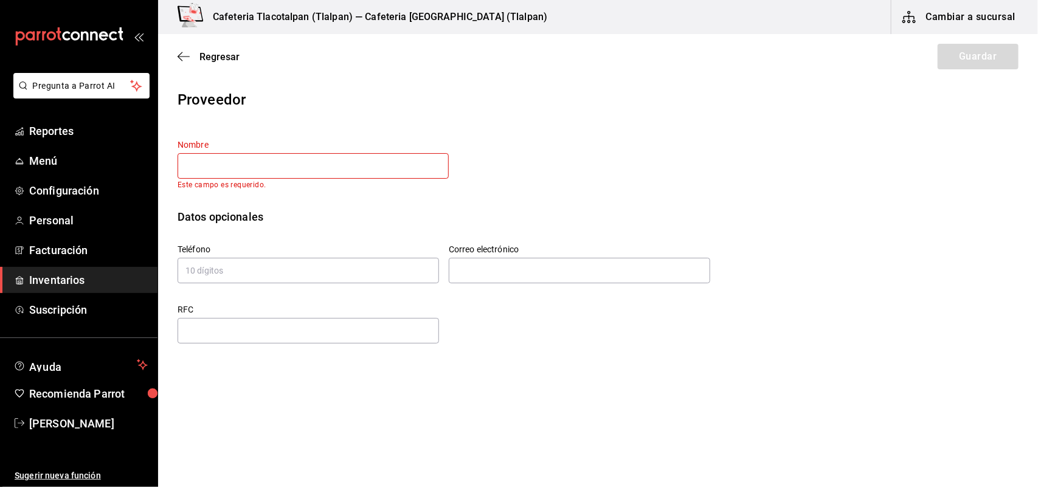
type input "G"
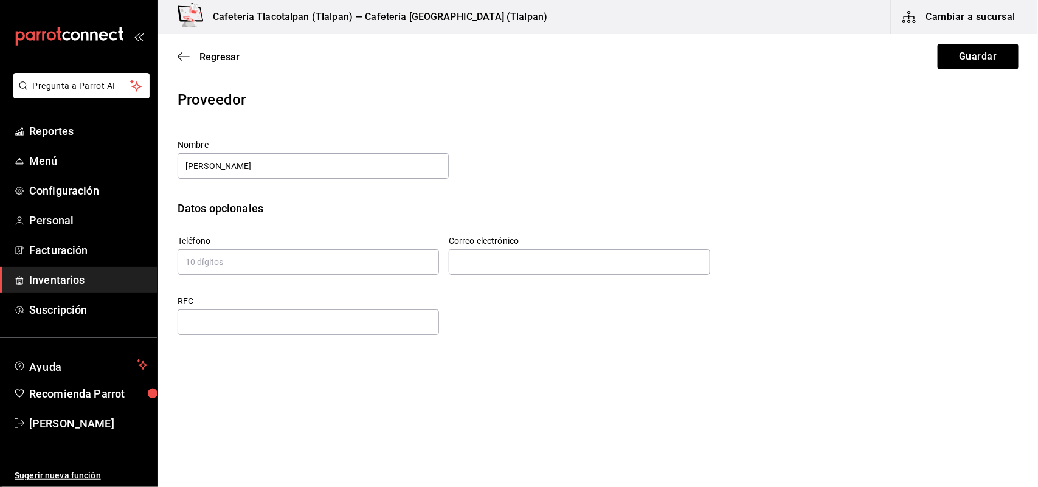
type input "[PERSON_NAME]"
click at [277, 241] on label "Teléfono" at bounding box center [309, 241] width 262 height 9
click at [946, 63] on button "Guardar" at bounding box center [978, 57] width 81 height 26
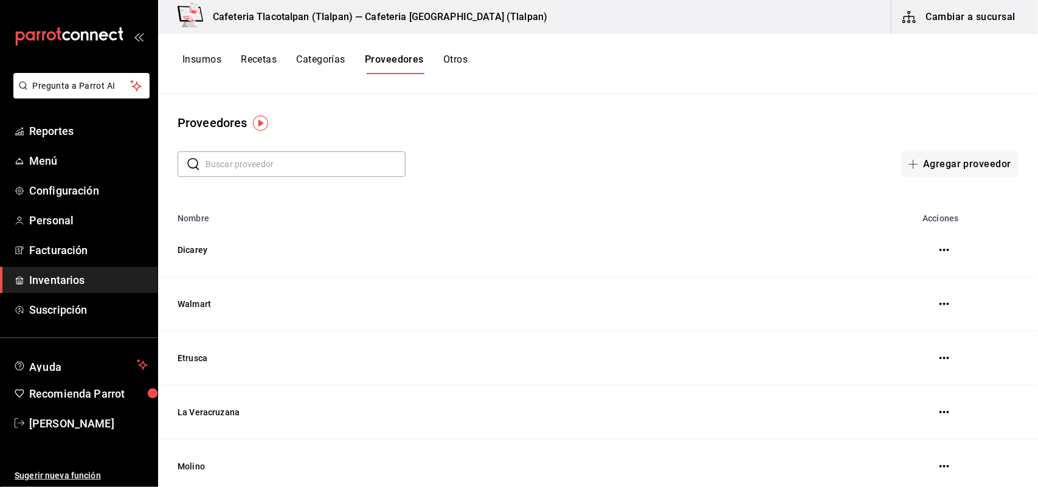
click at [305, 61] on button "Categorías" at bounding box center [320, 64] width 49 height 21
click at [198, 61] on button "Insumos" at bounding box center [201, 64] width 39 height 21
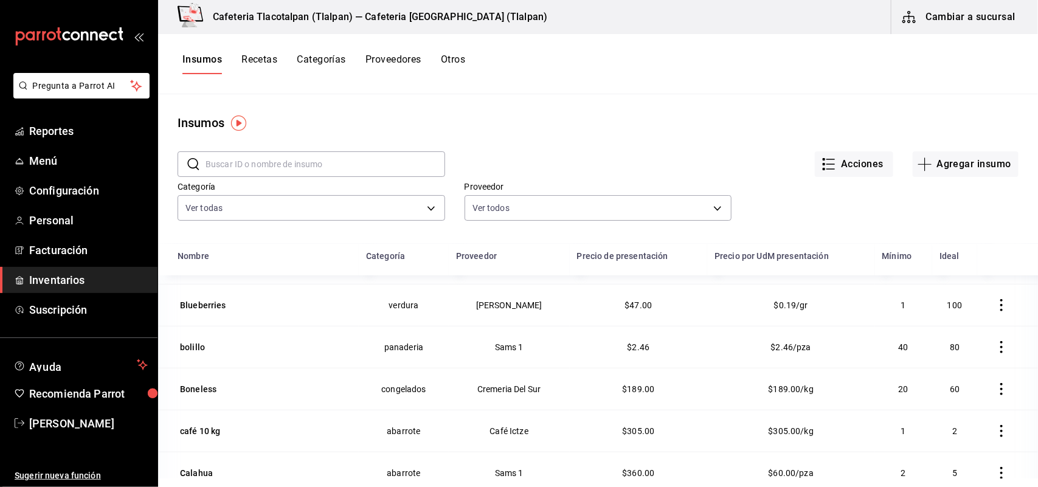
scroll to position [527, 0]
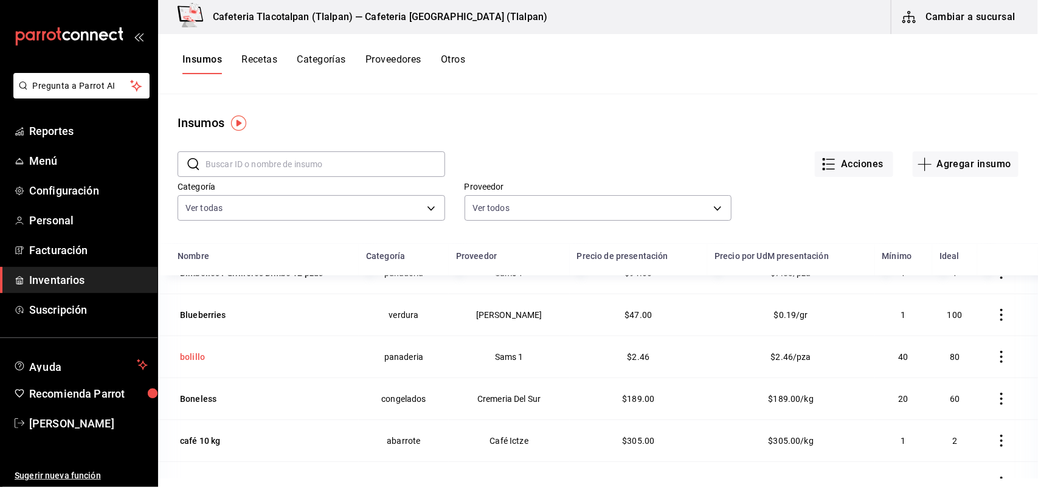
click at [195, 360] on div "bolillo" at bounding box center [192, 357] width 25 height 12
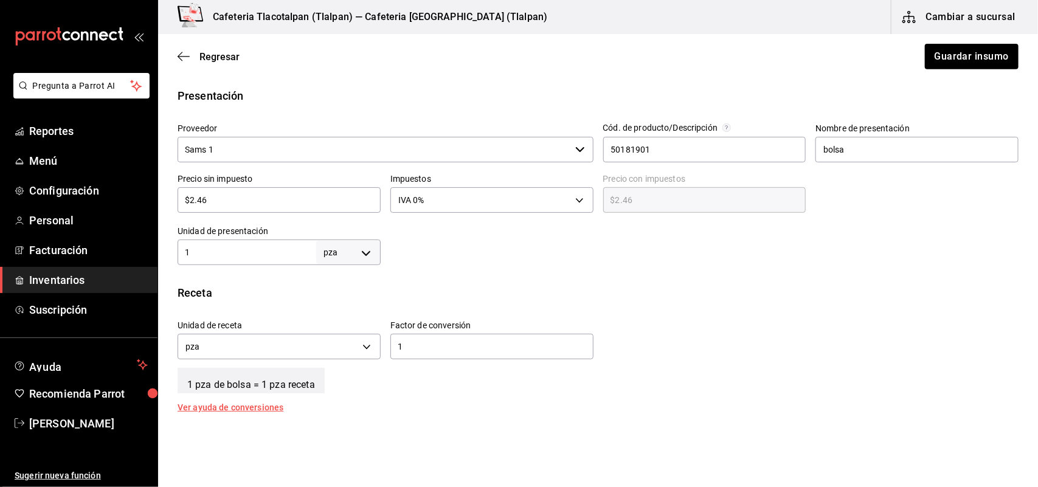
scroll to position [335, 0]
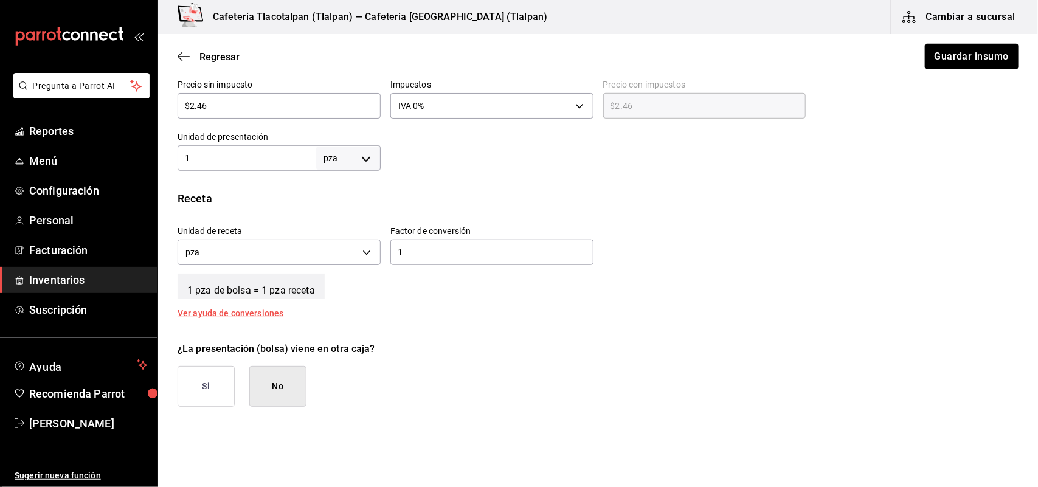
click at [219, 105] on input "$2.46" at bounding box center [279, 106] width 203 height 15
type input "$2.4"
type input "$2.40"
type input "$2."
type input "$2.00"
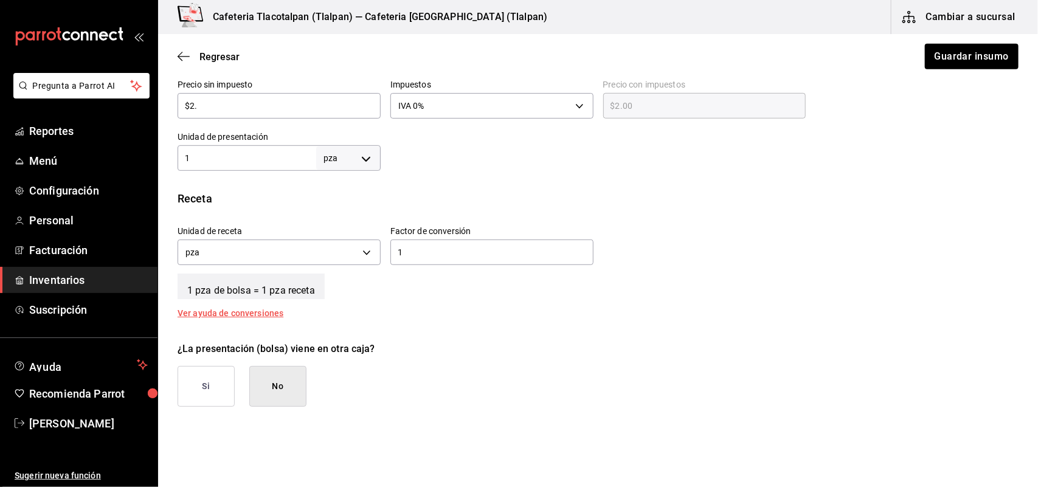
type input "$2"
type input "$0.00"
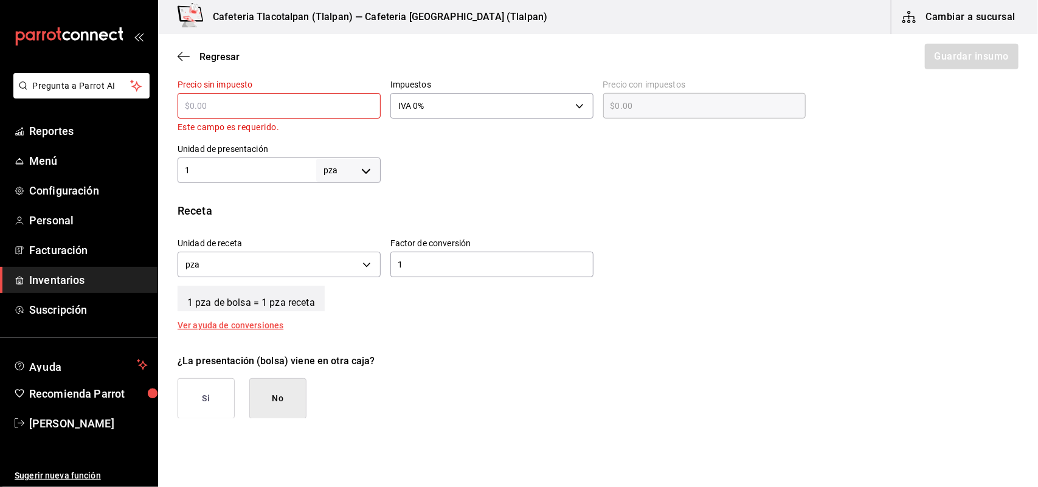
type input "$3"
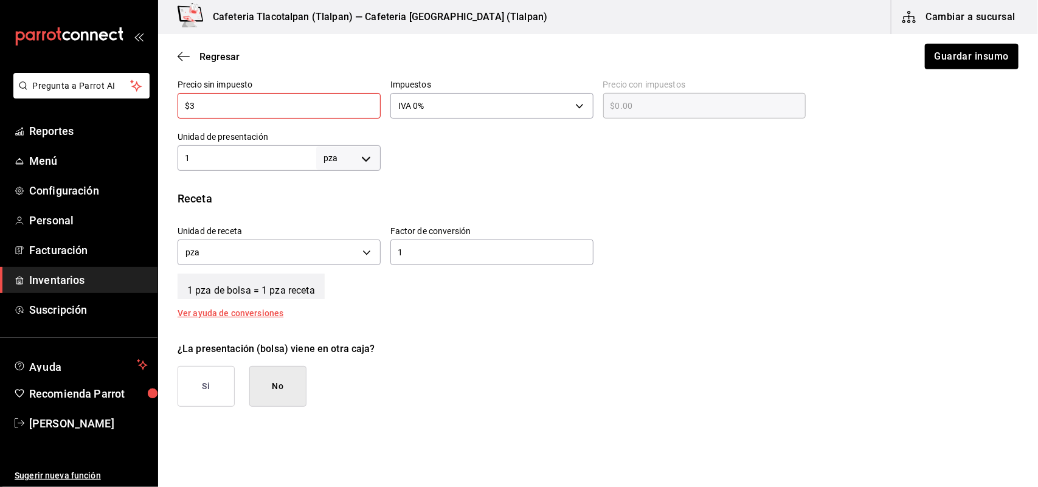
type input "$3.00"
type input "$3"
click at [460, 195] on div "Receta" at bounding box center [598, 198] width 841 height 16
click at [964, 47] on button "Guardar insumo" at bounding box center [971, 57] width 95 height 26
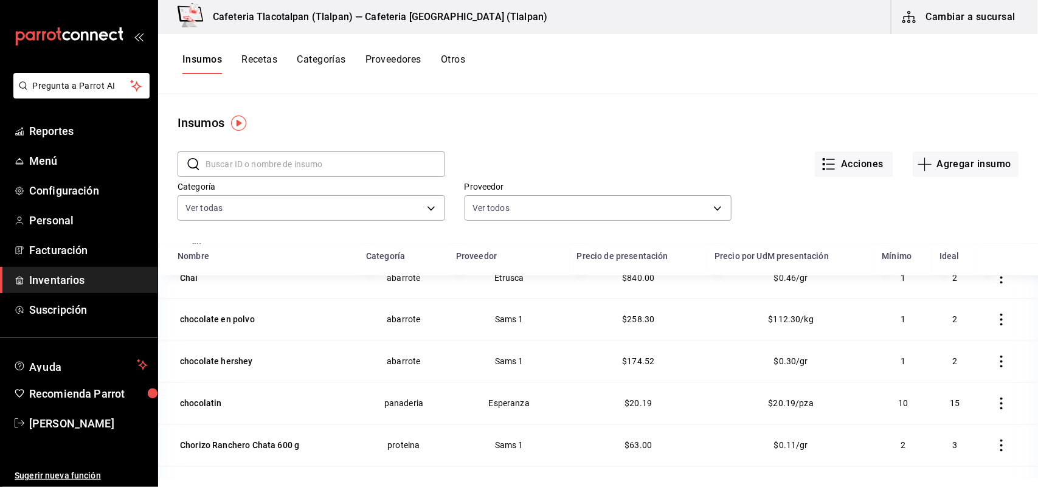
scroll to position [988, 0]
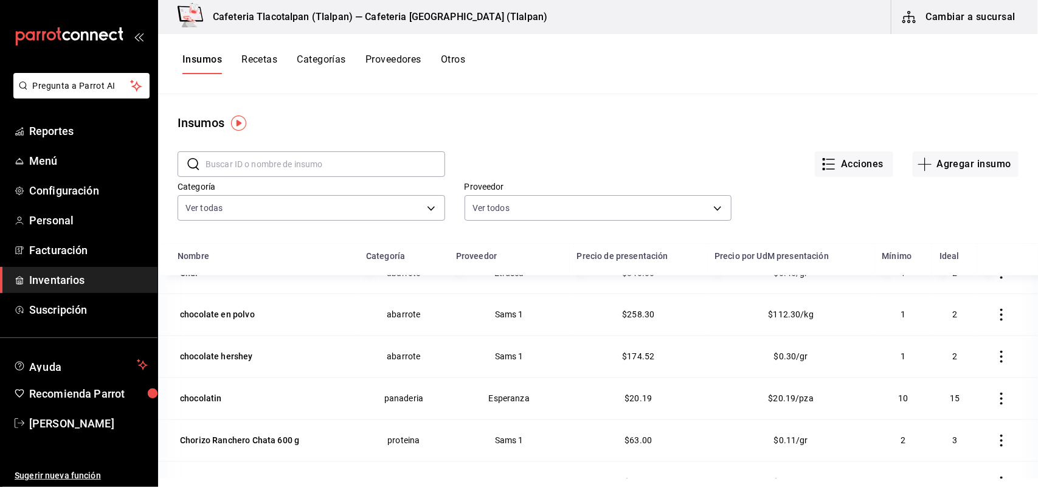
click at [272, 170] on input "text" at bounding box center [326, 164] width 240 height 24
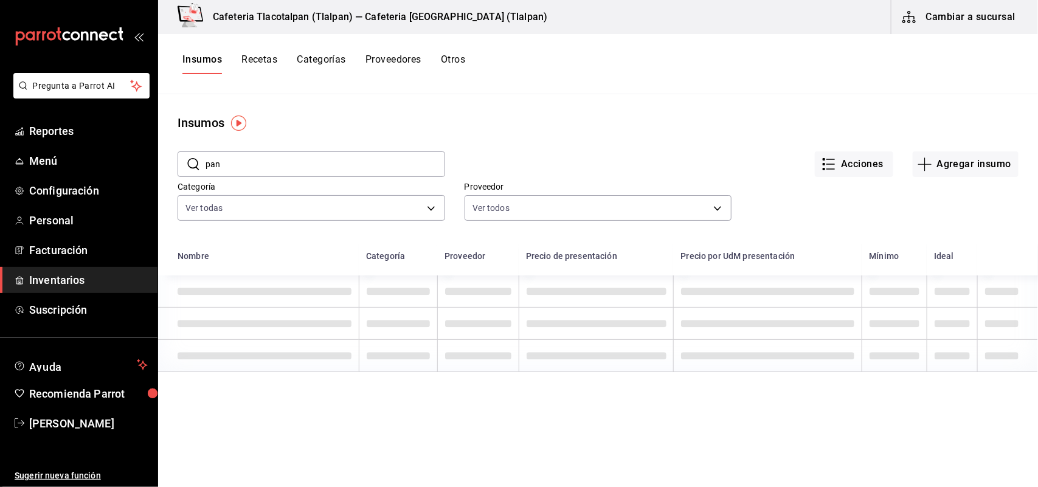
scroll to position [0, 0]
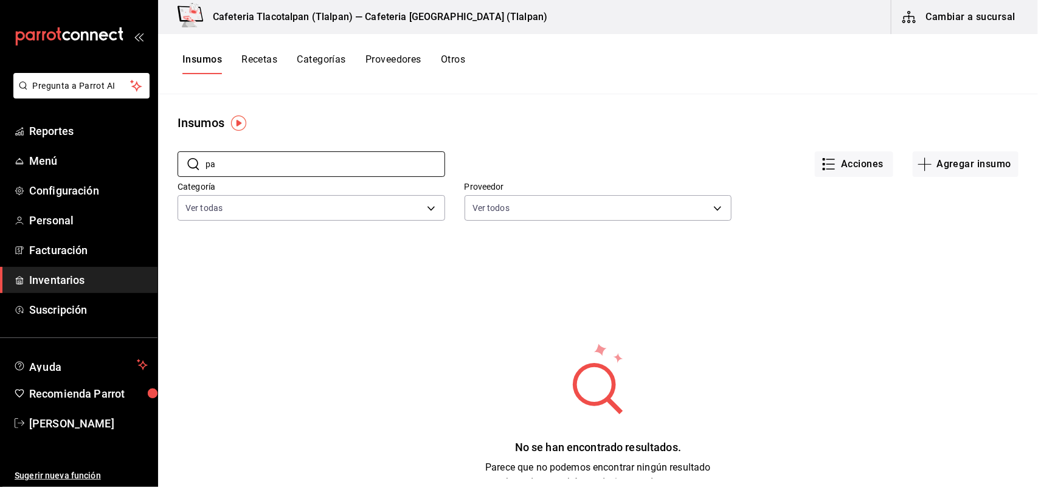
type input "p"
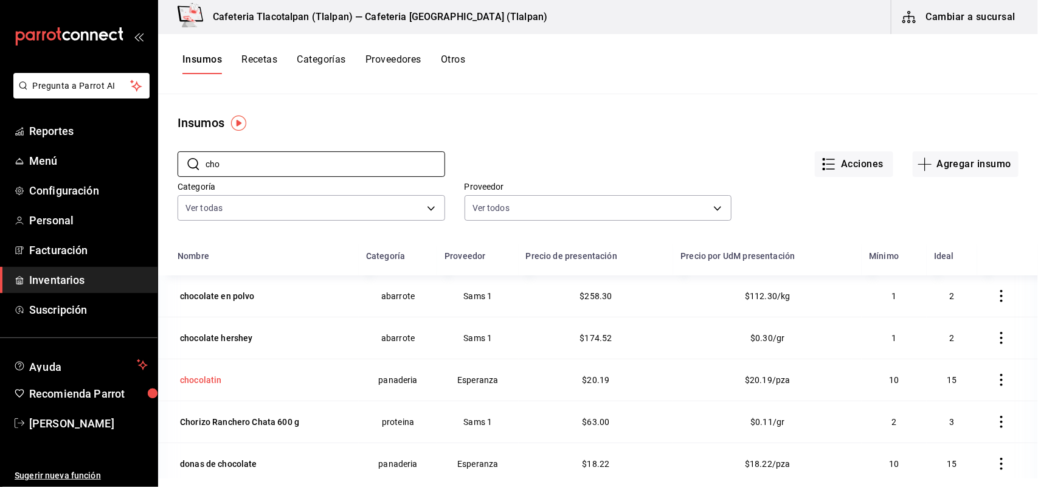
type input "cho"
click at [239, 378] on div "chocolatin" at bounding box center [265, 380] width 174 height 17
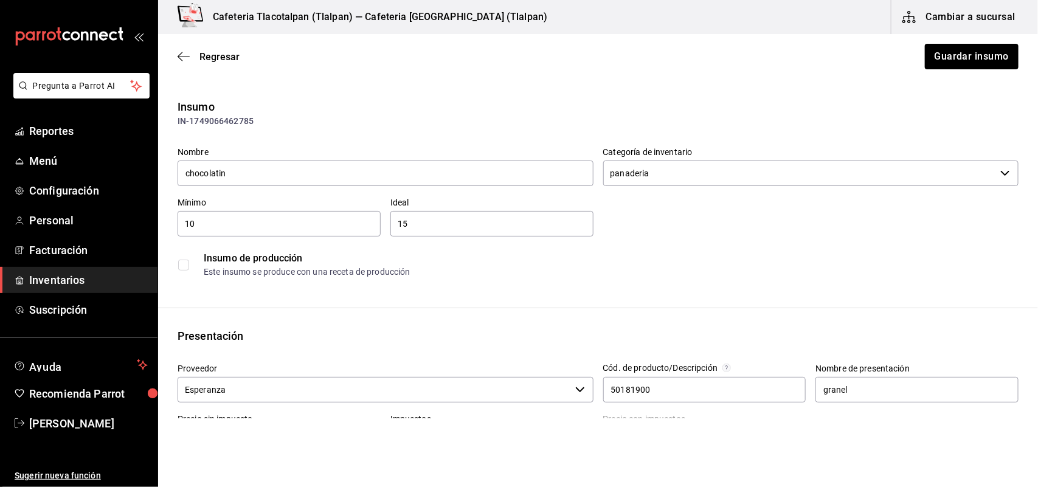
scroll to position [91, 0]
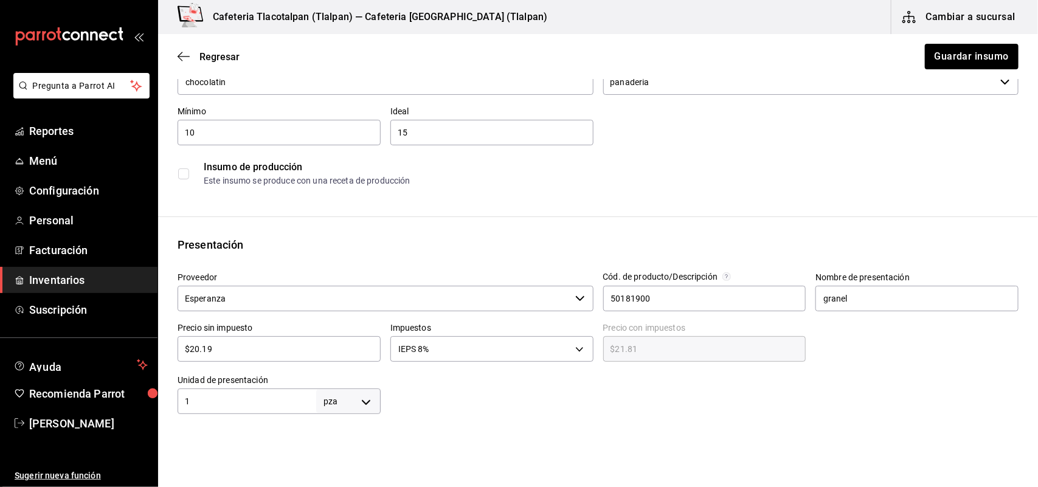
click at [229, 345] on input "$20.19" at bounding box center [279, 349] width 203 height 15
type input "$20.1"
type input "$21.71"
type input "$20."
type input "$21.60"
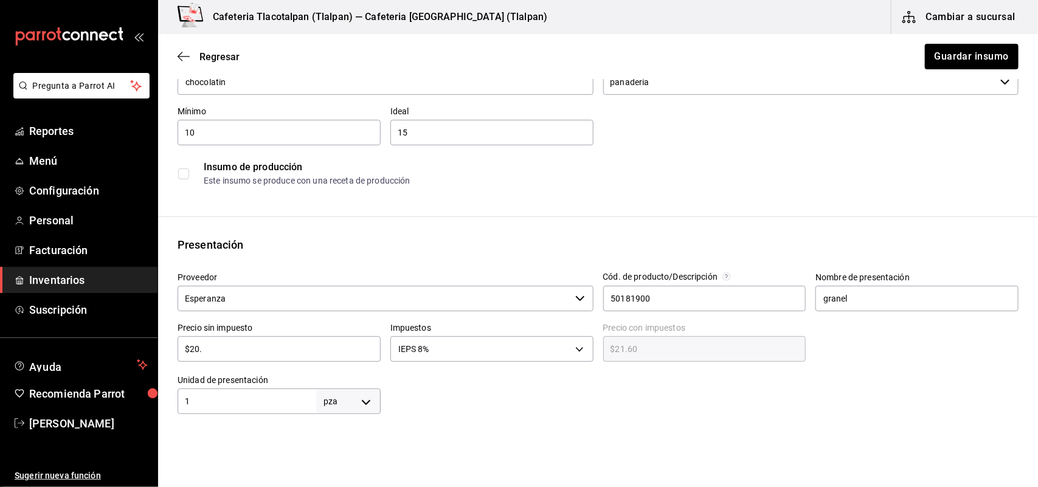
type input "$20.5"
type input "$22.14"
type input "$20.50"
click at [942, 55] on button "Guardar insumo" at bounding box center [971, 57] width 95 height 26
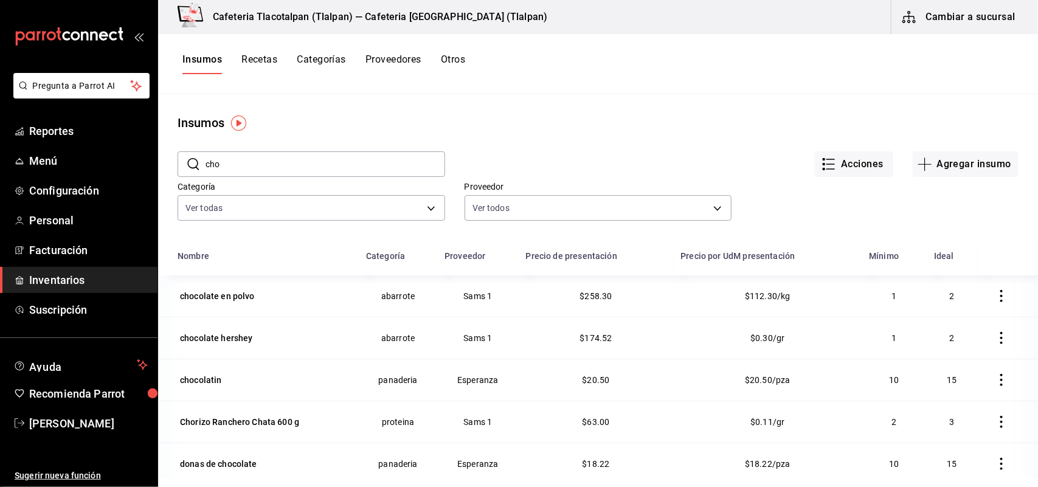
click at [241, 166] on input "cho" at bounding box center [326, 164] width 240 height 24
type input "c"
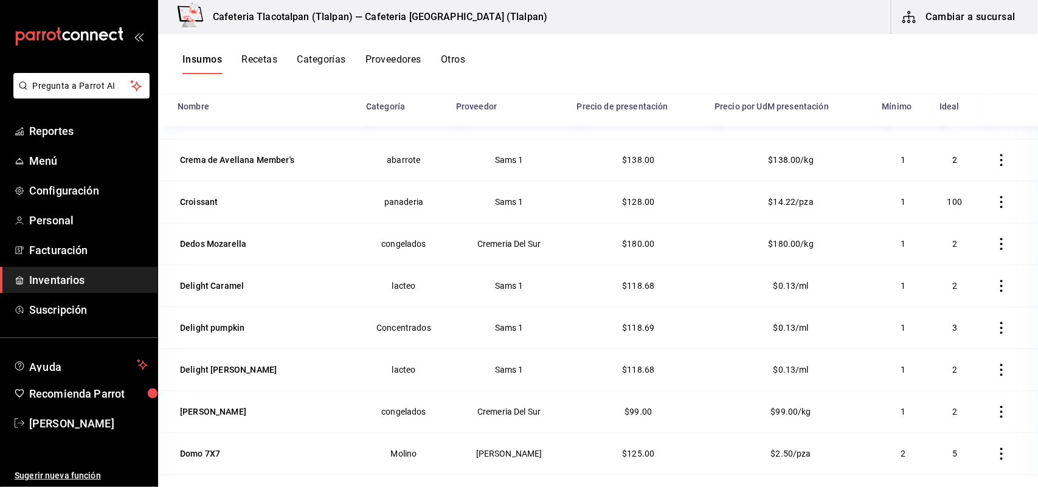
scroll to position [1300, 0]
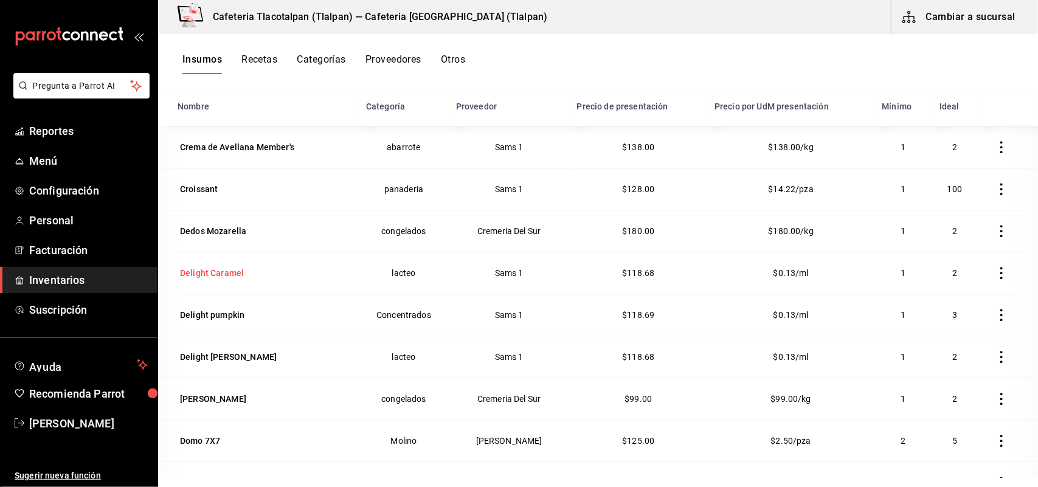
click at [225, 279] on div "Delight Caramel" at bounding box center [212, 273] width 64 height 12
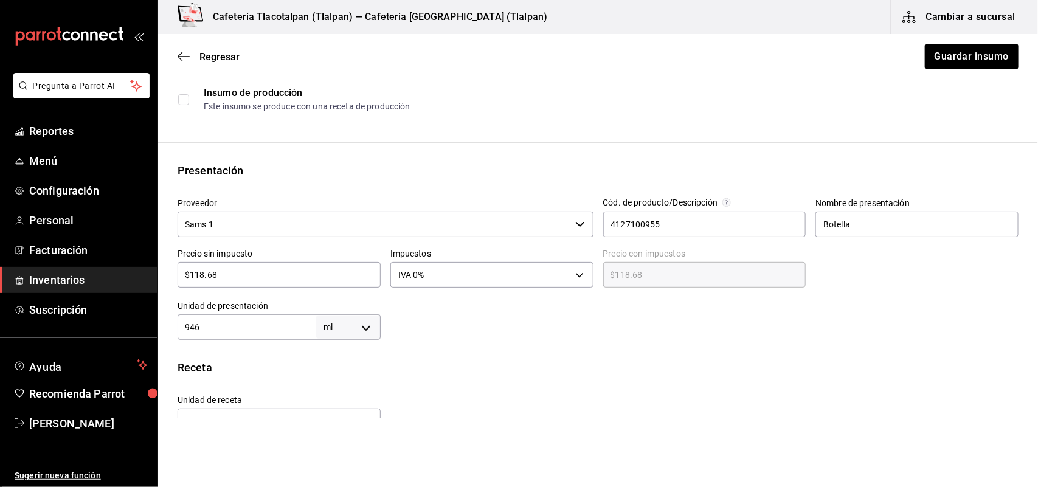
scroll to position [167, 0]
click at [268, 275] on input "$118.68" at bounding box center [279, 273] width 203 height 15
type input "$118.6"
type input "$118.60"
type input "$118."
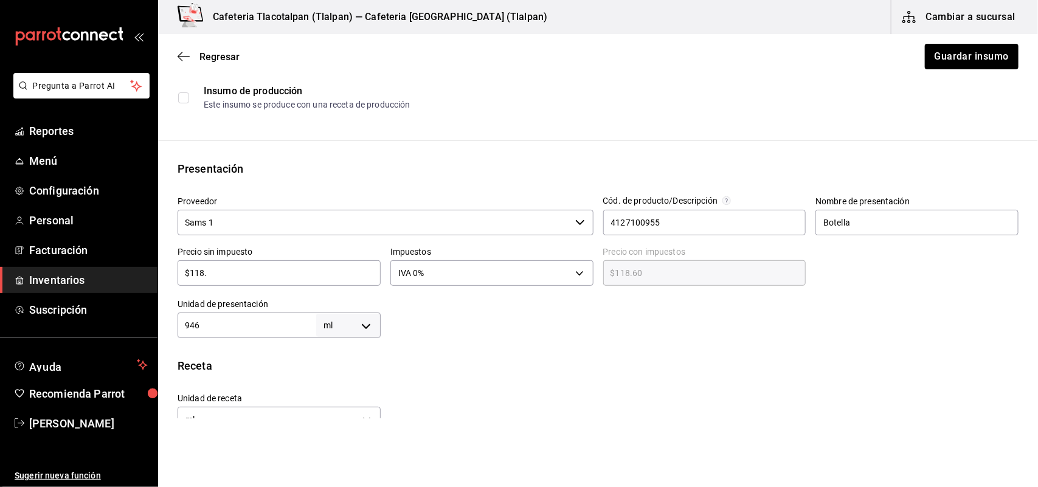
type input "$118.00"
type input "$11"
type input "$11.00"
type input "$1"
type input "$1.00"
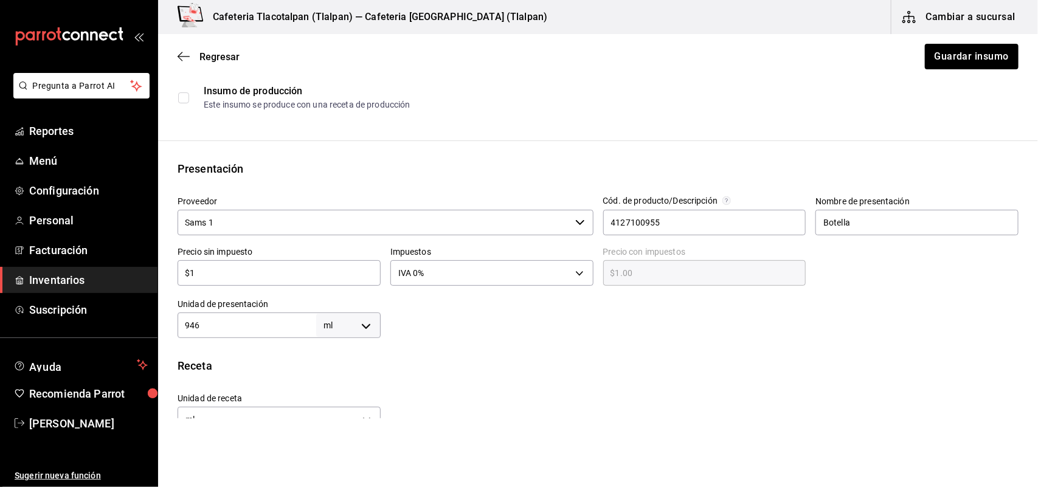
type input "$12"
type input "$12.00"
type input "$121"
type input "$121.00"
type input "$121.7"
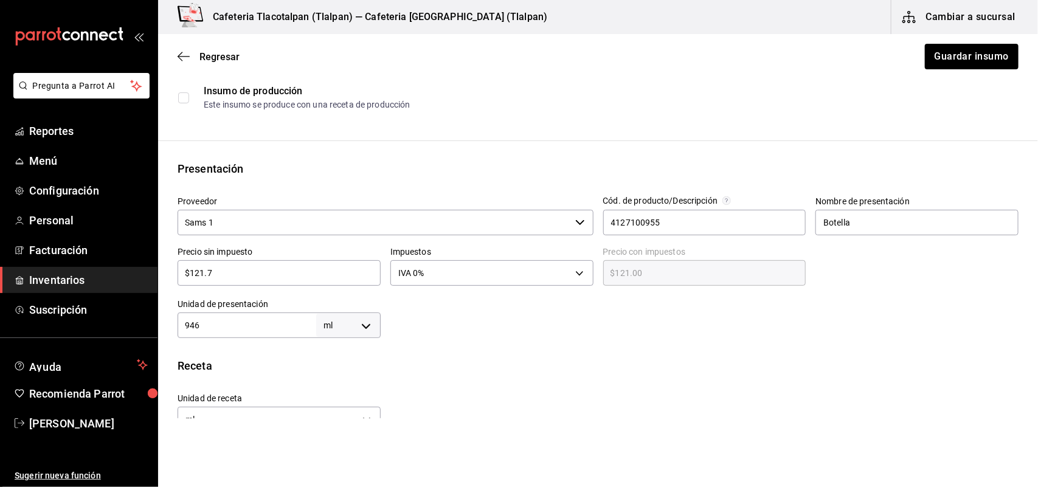
type input "$121.70"
type input "$121.73"
click at [964, 71] on div "Regresar Guardar insumo" at bounding box center [598, 56] width 880 height 45
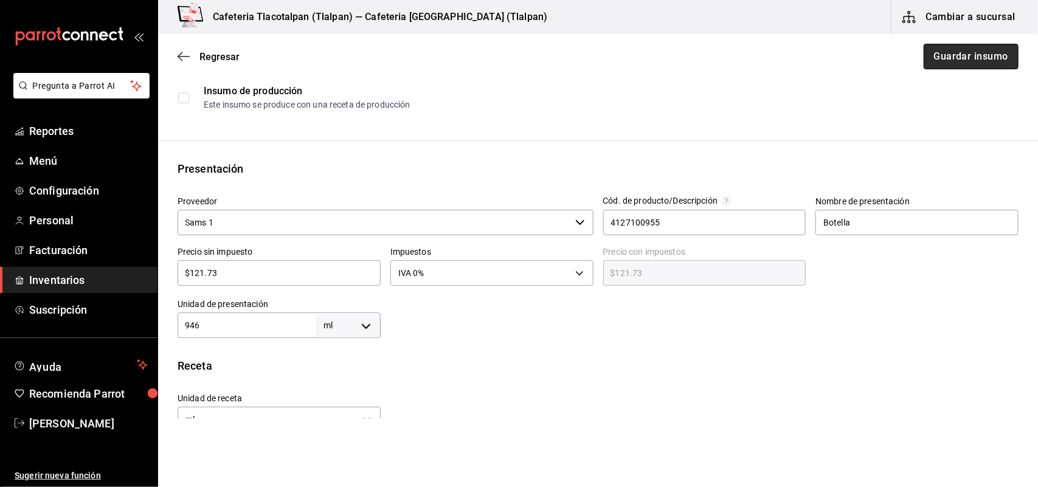
click at [959, 61] on button "Guardar insumo" at bounding box center [971, 57] width 95 height 26
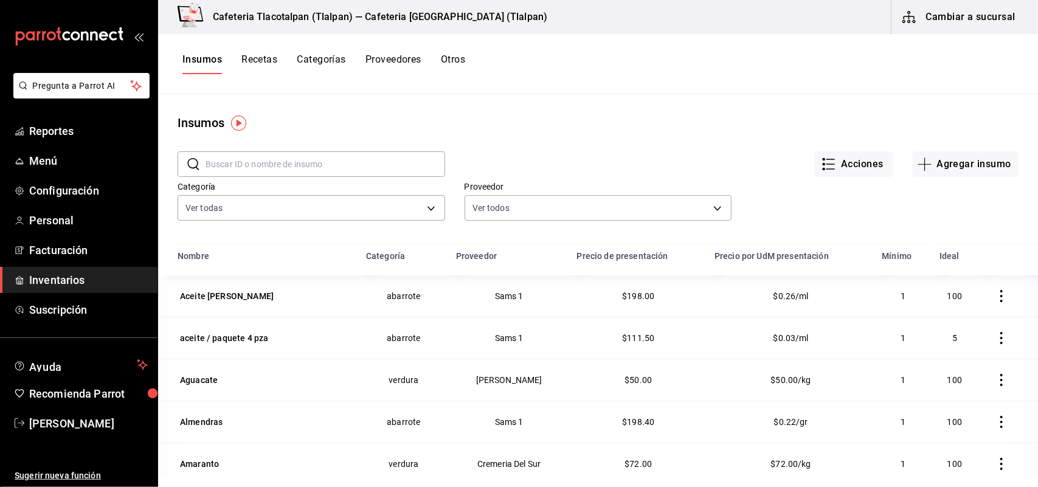
click at [290, 159] on input "text" at bounding box center [326, 164] width 240 height 24
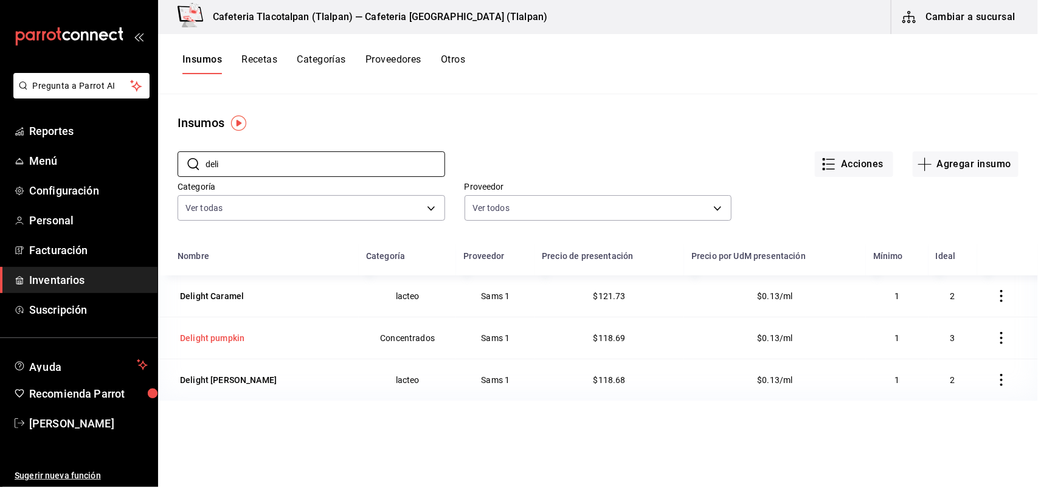
type input "deli"
click at [195, 336] on div "Delight pumpkin" at bounding box center [212, 338] width 64 height 12
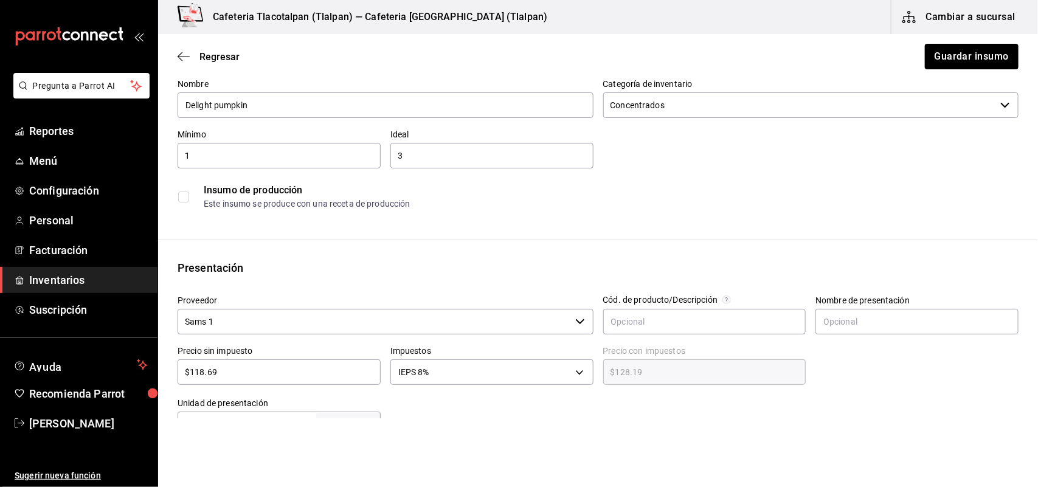
scroll to position [96, 0]
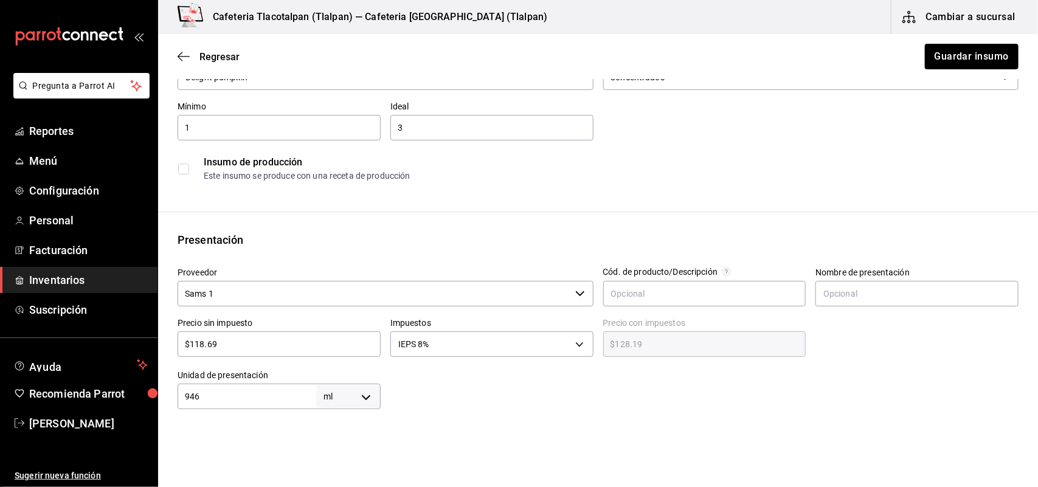
click at [335, 344] on input "$118.69" at bounding box center [279, 344] width 203 height 15
type input "$118.6"
type input "$128.09"
type input "$118."
type input "$127.44"
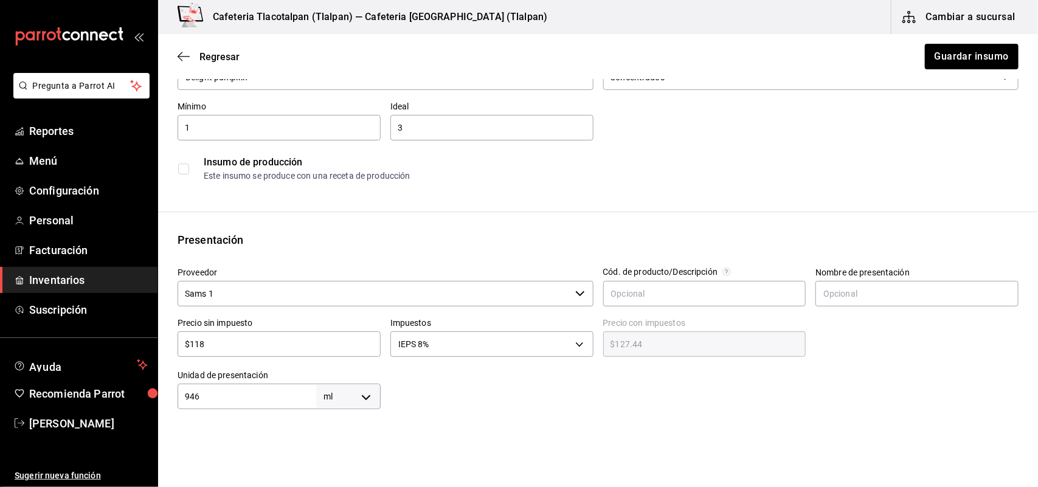
type input "$11"
type input "$11.88"
type input "$1"
type input "$1.08"
type input "$12"
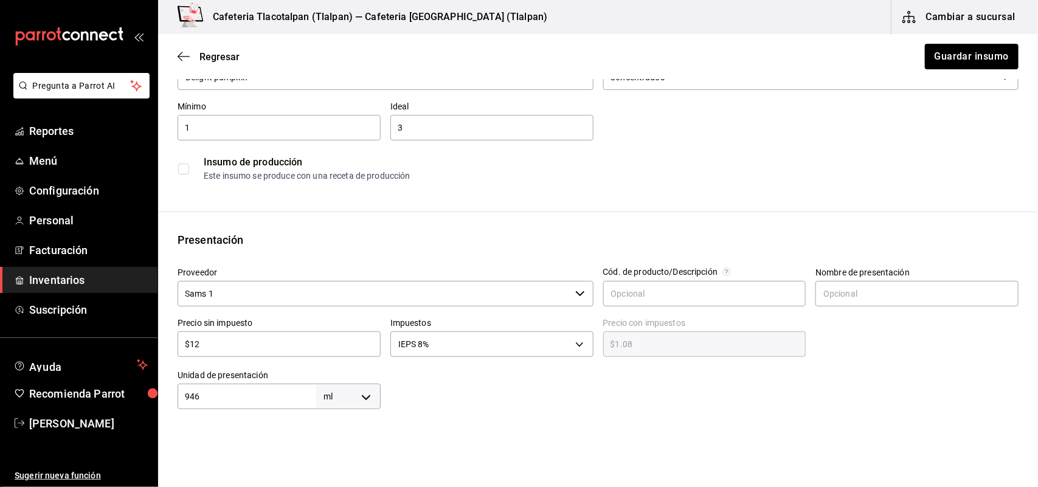
type input "$12.96"
type input "$121"
type input "$130.68"
type input "$121.7"
type input "$131.44"
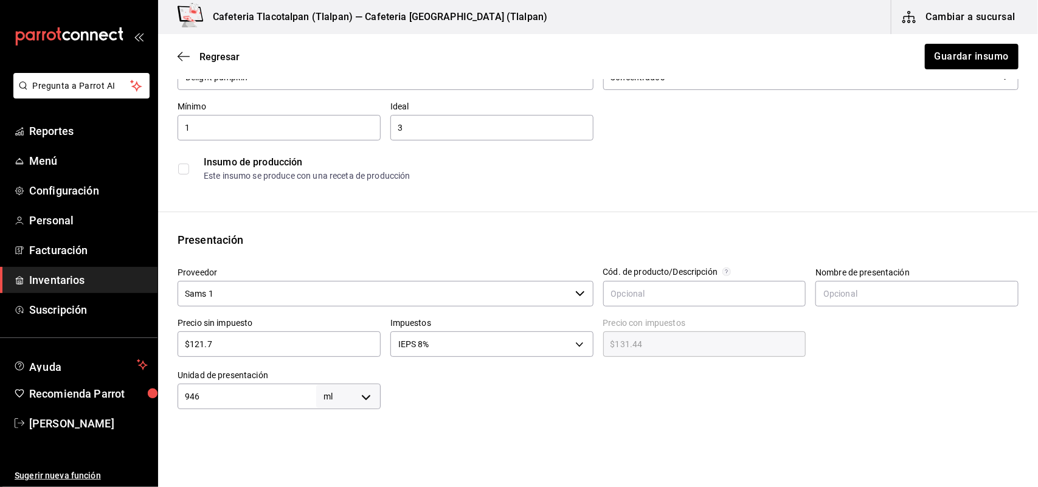
type input "$121.73"
type input "$131.47"
type input "$121.73"
click at [969, 55] on button "Guardar insumo" at bounding box center [971, 57] width 95 height 26
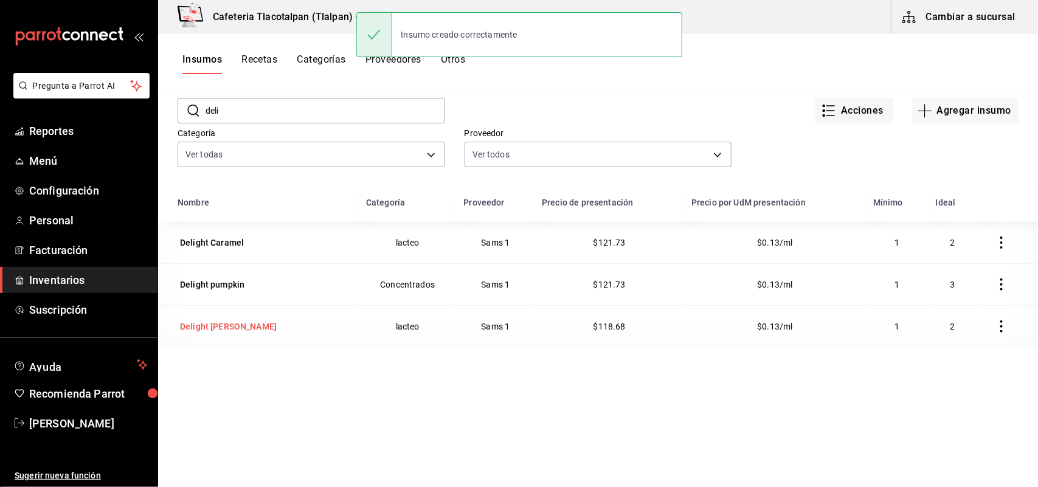
scroll to position [81, 0]
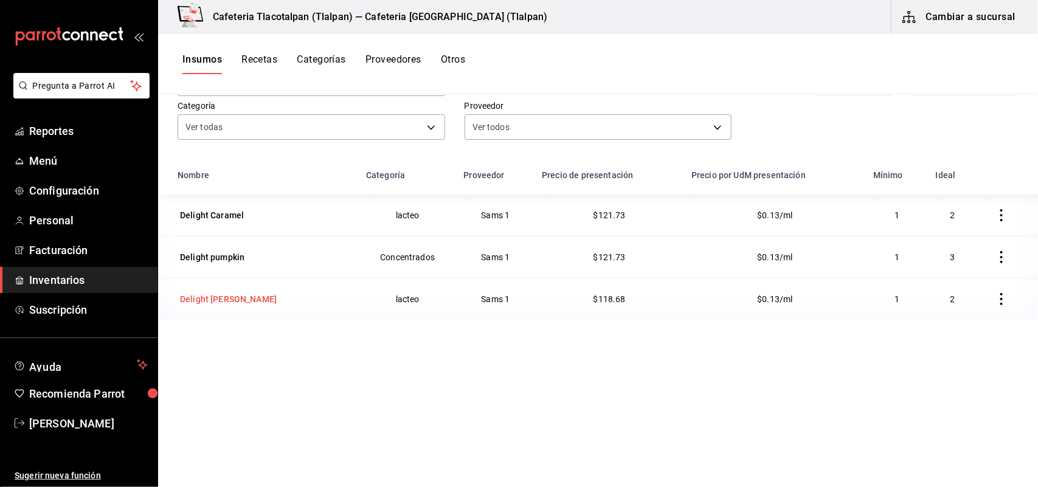
click at [248, 302] on div "Delight [PERSON_NAME]" at bounding box center [265, 299] width 174 height 17
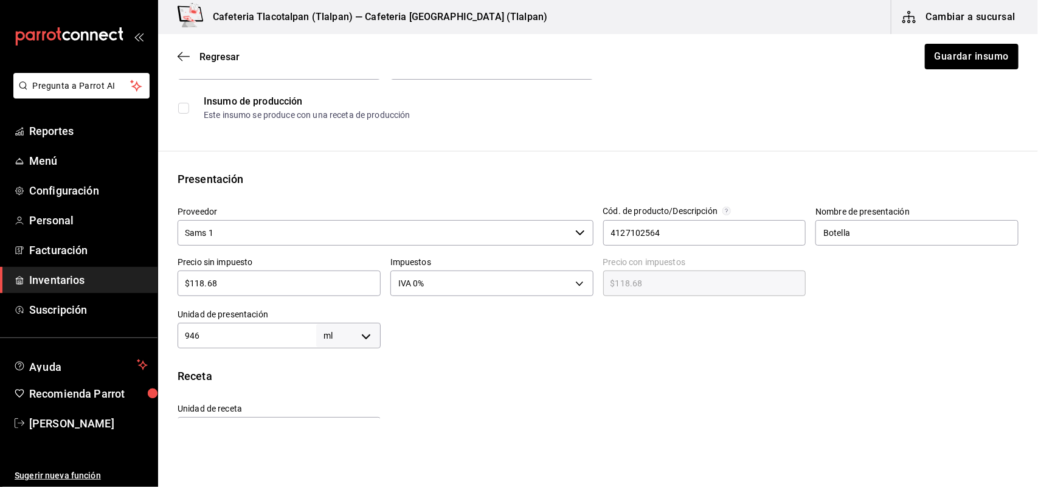
scroll to position [192, 0]
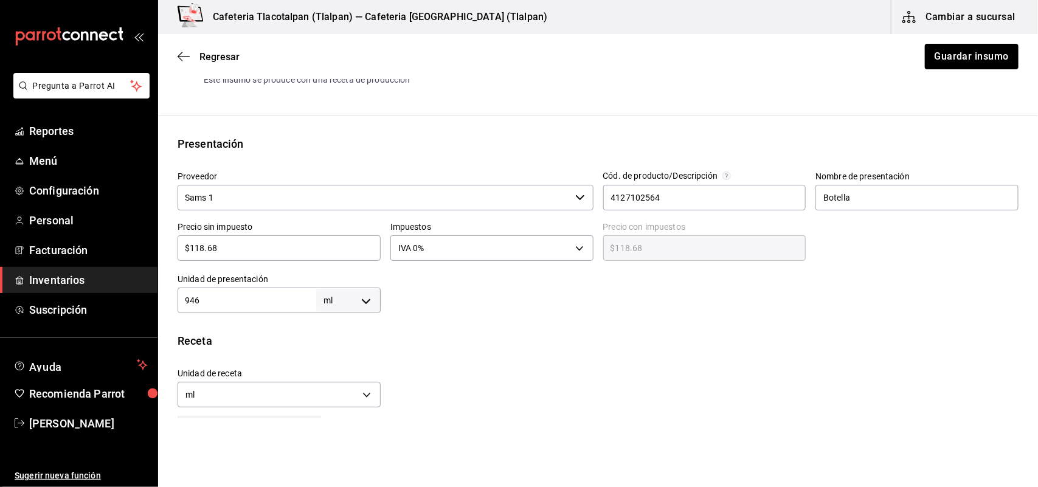
click at [236, 250] on input "$118.68" at bounding box center [279, 248] width 203 height 15
type input "$118.6"
type input "$118.60"
type input "$118."
type input "$118.00"
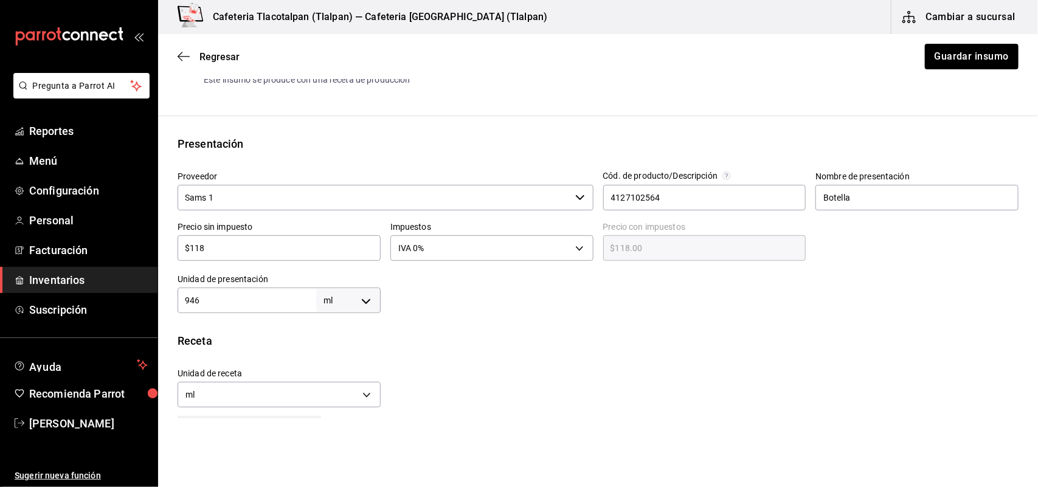
type input "$11"
type input "$11.00"
type input "$1"
type input "$1.00"
type input "$12"
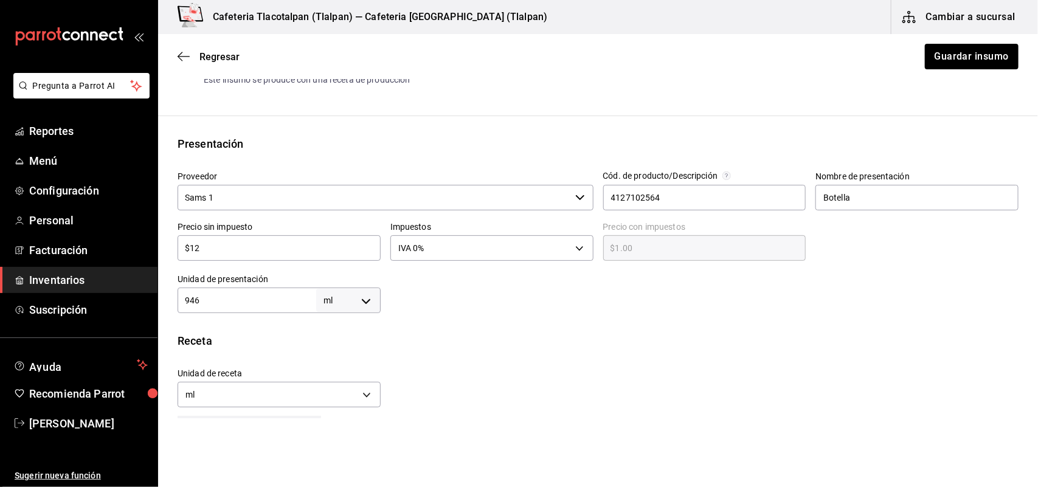
type input "$12.00"
type input "$121"
type input "$121.00"
type input "$121.7"
type input "$121.70"
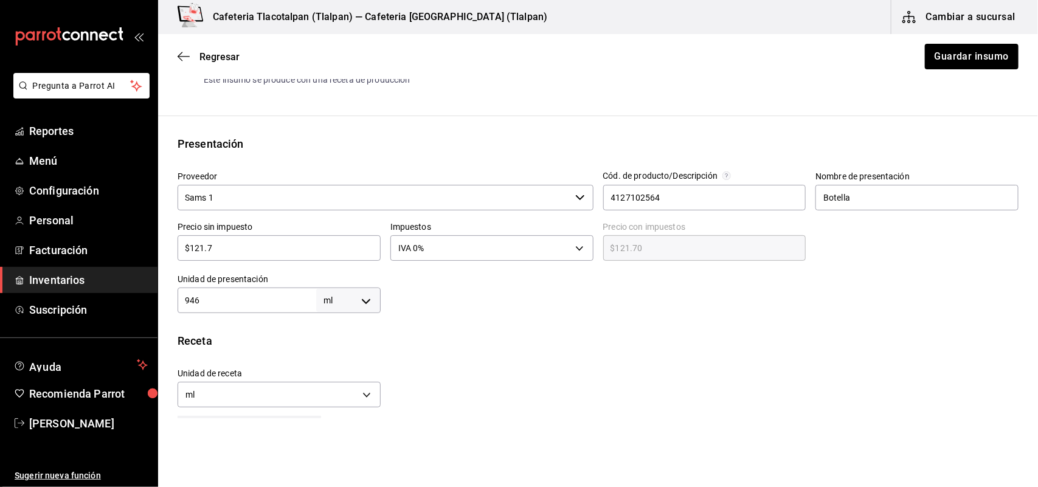
type input "$121.73"
click at [968, 58] on button "Guardar insumo" at bounding box center [971, 57] width 95 height 26
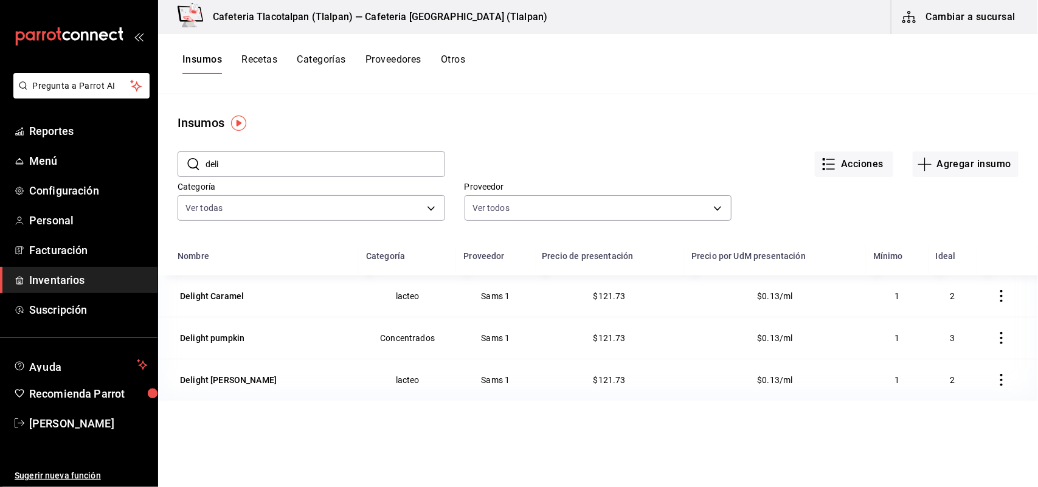
click at [227, 161] on input "deli" at bounding box center [326, 164] width 240 height 24
type input "d"
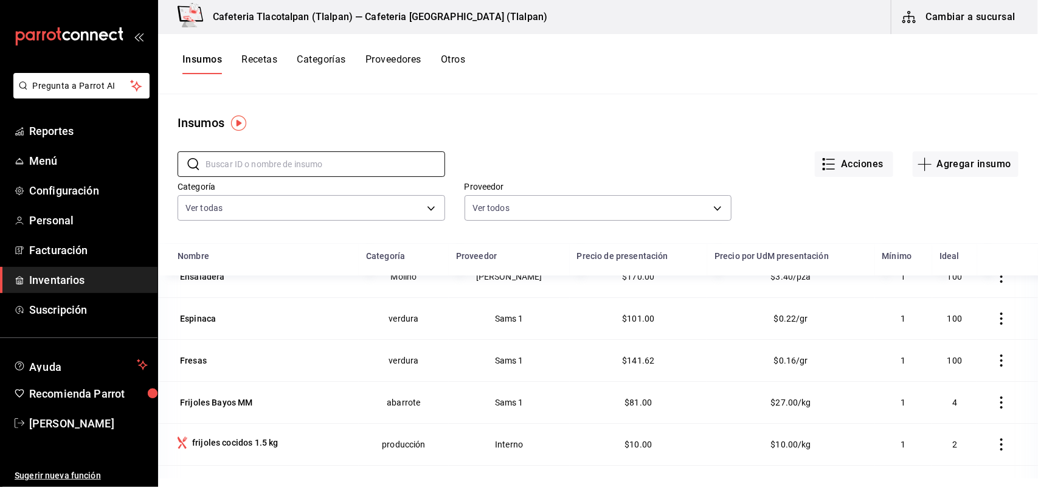
scroll to position [1873, 0]
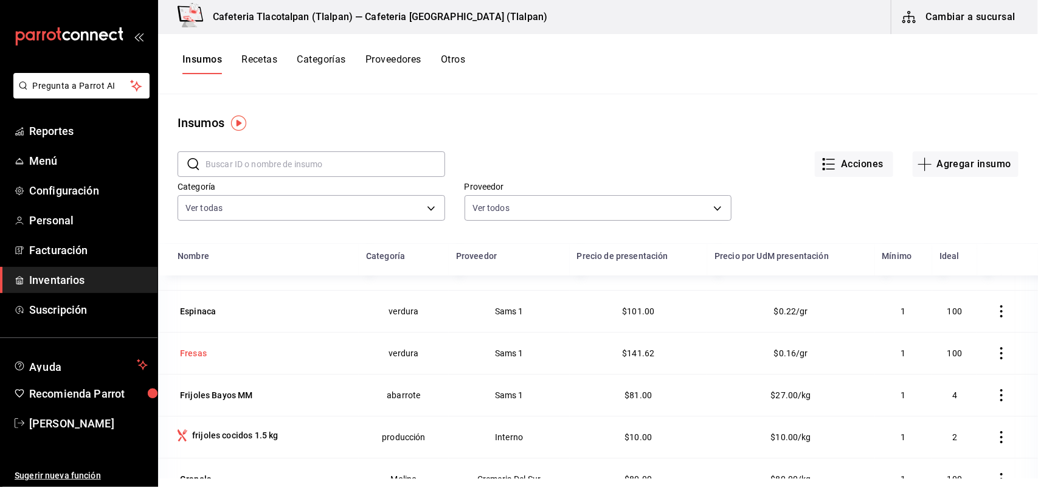
click at [202, 356] on div "Fresas" at bounding box center [193, 353] width 27 height 12
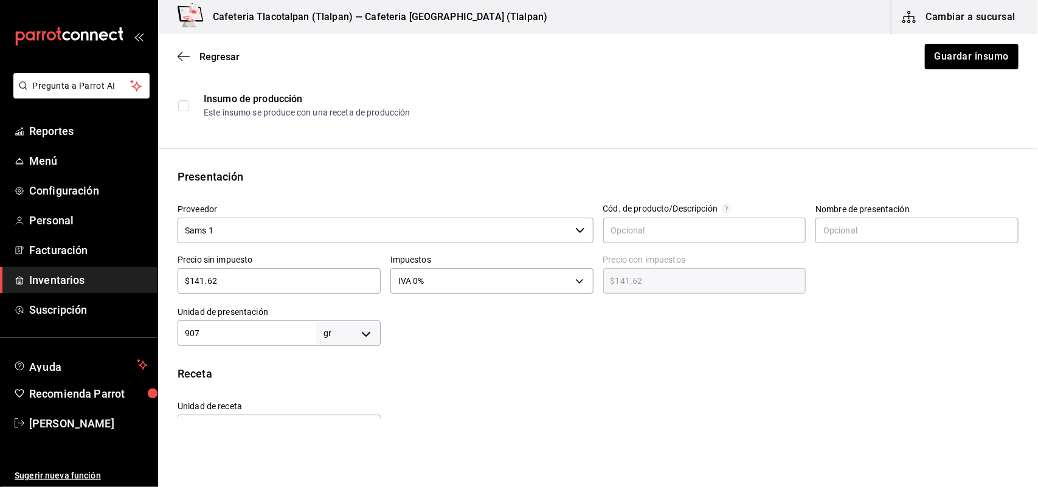
scroll to position [172, 0]
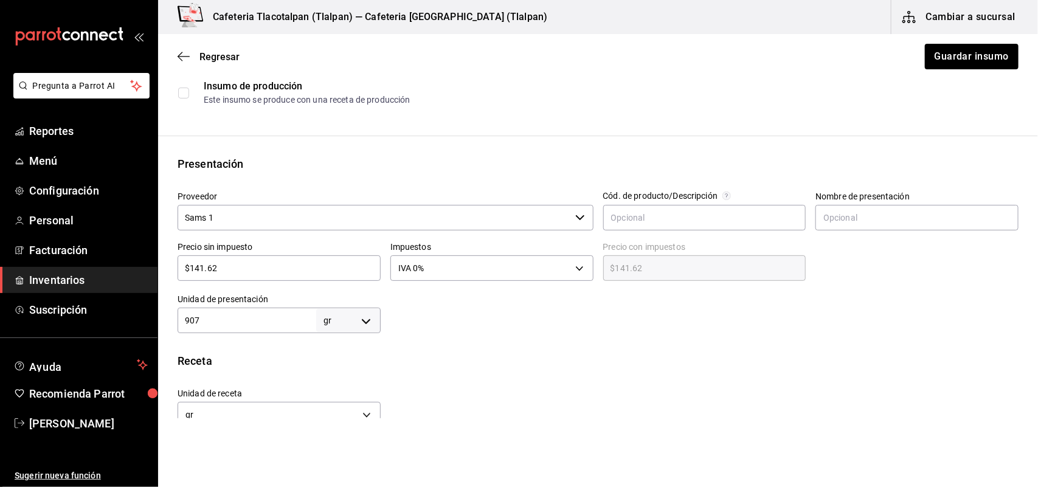
click at [230, 268] on input "$141.62" at bounding box center [279, 268] width 203 height 15
type input "$141.6"
type input "$141.60"
type input "$141."
type input "$141.00"
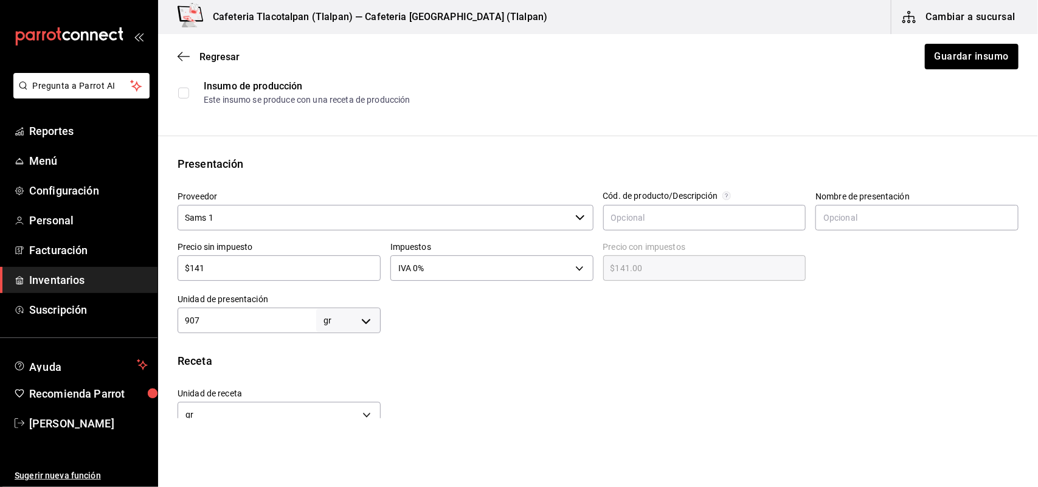
type input "$14"
type input "$14.00"
type input "$145"
type input "$145.00"
type input "$145"
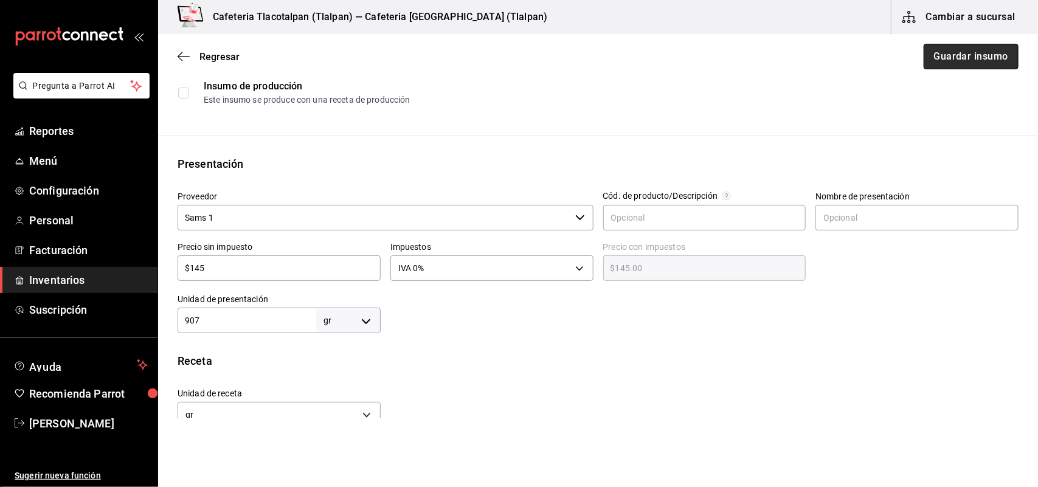
click at [948, 59] on button "Guardar insumo" at bounding box center [971, 57] width 95 height 26
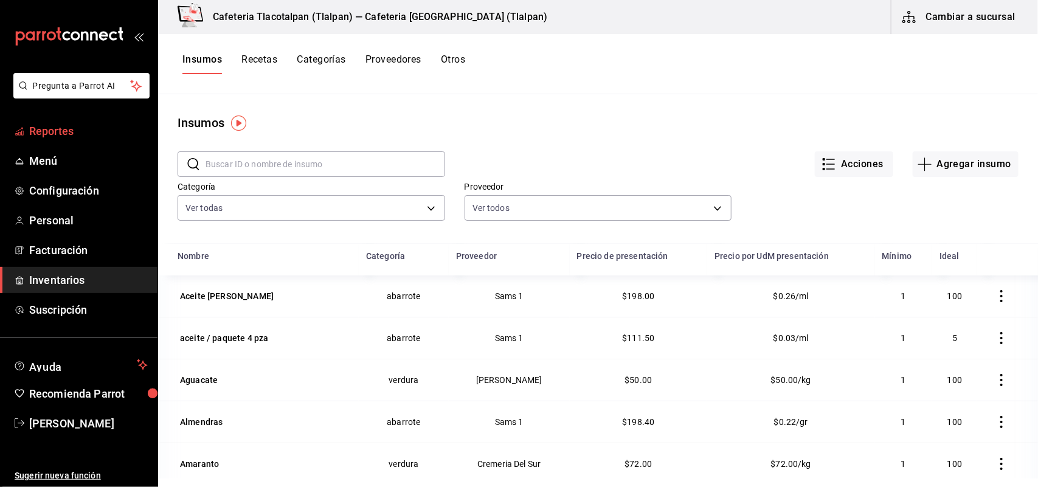
click at [60, 128] on span "Reportes" at bounding box center [88, 131] width 119 height 16
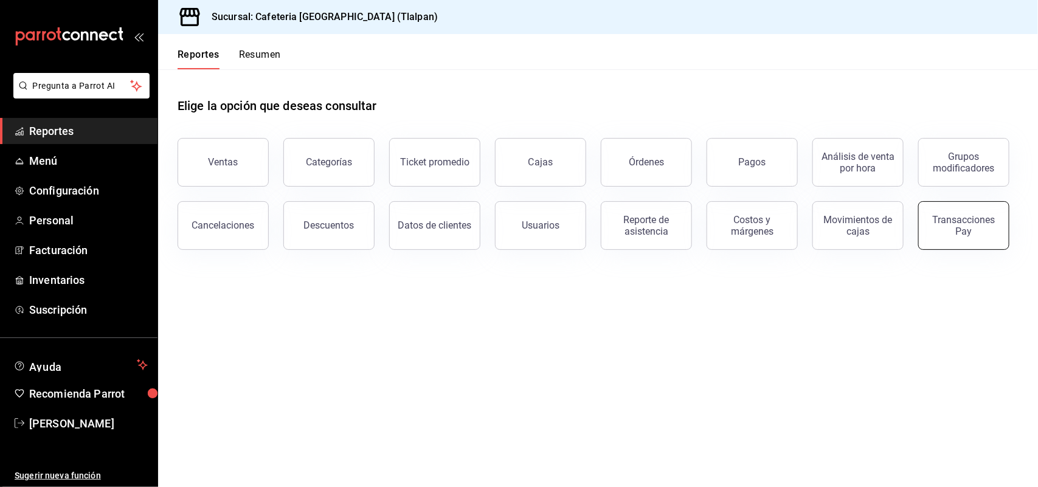
click at [965, 218] on div "Transacciones Pay" at bounding box center [963, 225] width 75 height 23
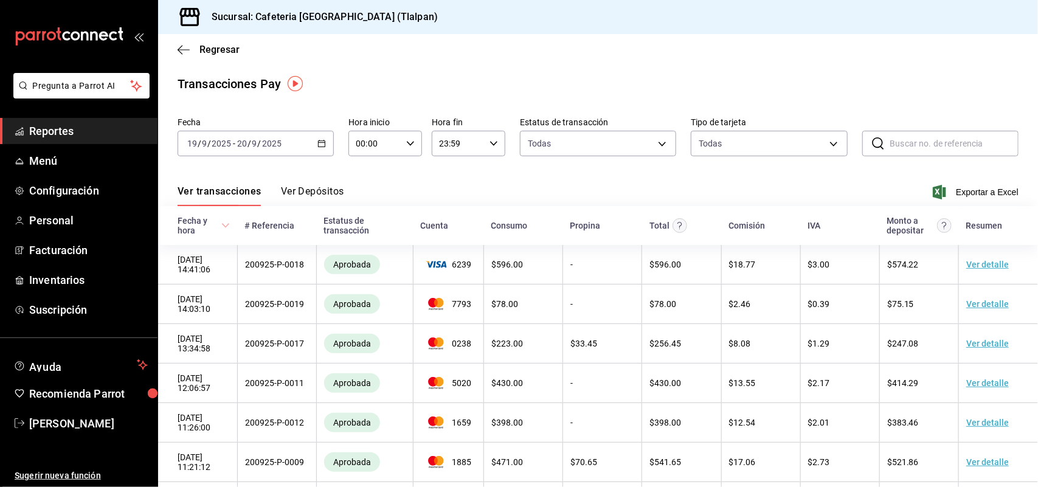
click at [317, 148] on div "2025-09-19 19 / 9 / 2025 - 2025-09-20 20 / 9 / 2025" at bounding box center [256, 144] width 156 height 26
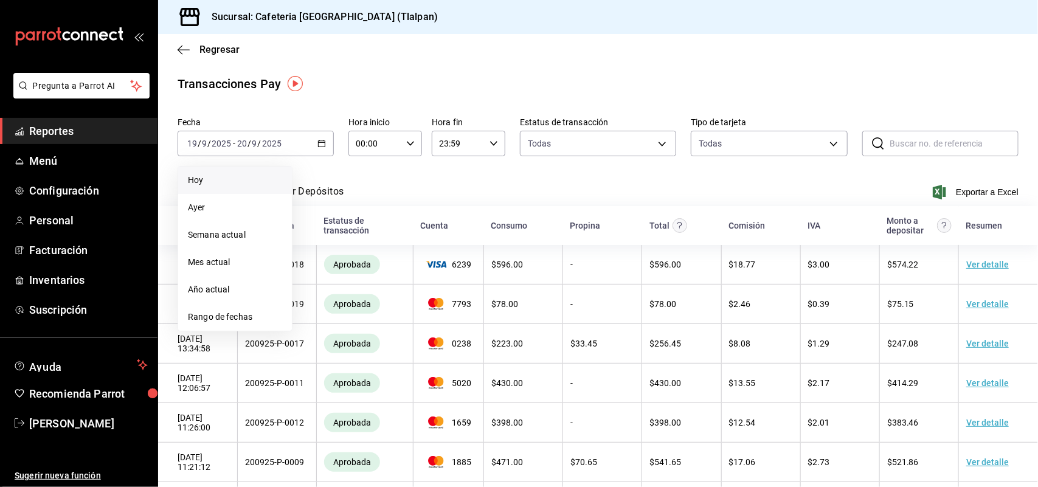
click at [262, 176] on span "Hoy" at bounding box center [235, 180] width 94 height 13
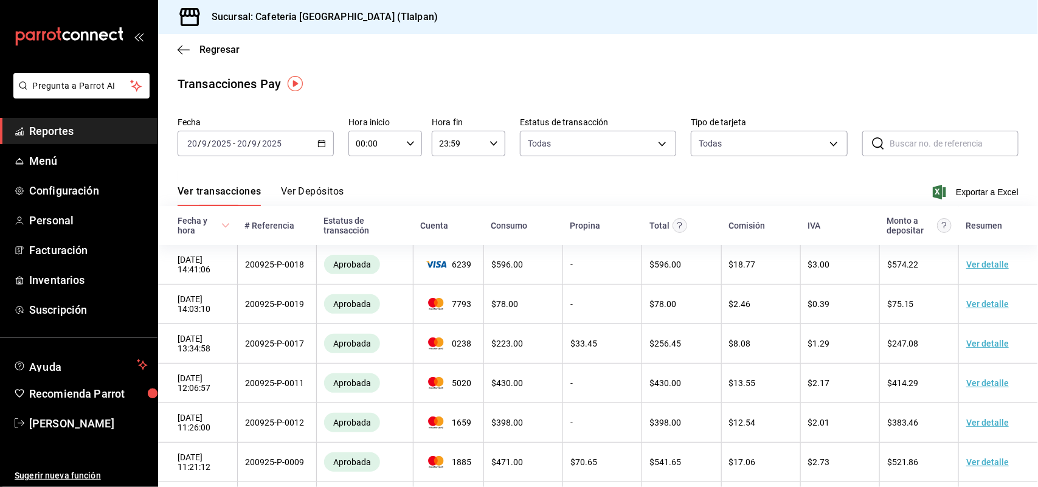
click at [305, 189] on button "Ver Depósitos" at bounding box center [312, 196] width 63 height 21
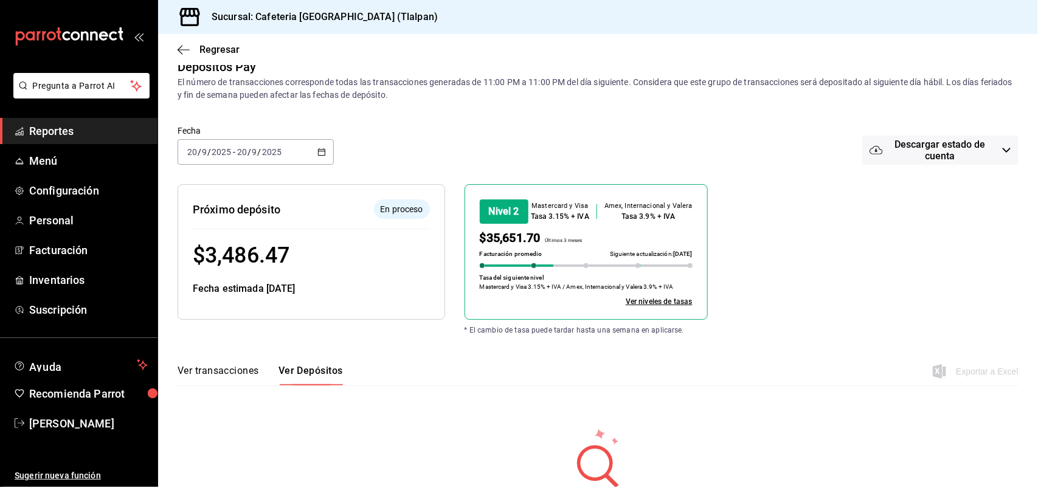
scroll to position [76, 0]
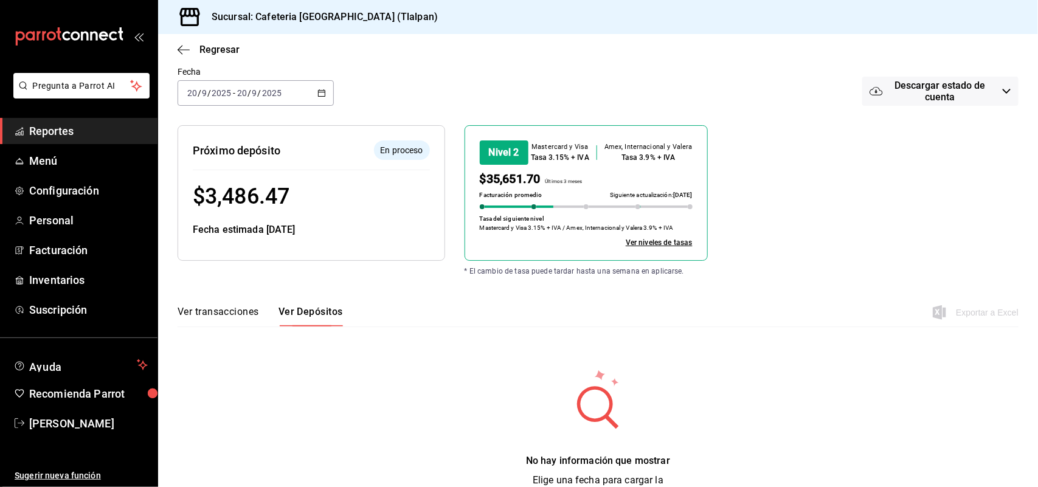
click at [318, 90] on \(Stroke\) "button" at bounding box center [321, 93] width 7 height 7
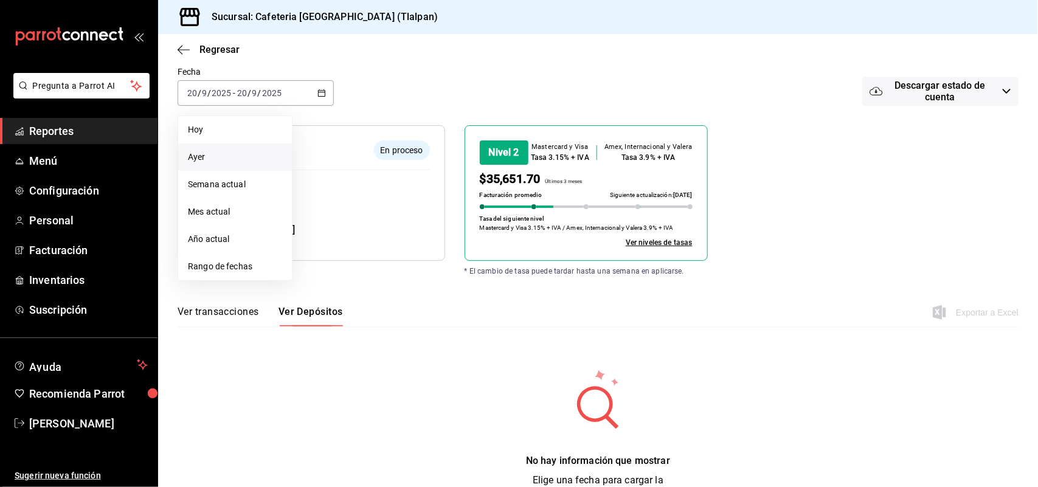
click at [229, 159] on span "Ayer" at bounding box center [235, 157] width 94 height 13
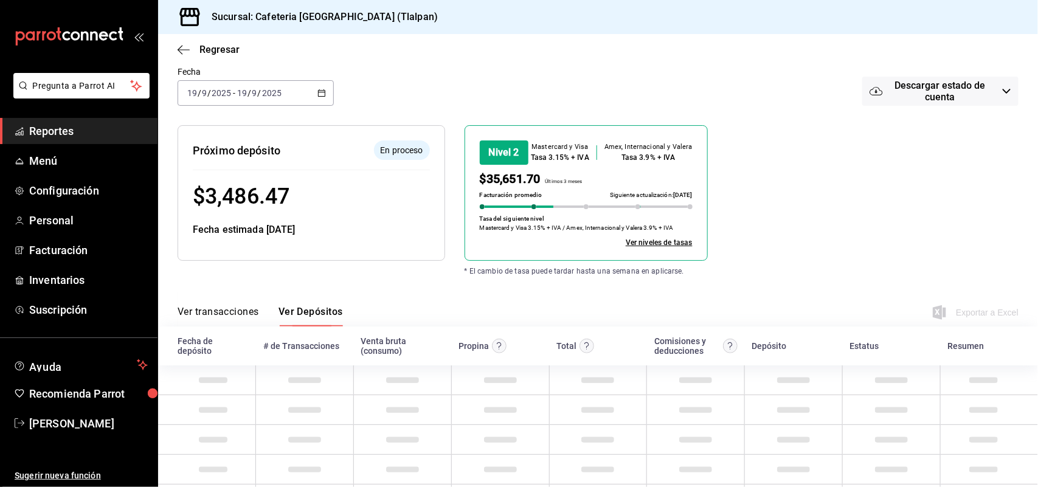
scroll to position [15, 0]
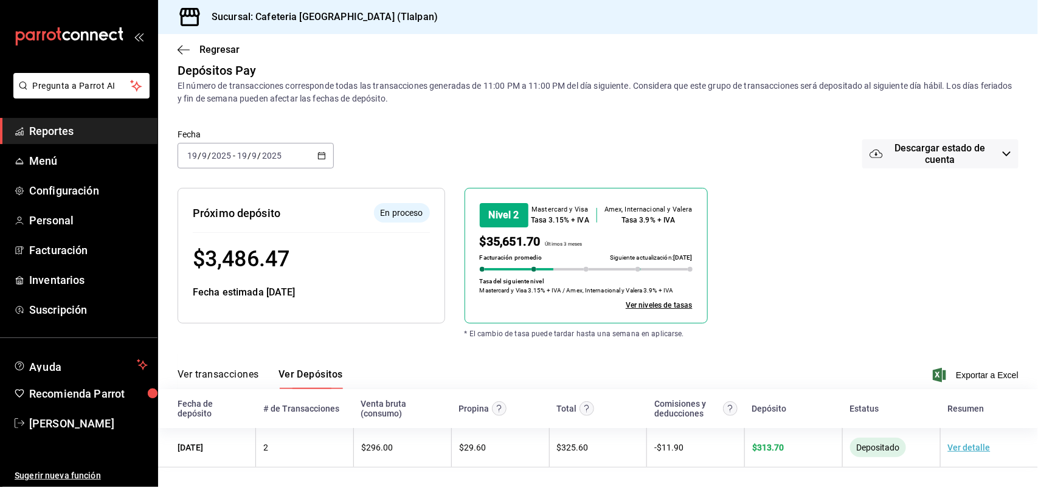
click at [71, 130] on span "Reportes" at bounding box center [88, 131] width 119 height 16
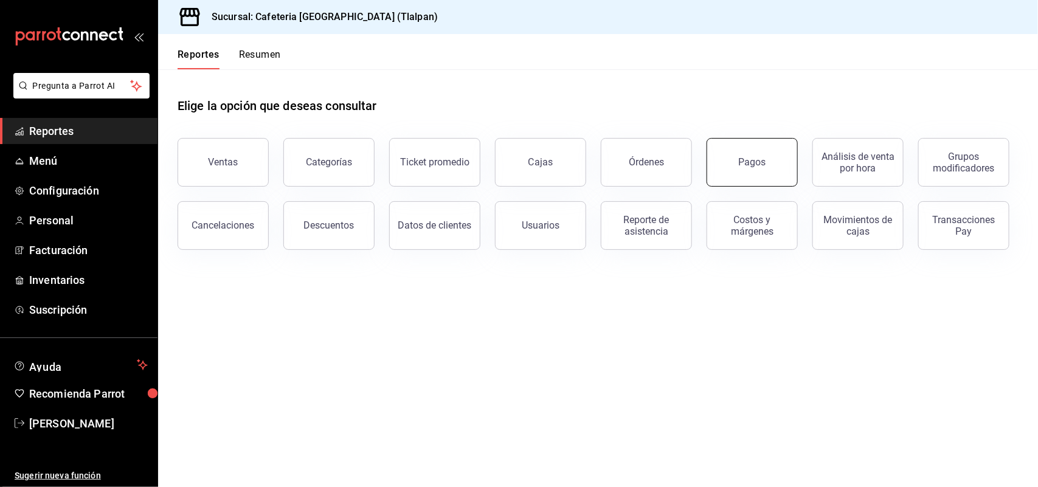
click at [749, 162] on div "Pagos" at bounding box center [752, 162] width 27 height 12
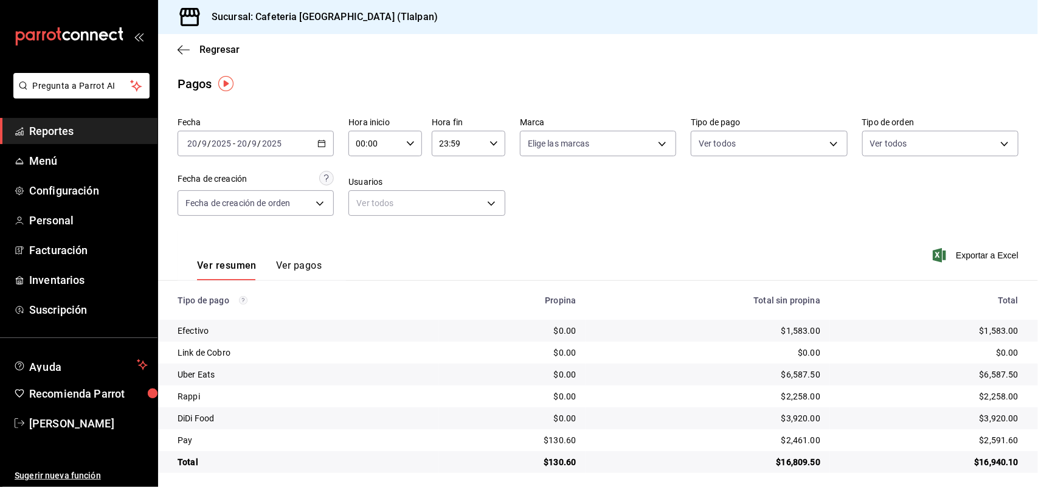
click at [289, 266] on button "Ver pagos" at bounding box center [299, 270] width 46 height 21
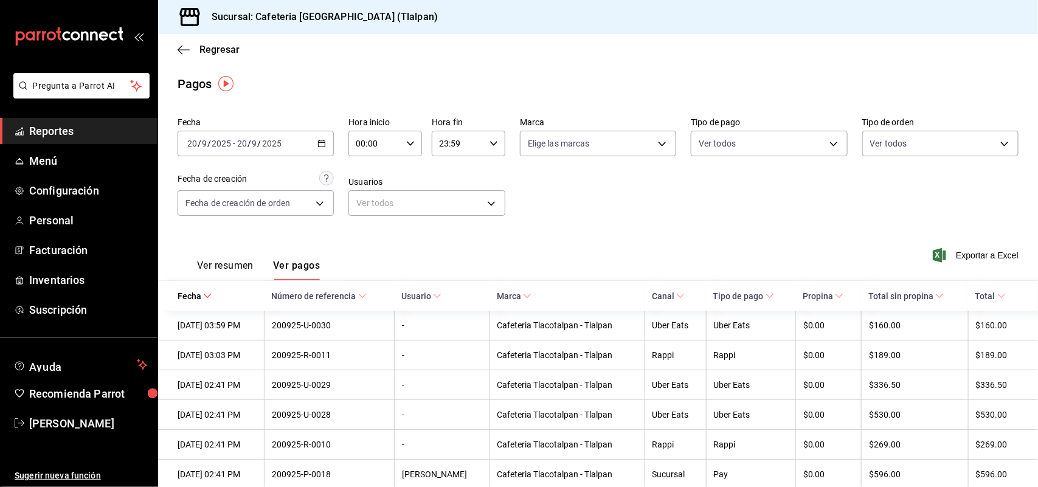
click at [311, 137] on div "2025-09-20 20 / 9 / 2025 - 2025-09-20 20 / 9 / 2025" at bounding box center [256, 144] width 156 height 26
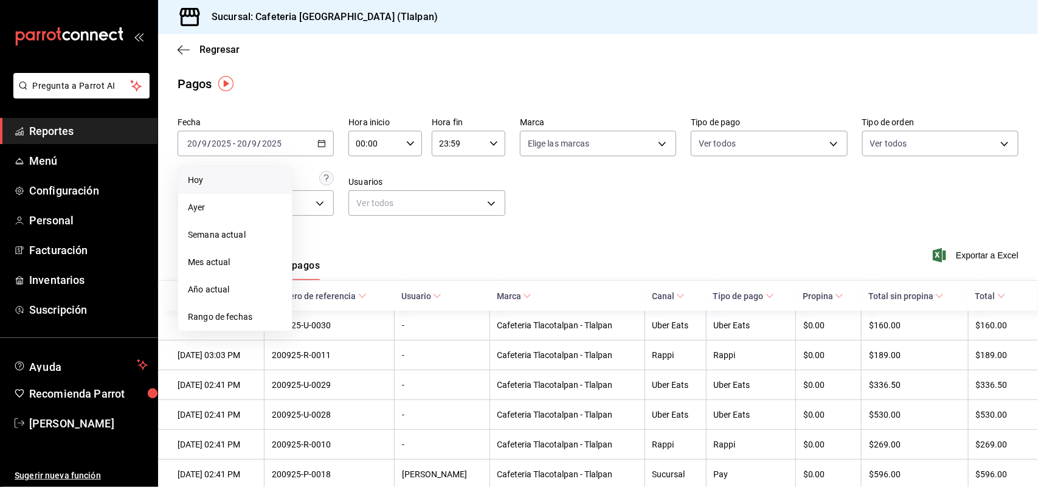
click at [257, 175] on span "Hoy" at bounding box center [235, 180] width 94 height 13
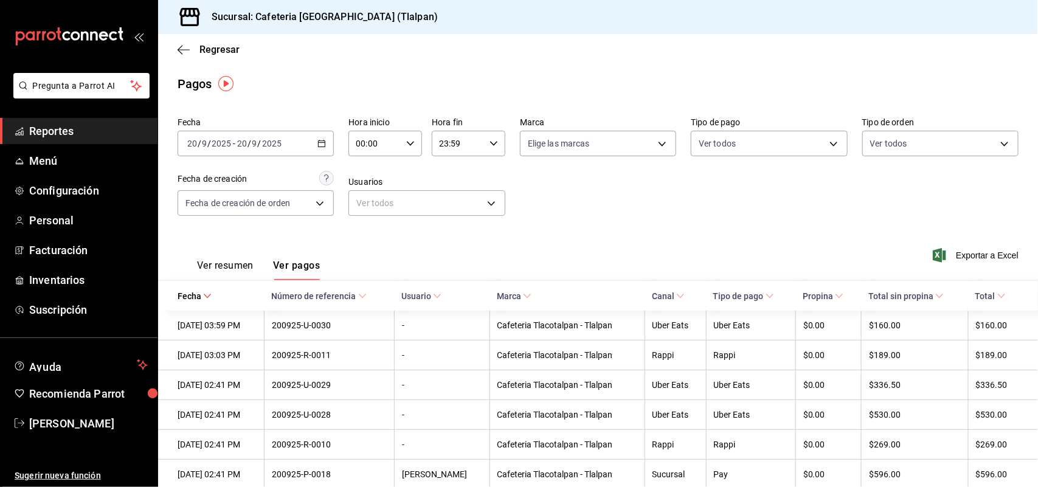
click at [229, 263] on button "Ver resumen" at bounding box center [225, 270] width 57 height 21
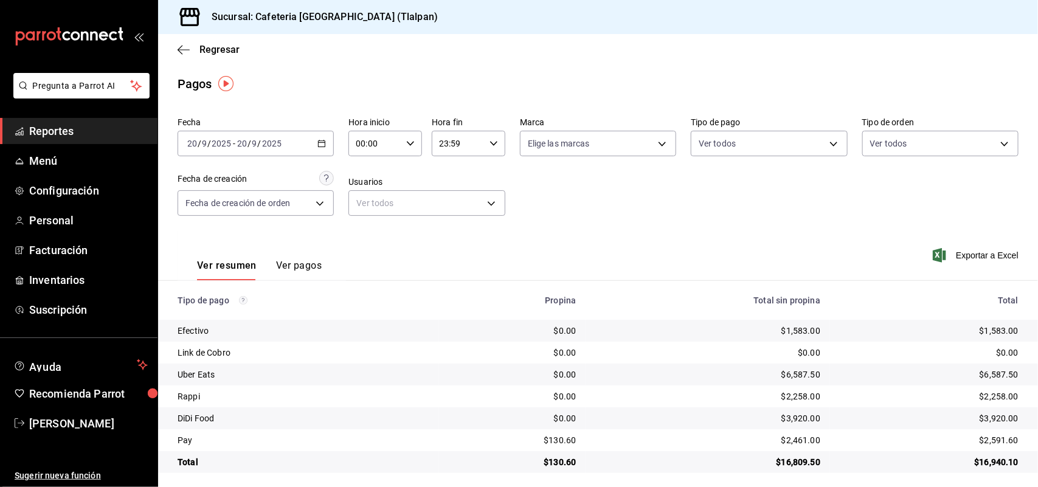
click at [83, 135] on span "Reportes" at bounding box center [88, 131] width 119 height 16
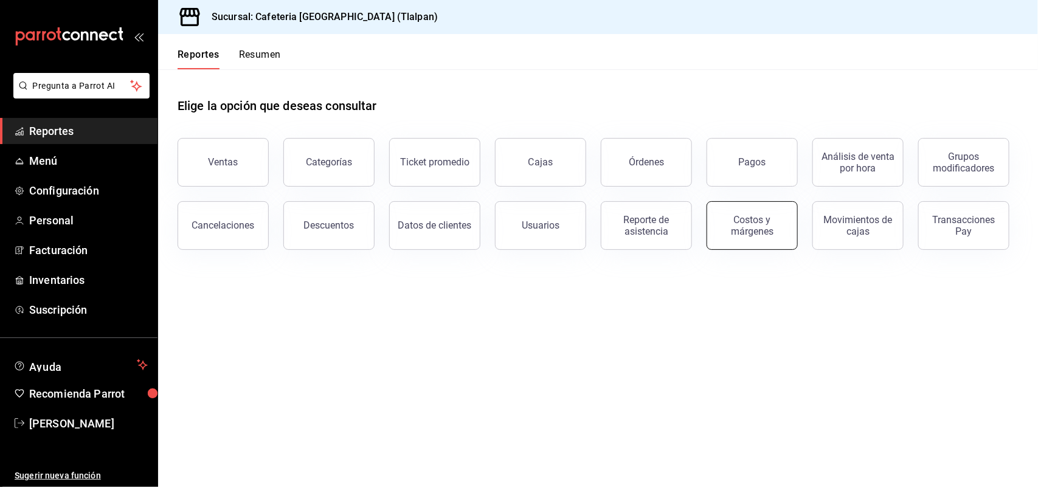
click at [738, 242] on button "Costos y márgenes" at bounding box center [752, 225] width 91 height 49
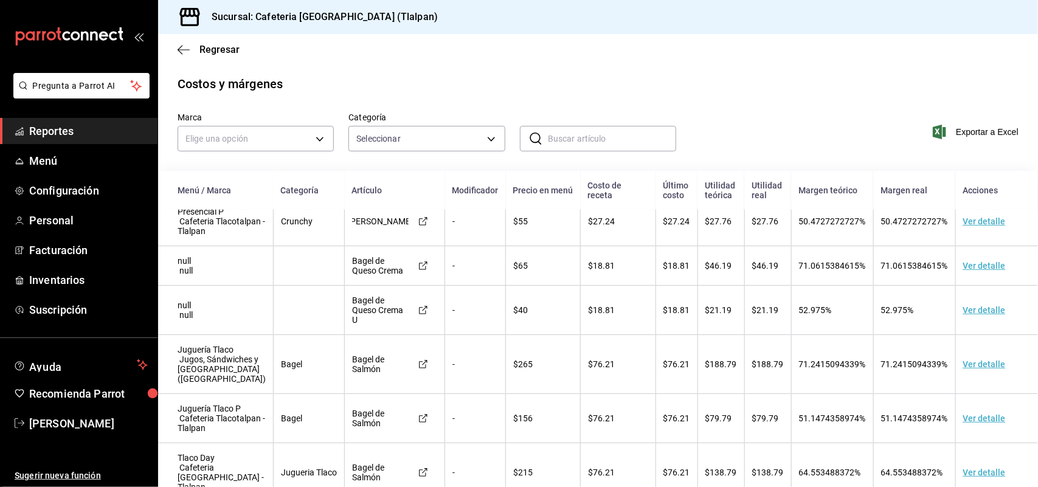
scroll to position [724, 0]
click at [585, 130] on input "text" at bounding box center [612, 139] width 128 height 24
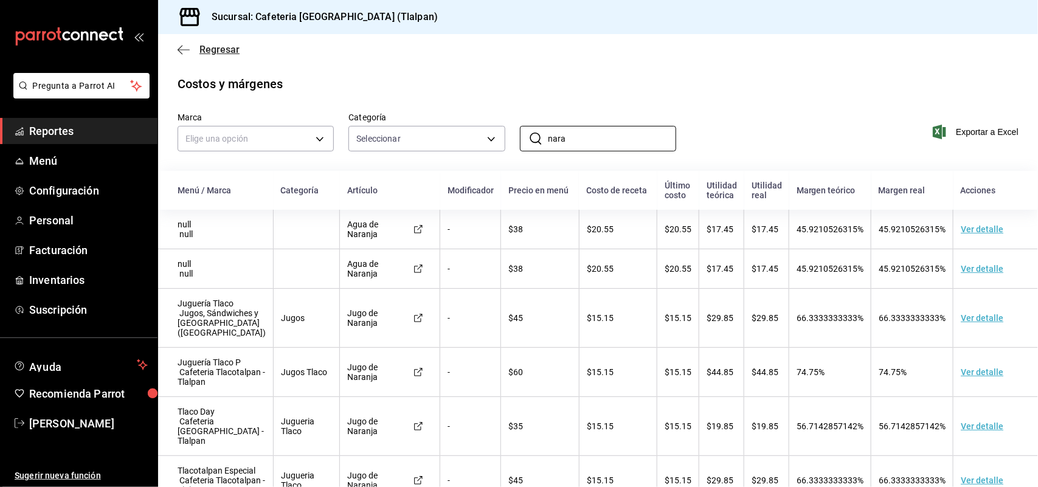
type input "nara"
click at [180, 50] on icon "button" at bounding box center [184, 49] width 12 height 11
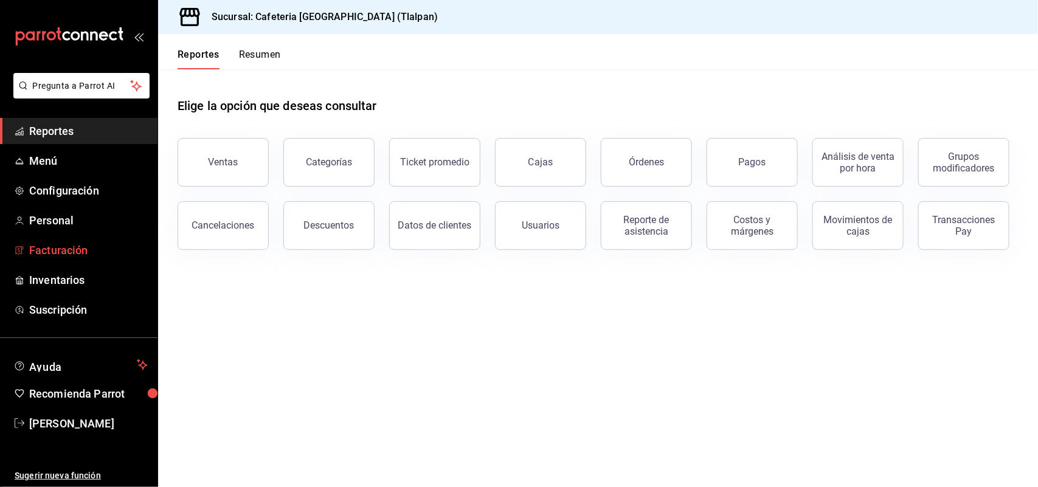
click at [59, 256] on span "Facturación" at bounding box center [88, 250] width 119 height 16
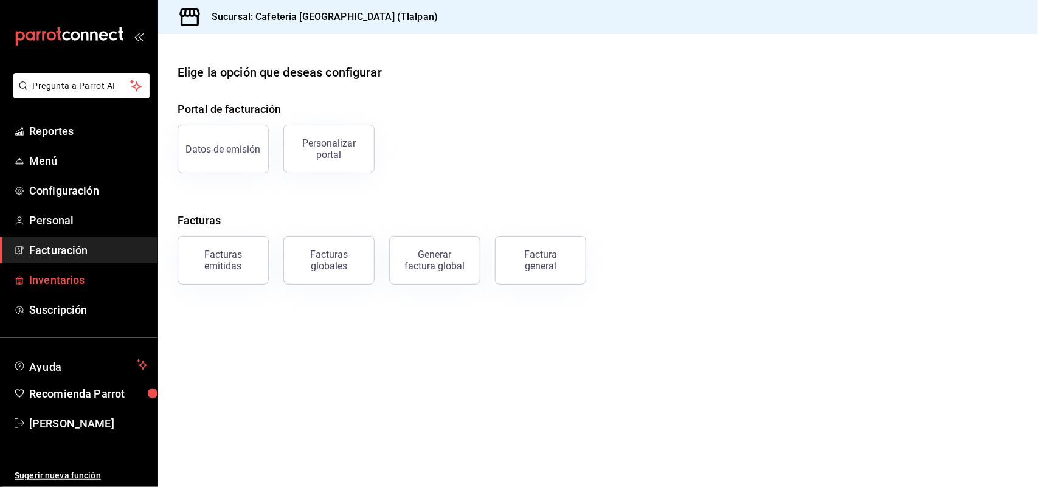
click at [63, 279] on span "Inventarios" at bounding box center [88, 280] width 119 height 16
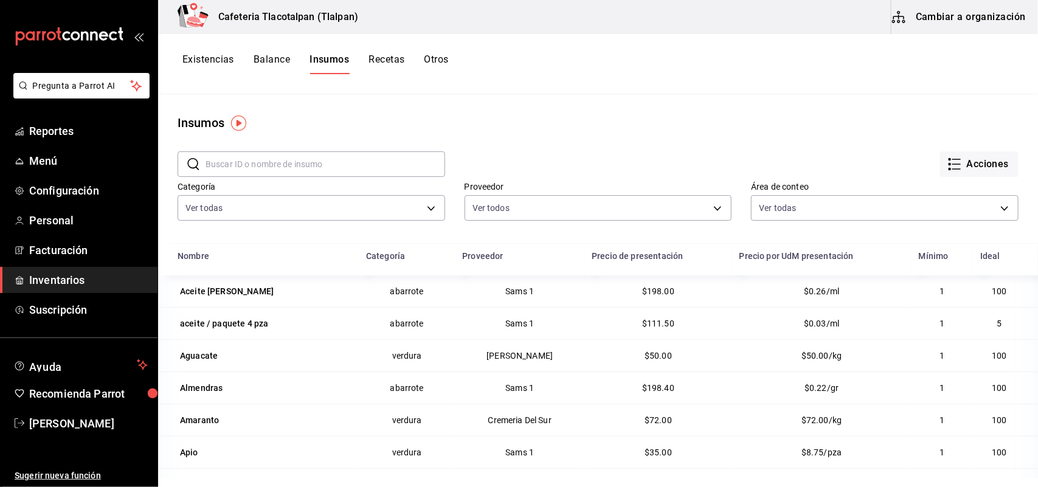
click at [387, 58] on button "Recetas" at bounding box center [387, 64] width 36 height 21
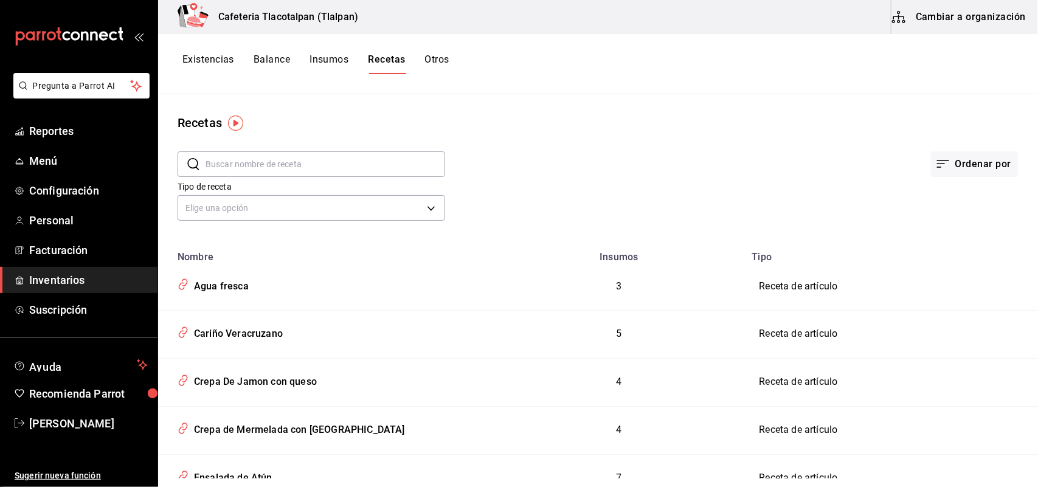
click at [265, 167] on input "text" at bounding box center [326, 164] width 240 height 24
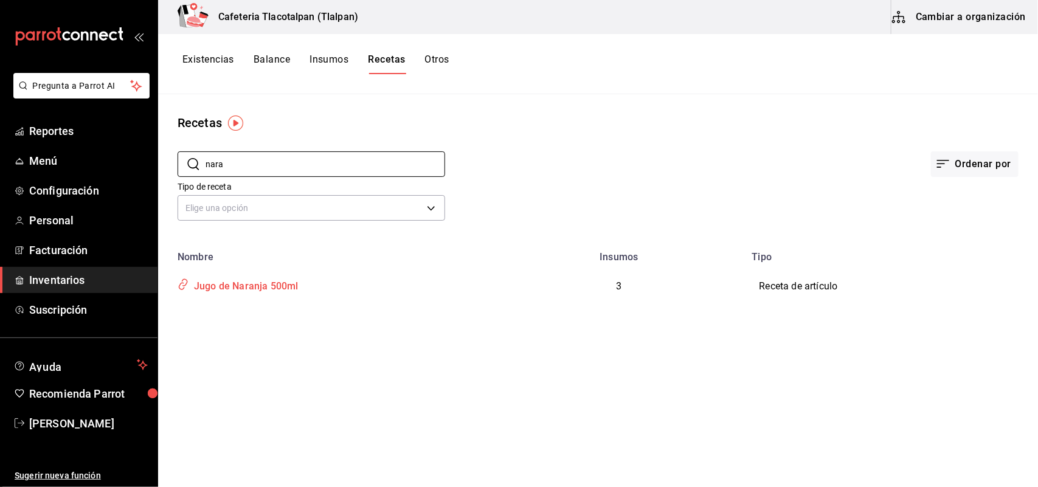
type input "nara"
click at [265, 280] on div "Jugo de Naranja 500ml" at bounding box center [243, 284] width 109 height 19
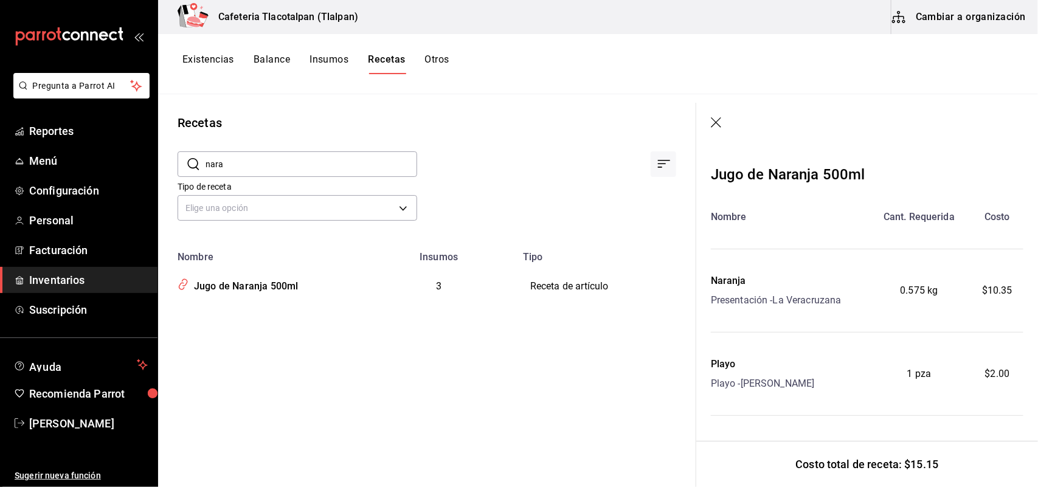
click at [716, 119] on icon "button" at bounding box center [717, 123] width 12 height 12
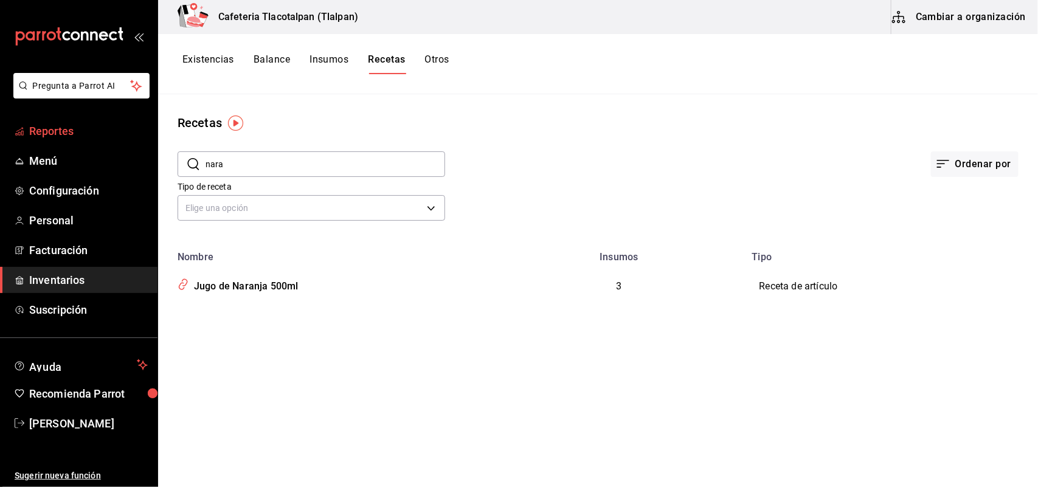
click at [79, 131] on span "Reportes" at bounding box center [88, 131] width 119 height 16
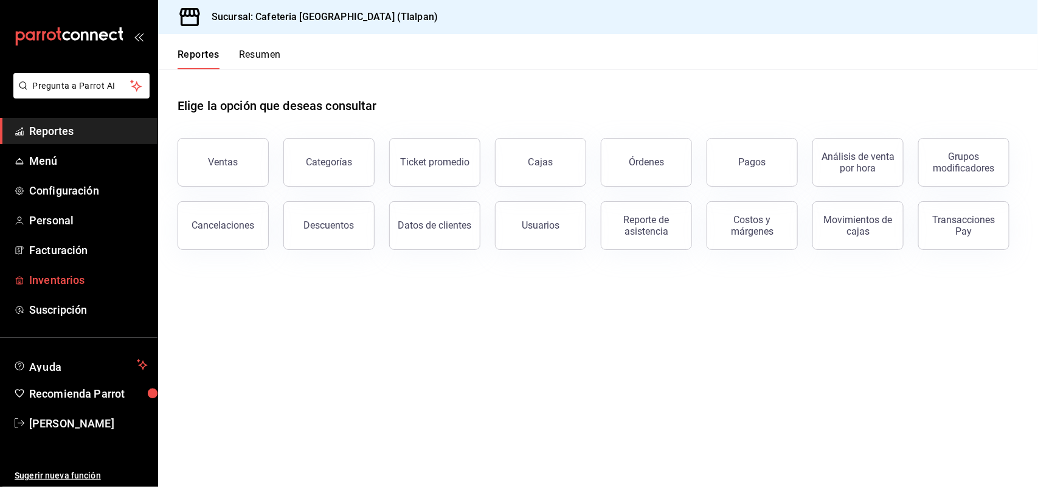
click at [64, 281] on span "Inventarios" at bounding box center [88, 280] width 119 height 16
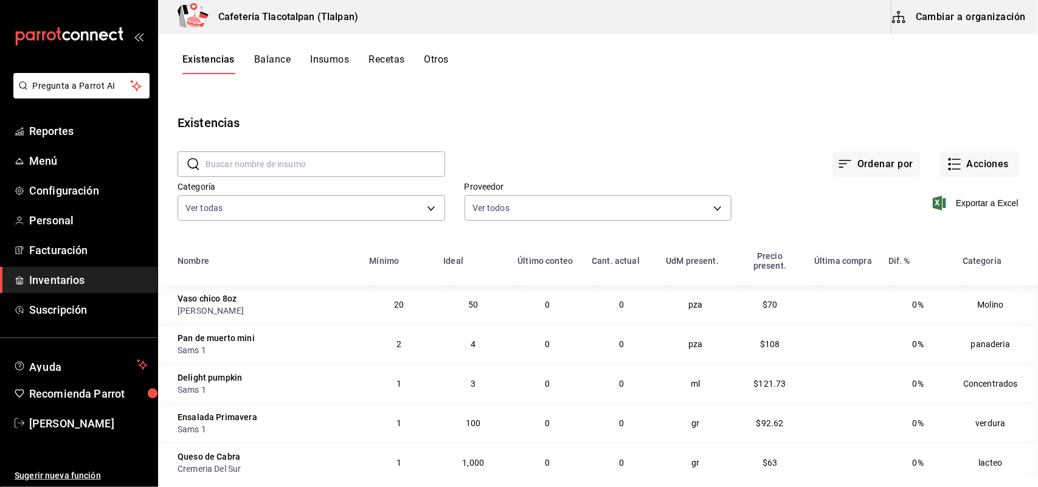
click at [378, 64] on button "Recetas" at bounding box center [387, 64] width 36 height 21
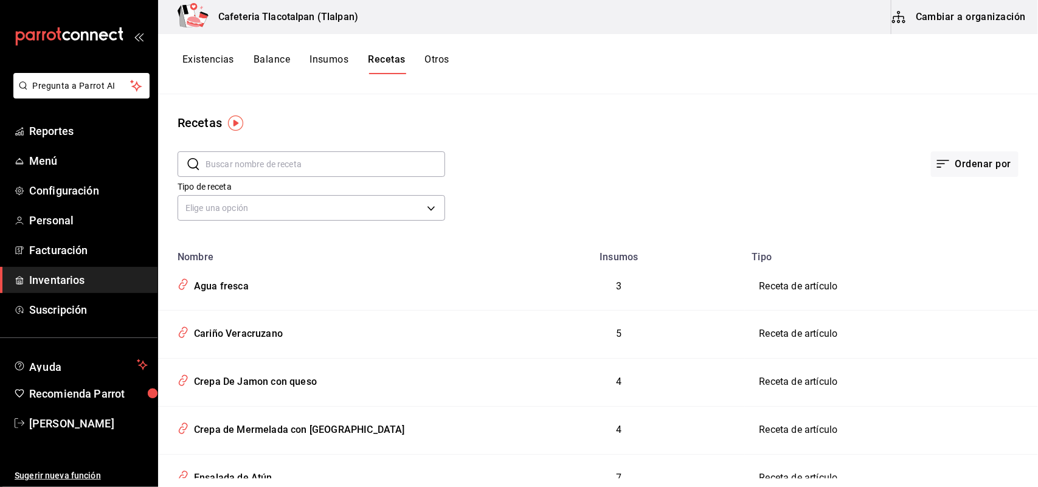
click at [245, 165] on input "text" at bounding box center [326, 164] width 240 height 24
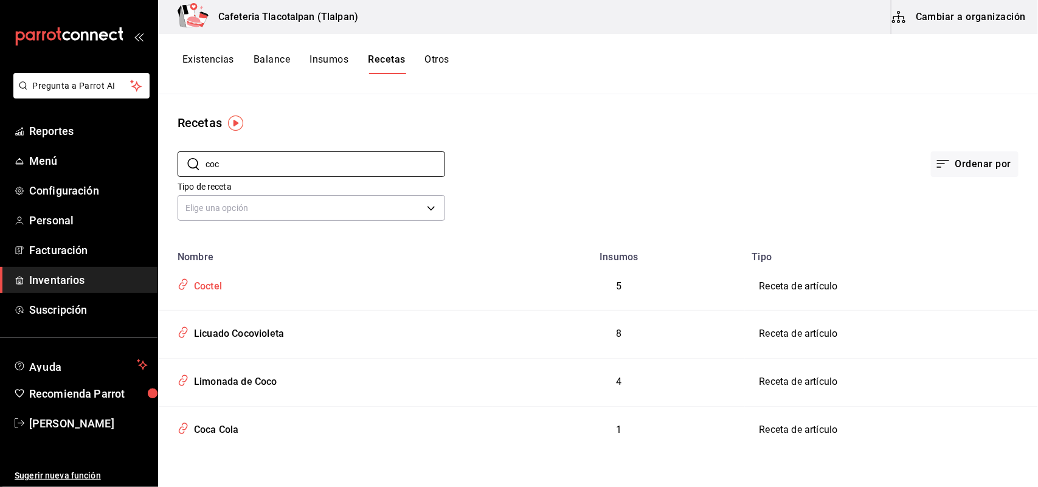
type input "coc"
click at [215, 284] on div "Coctel" at bounding box center [205, 284] width 33 height 19
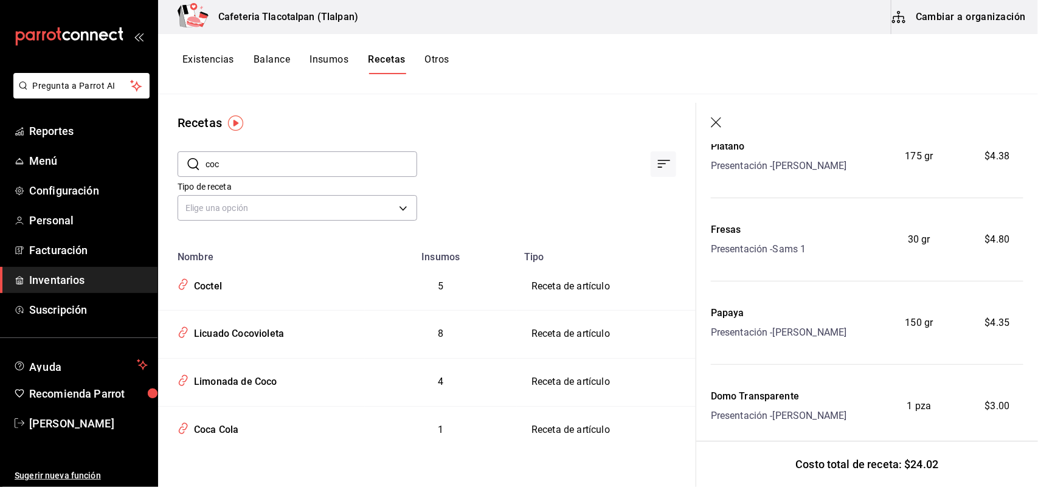
scroll to position [252, 0]
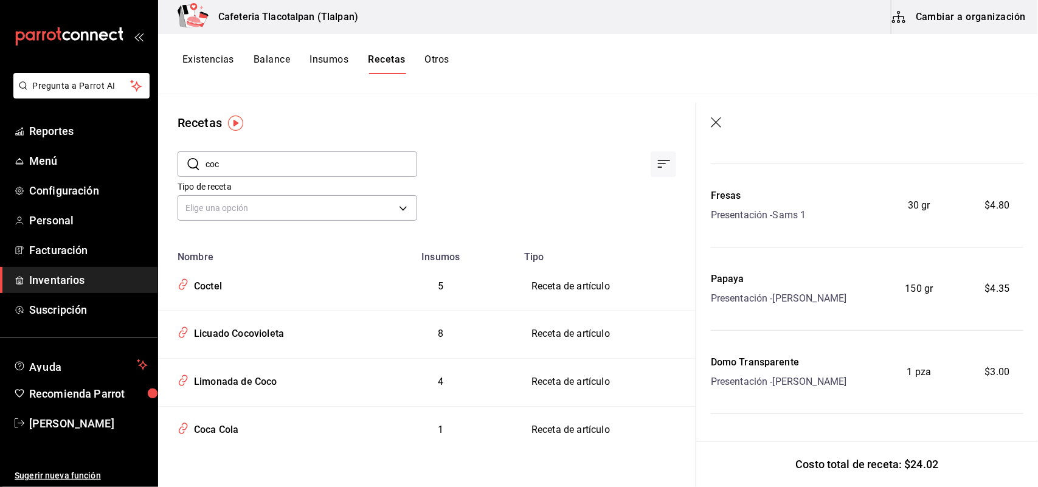
click at [716, 120] on icon "button" at bounding box center [717, 123] width 12 height 12
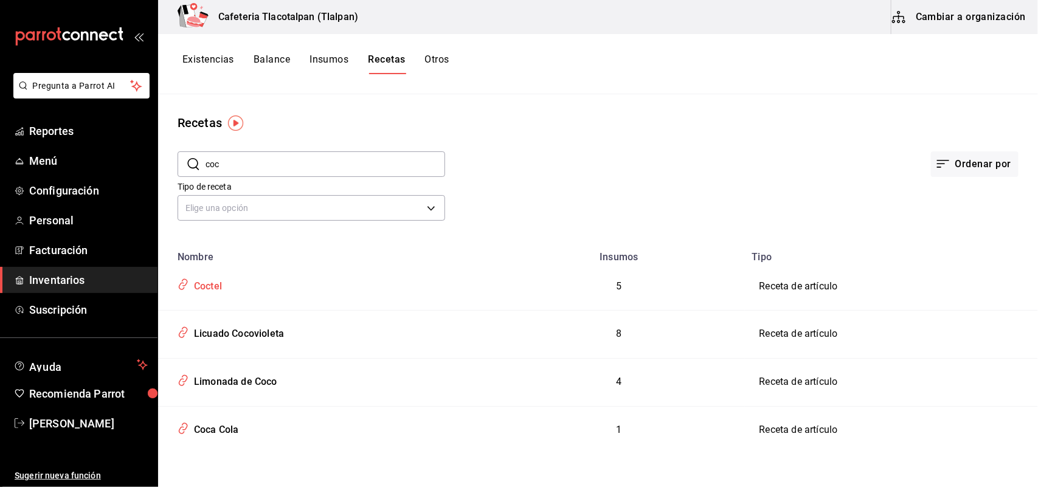
click at [225, 283] on div "Coctel" at bounding box center [326, 283] width 306 height 23
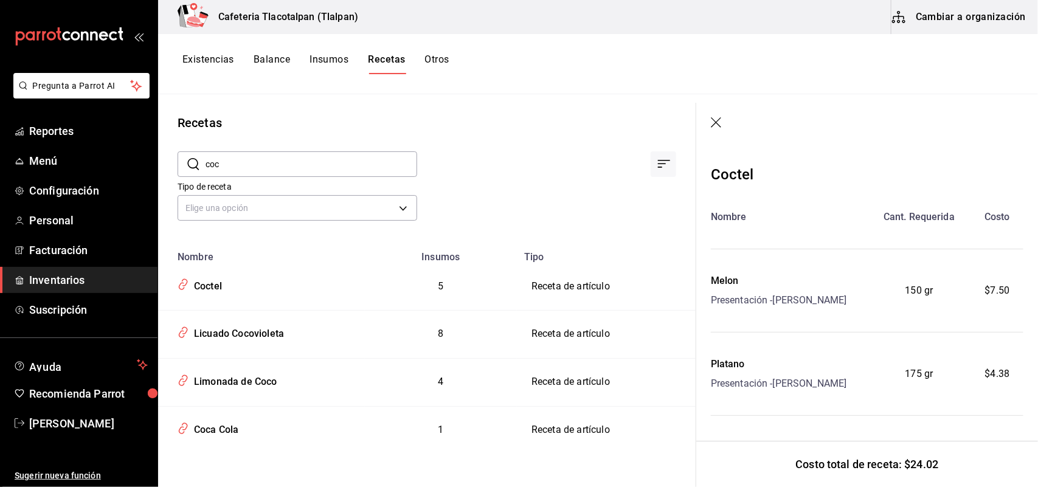
click at [716, 123] on icon "button" at bounding box center [717, 123] width 12 height 12
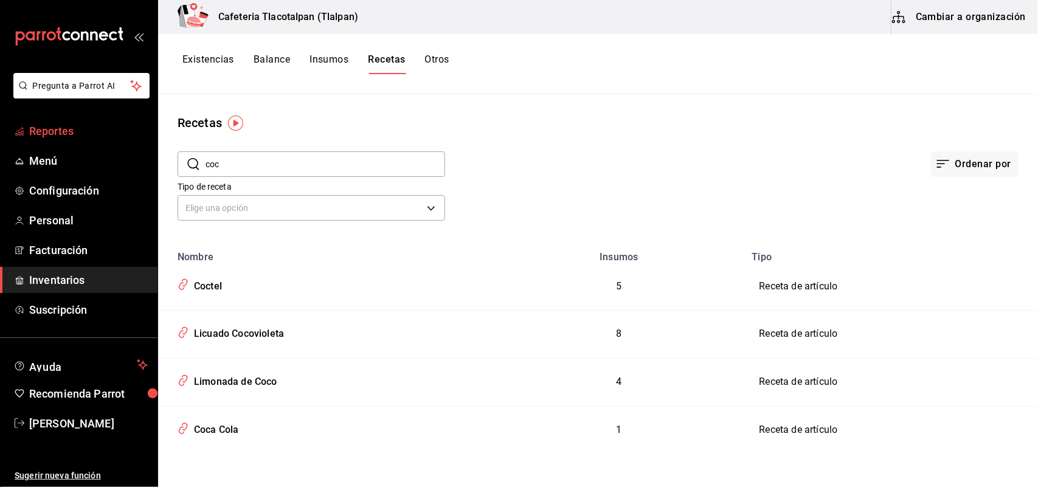
click at [58, 133] on span "Reportes" at bounding box center [88, 131] width 119 height 16
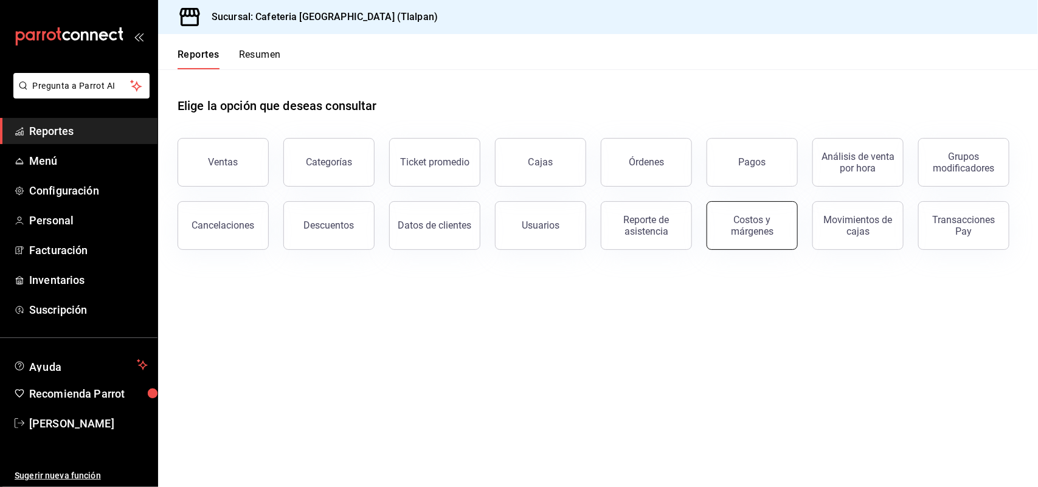
click at [734, 237] on button "Costos y márgenes" at bounding box center [752, 225] width 91 height 49
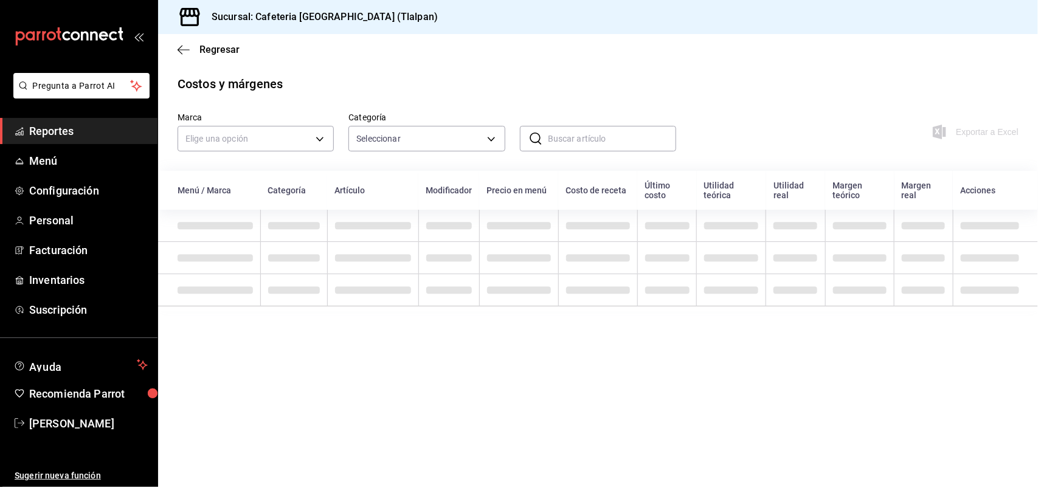
click at [614, 143] on input "text" at bounding box center [612, 139] width 128 height 24
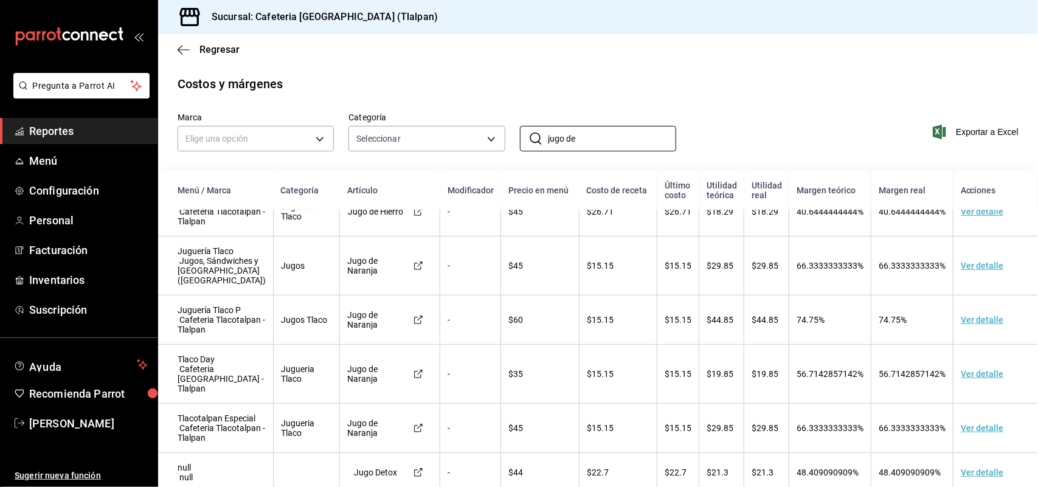
scroll to position [198, 0]
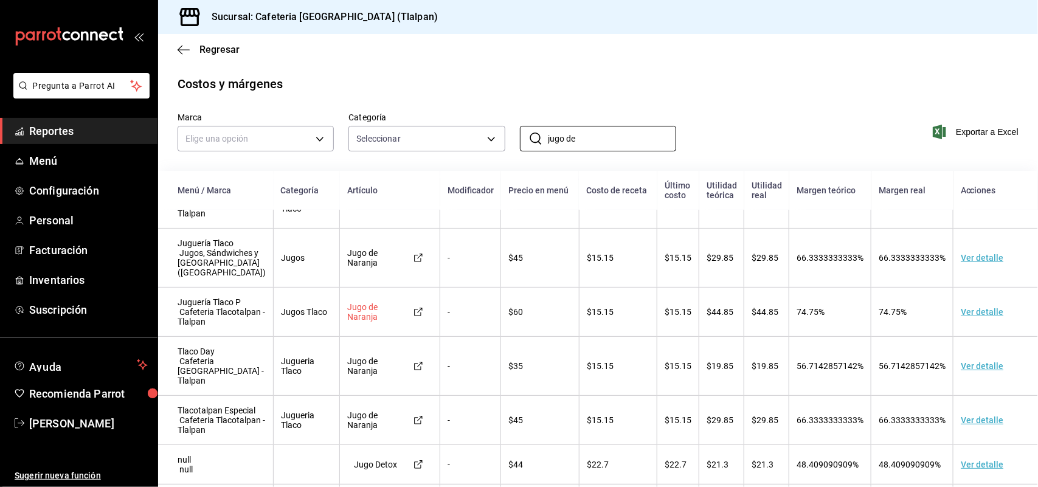
type input "jugo de"
click at [390, 322] on div "Jugo de Naranja" at bounding box center [375, 311] width 57 height 19
click at [347, 322] on div "Jugo de Naranja" at bounding box center [375, 311] width 57 height 19
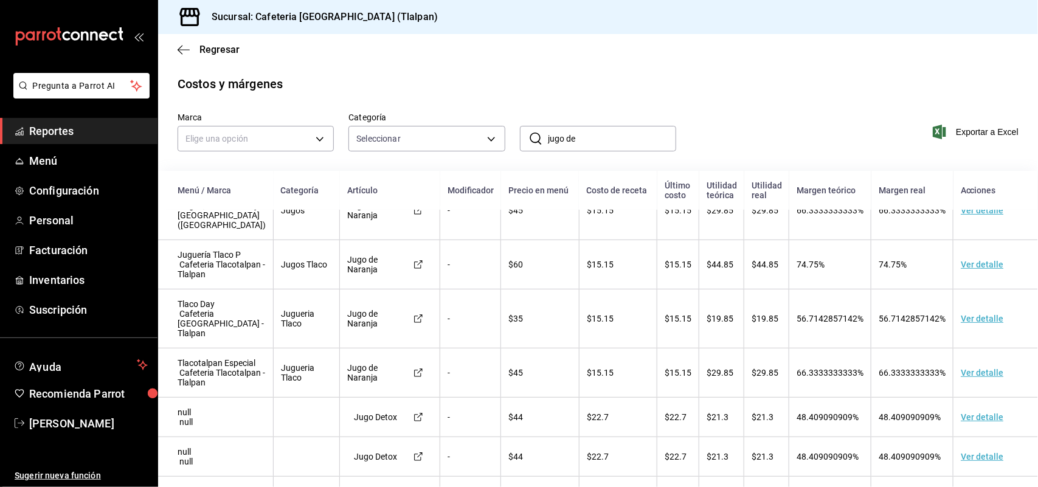
scroll to position [228, 0]
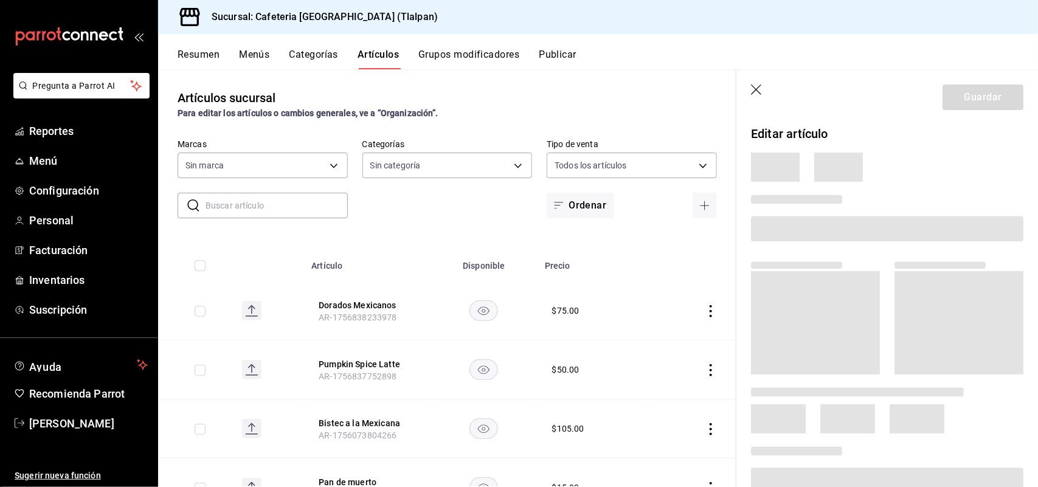
type input "8fb5c5e2-c76a-4129-8e25-25de823e503d,657201d4-d6ef-4148-94c8-ccd00e340086,2df64…"
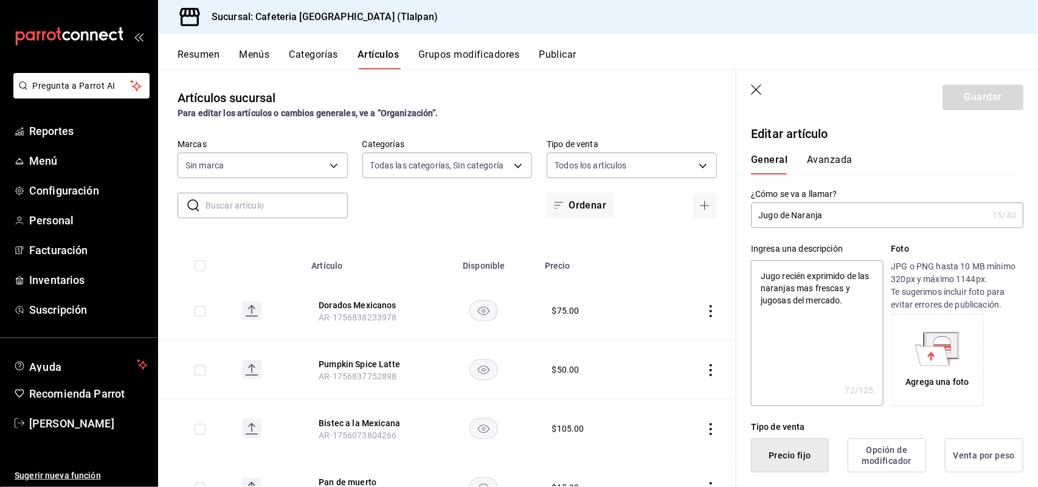
type textarea "x"
type input "$60.00"
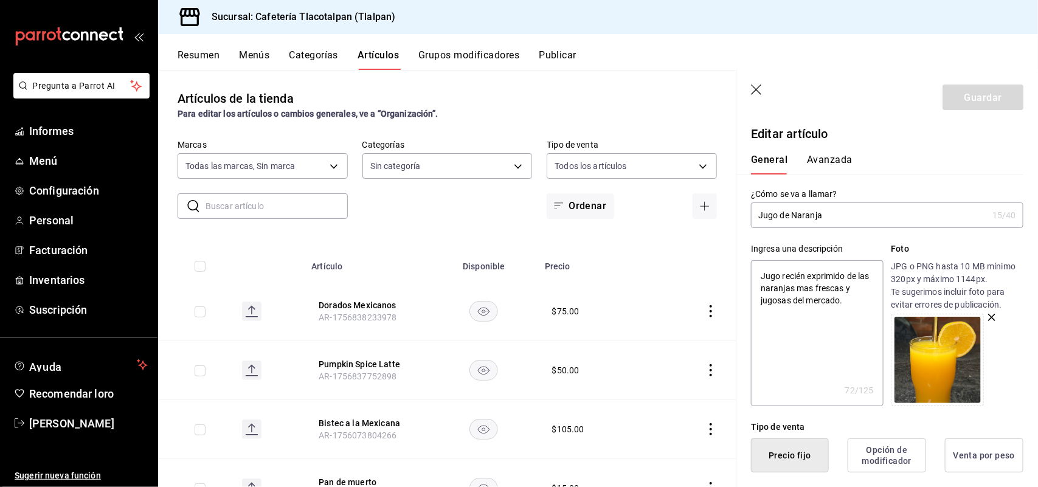
type input "ec576109-29d1-42df-b2ca-5becddbd2efe,3dfd9669-9911-4f47-a36d-8fb2dcc6eb36,e5a57…"
type textarea "x"
